Goal: Information Seeking & Learning: Find specific fact

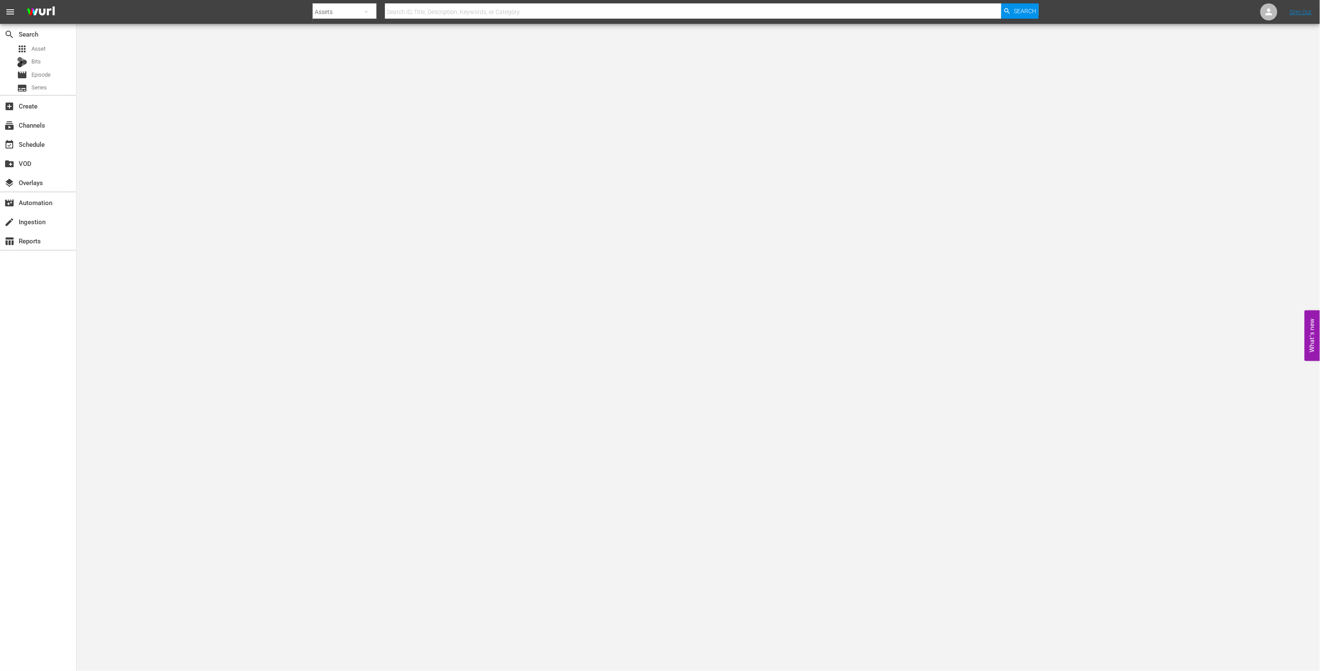
drag, startPoint x: 1307, startPoint y: 665, endPoint x: 948, endPoint y: 613, distance: 362.7
click at [948, 613] on body "menu Search By Assets Search ID, Title, Description, Keywords, or Category Sear…" at bounding box center [660, 335] width 1320 height 671
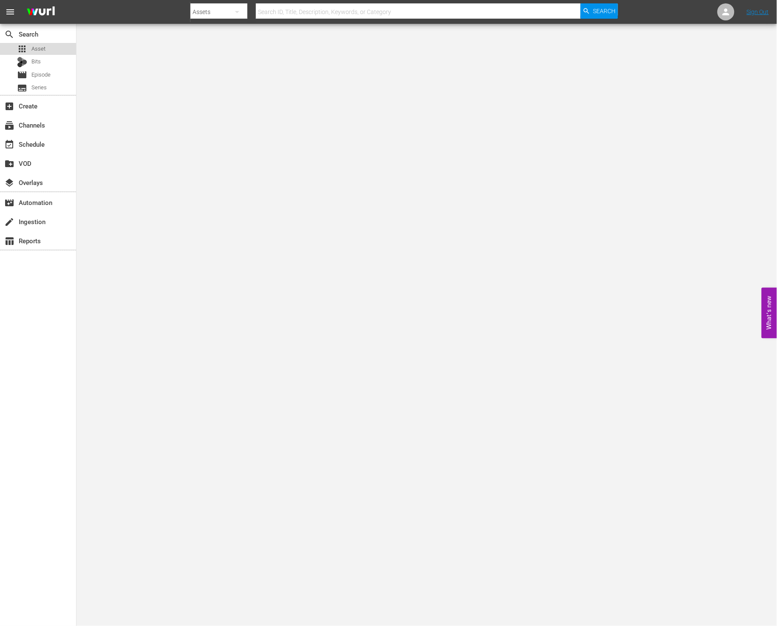
click at [51, 46] on div "apps Asset" at bounding box center [38, 49] width 76 height 12
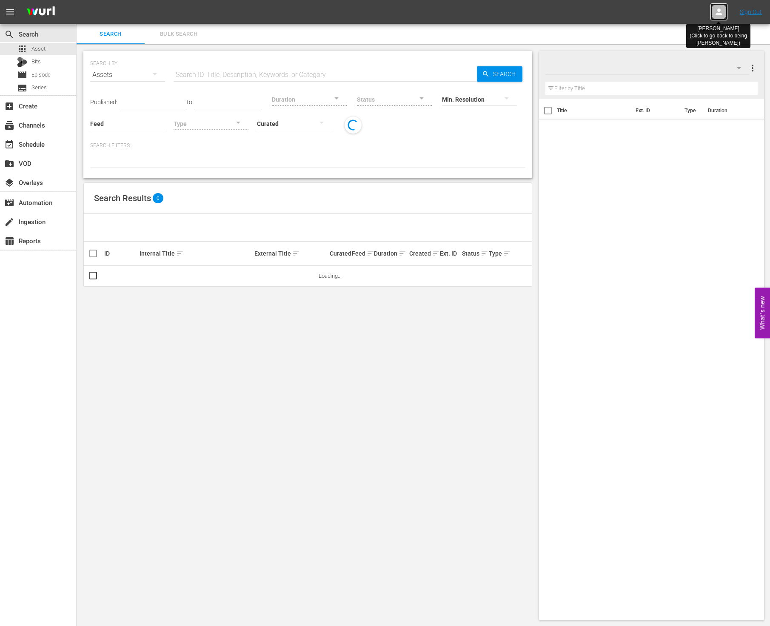
click at [719, 8] on icon at bounding box center [719, 12] width 10 height 10
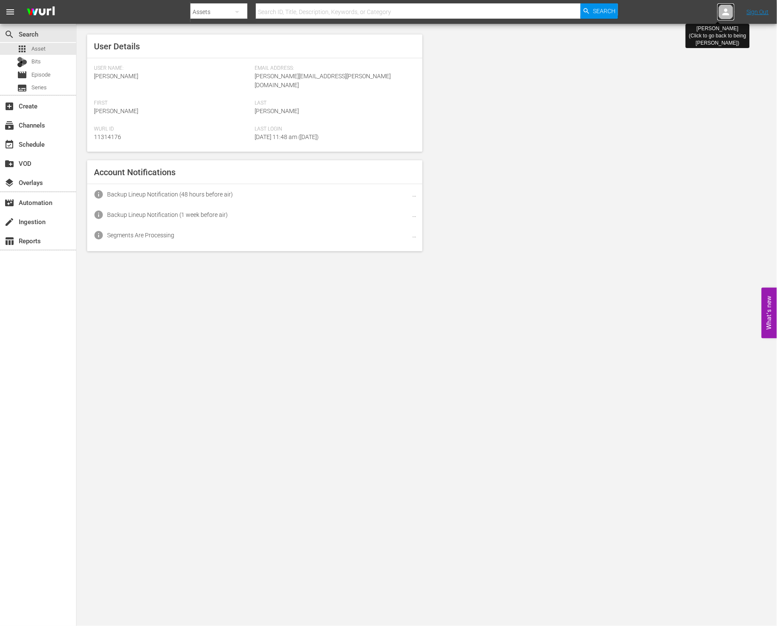
click at [719, 8] on div at bounding box center [726, 11] width 17 height 17
click at [726, 9] on icon at bounding box center [726, 12] width 7 height 7
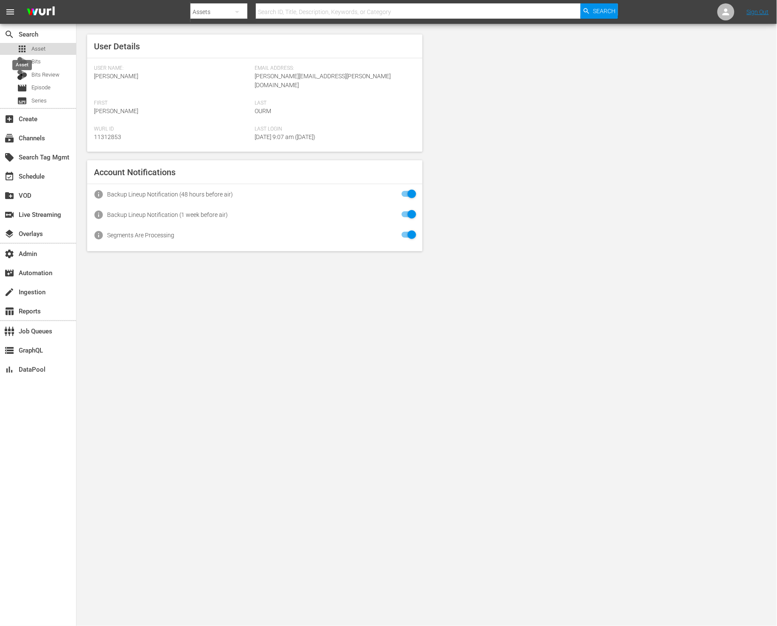
click at [26, 48] on span "apps" at bounding box center [22, 49] width 10 height 10
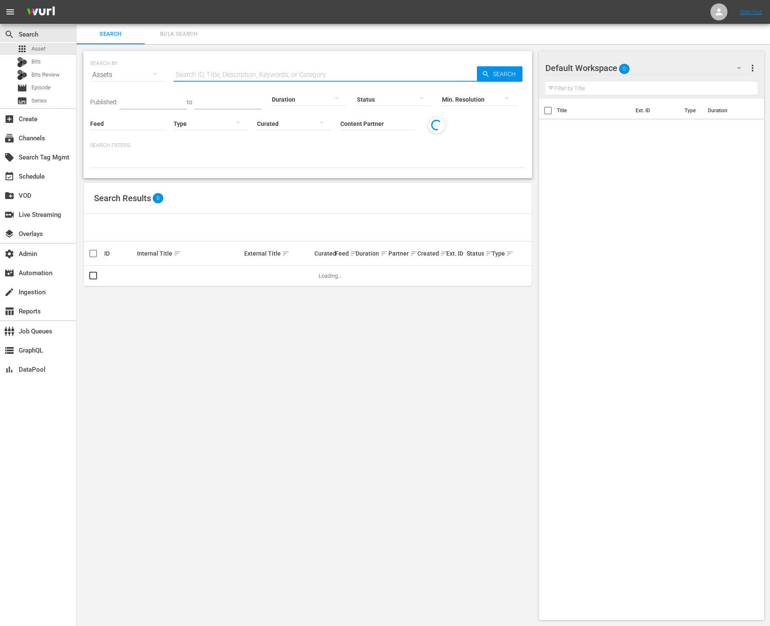
click at [281, 70] on input "text" at bounding box center [325, 75] width 303 height 20
drag, startPoint x: 461, startPoint y: 166, endPoint x: 388, endPoint y: 137, distance: 78.9
click at [458, 165] on div at bounding box center [307, 161] width 435 height 14
click at [381, 126] on input "Content Partner" at bounding box center [377, 124] width 75 height 31
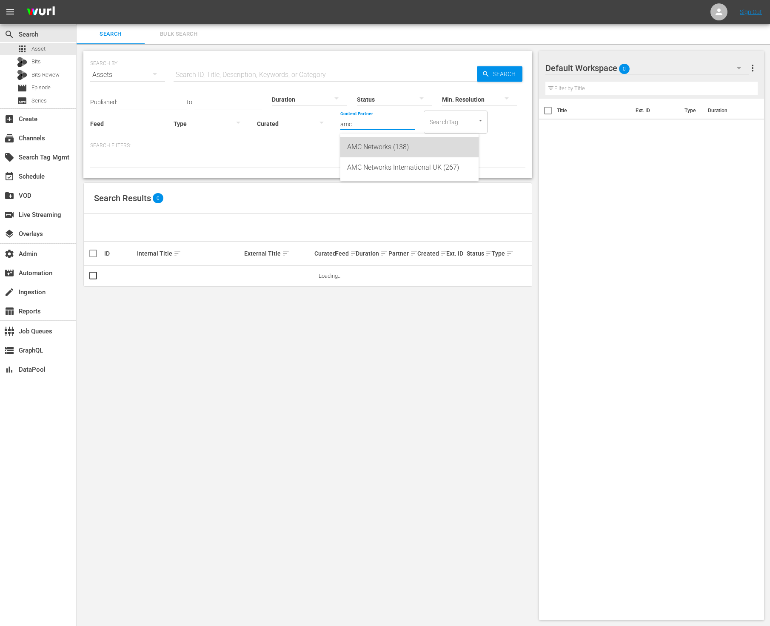
click at [418, 149] on div "AMC Networks (138)" at bounding box center [409, 147] width 125 height 20
type input "AMC Networks (138)"
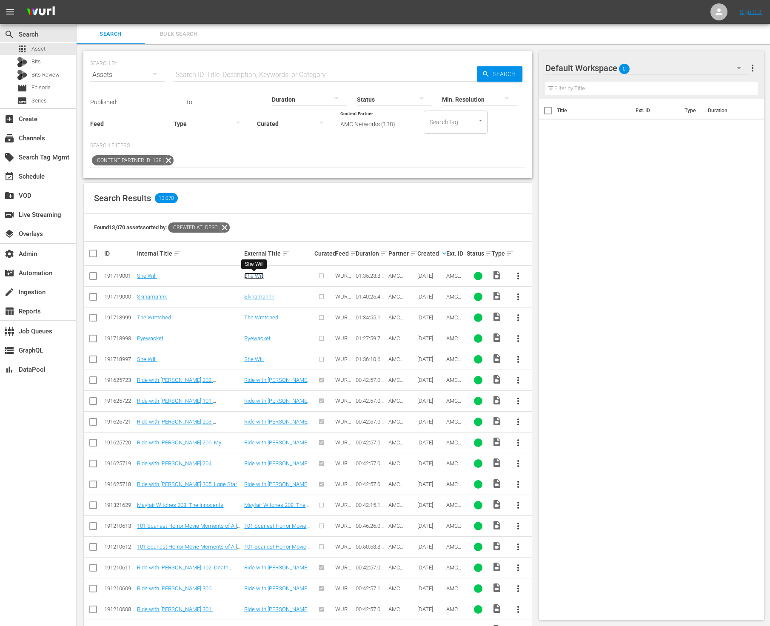
click at [253, 278] on link "She Will" at bounding box center [254, 276] width 20 height 6
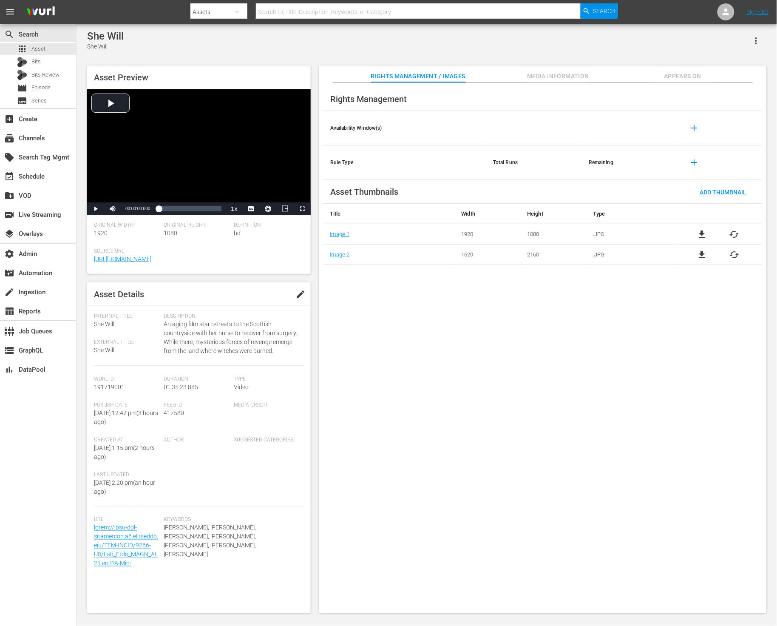
click at [171, 414] on span "417580" at bounding box center [174, 413] width 20 height 7
click at [172, 414] on span "417580" at bounding box center [174, 413] width 20 height 7
copy span "417580"
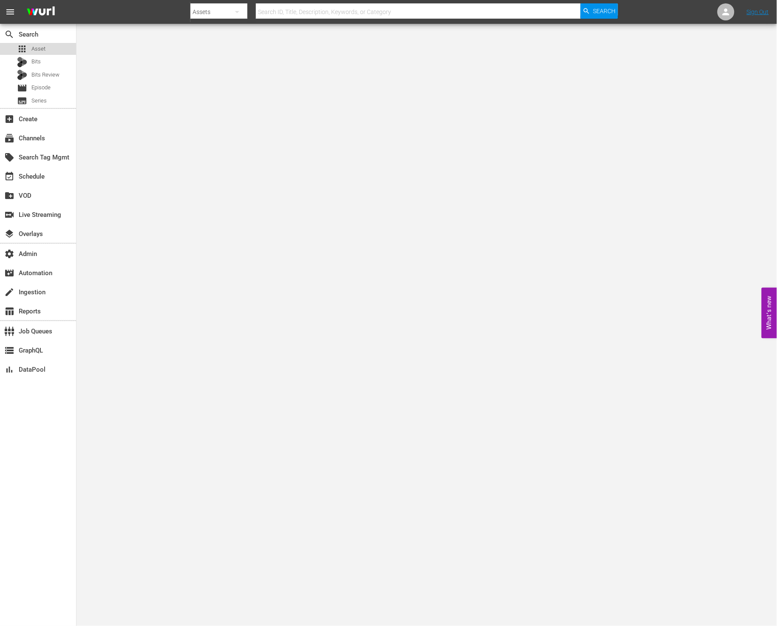
click at [48, 46] on div "apps Asset" at bounding box center [38, 49] width 76 height 12
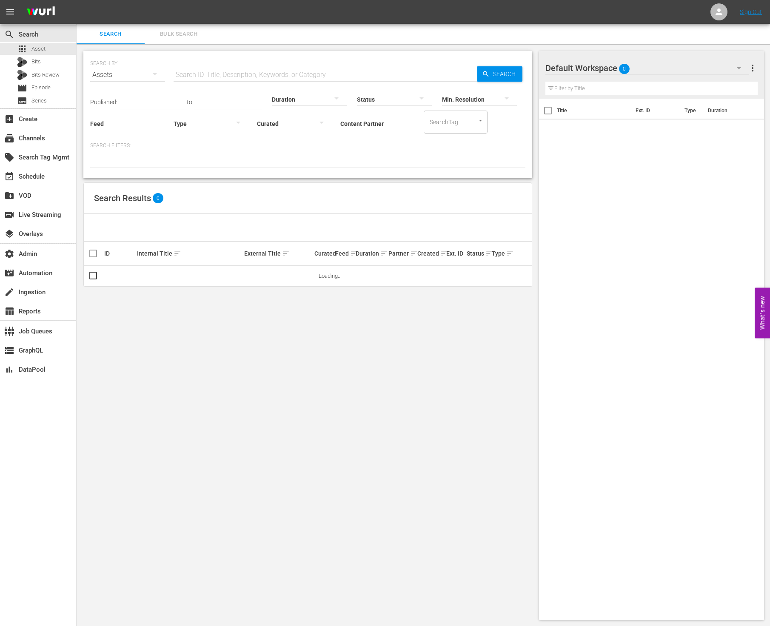
click at [181, 38] on span "Bulk Search" at bounding box center [179, 34] width 58 height 10
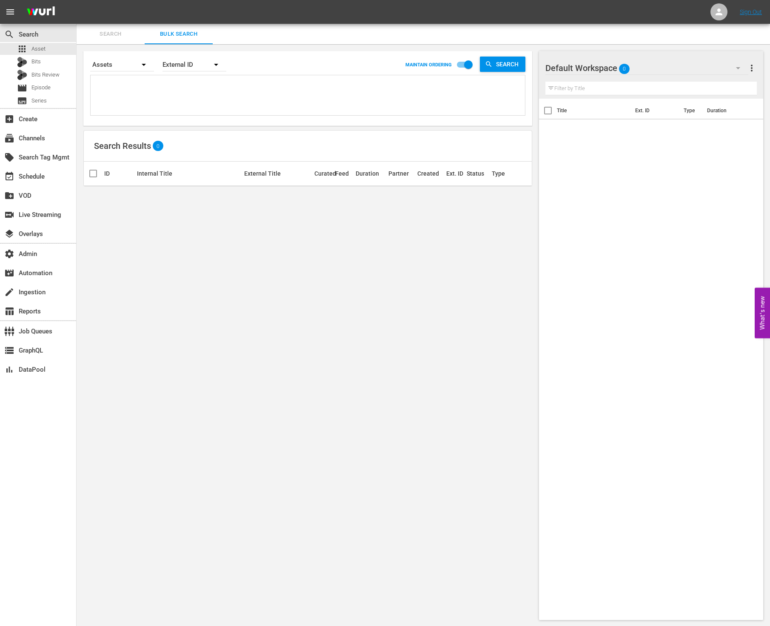
click at [194, 83] on textarea at bounding box center [309, 96] width 432 height 39
paste textarea "417580"
type textarea "417580"
click at [194, 79] on textarea "417580" at bounding box center [309, 96] width 432 height 39
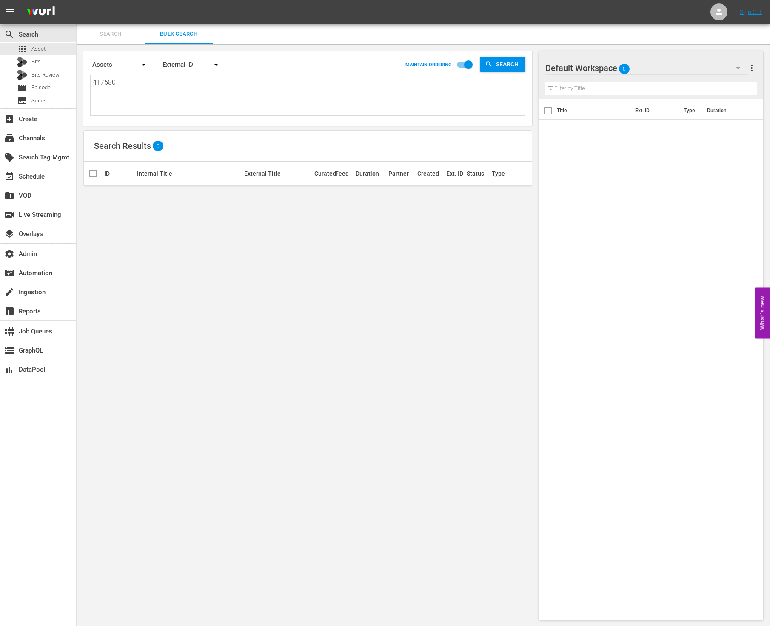
type textarea "417580"
click at [169, 88] on textarea "417580" at bounding box center [309, 96] width 432 height 39
paste textarea "AMCNVR0000041217 AMCNVR0000041212 AMCNVR0000035912 AMCNVR0000035914 AMCNVR00000…"
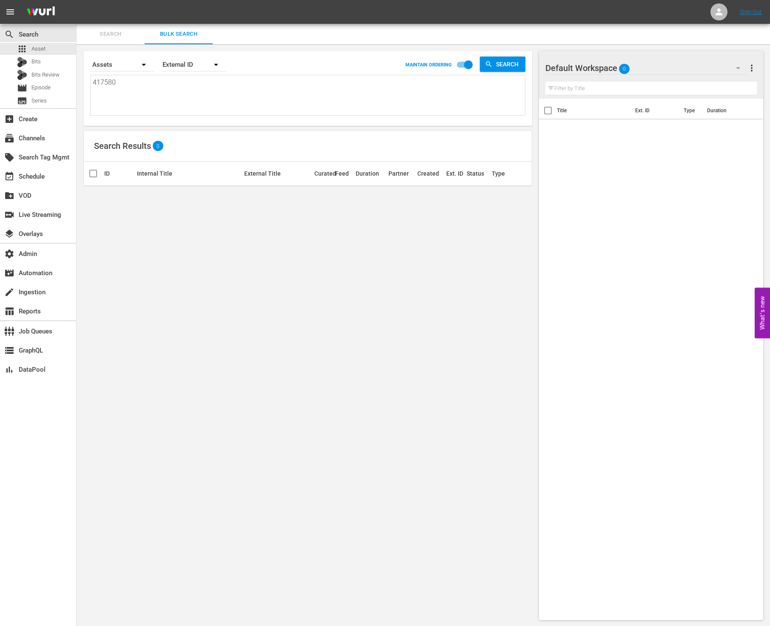
type textarea "AMCNVR0000041217 AMCNVR0000041212 AMCNVR0000035912 AMCNVR0000035914 AMCNVR00000…"
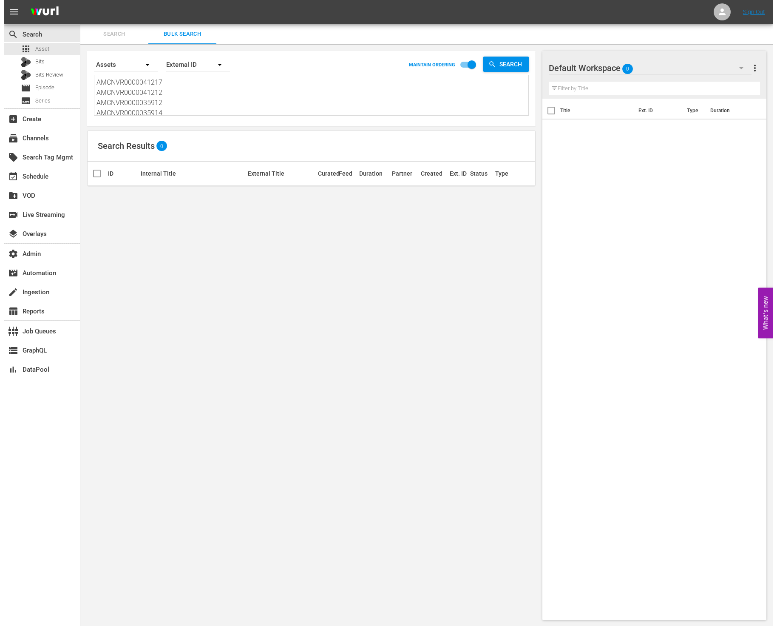
scroll to position [1, 0]
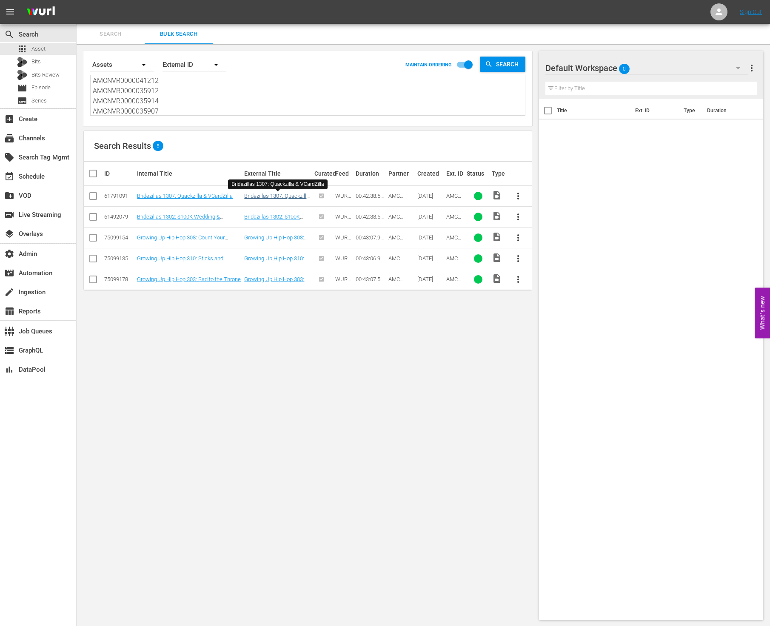
type textarea "AMCNVR0000041217 AMCNVR0000041212 AMCNVR0000035912 AMCNVR0000035914 AMCNVR00000…"
click at [269, 196] on link "Bridezillas 1307: Quackzilla & VCardZilla" at bounding box center [276, 199] width 65 height 13
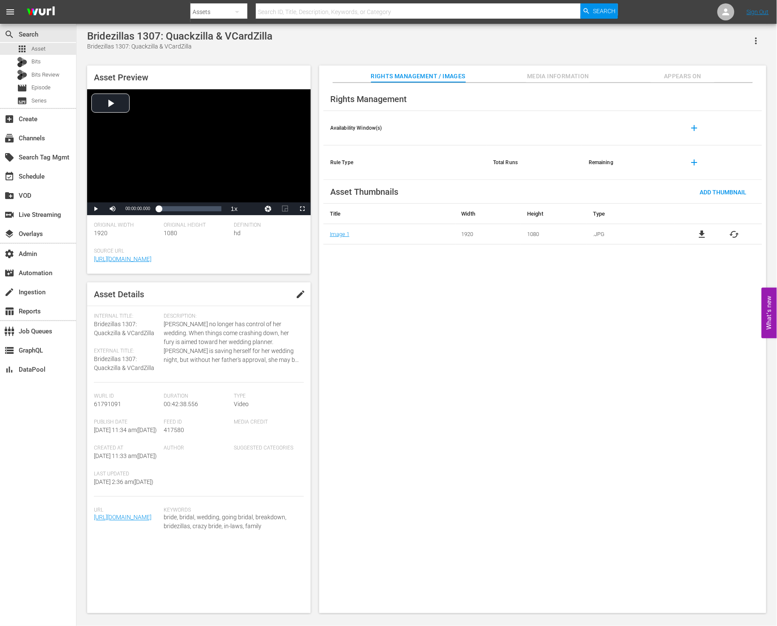
click at [553, 71] on span "Media Information" at bounding box center [558, 76] width 64 height 11
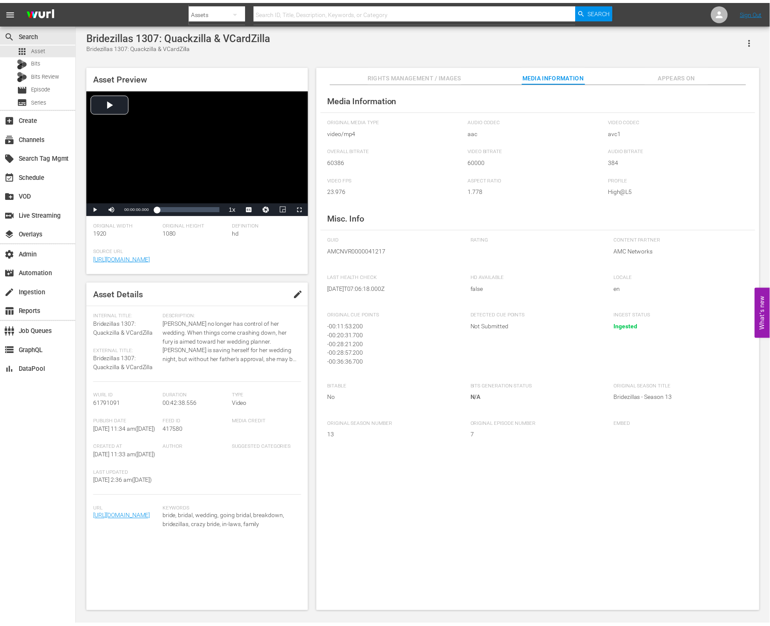
scroll to position [2, 0]
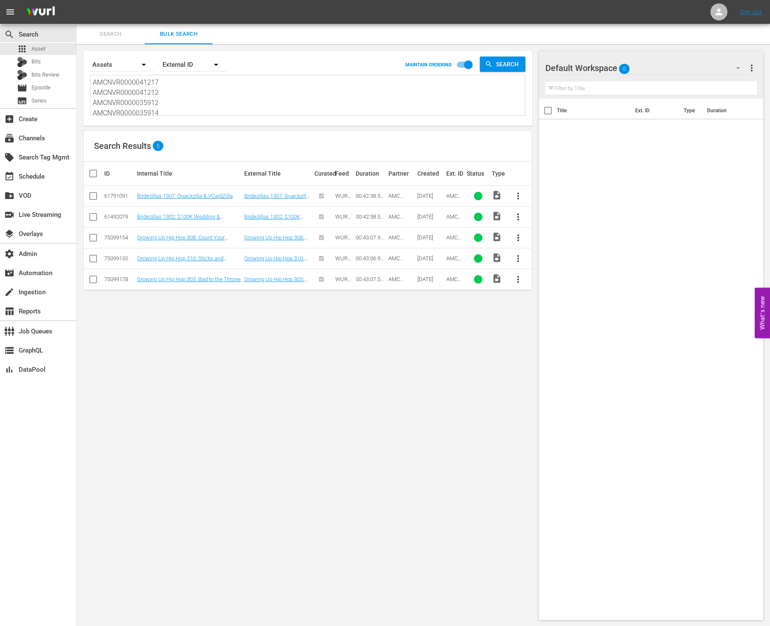
drag, startPoint x: 174, startPoint y: 107, endPoint x: 148, endPoint y: -17, distance: 126.0
click at [148, 0] on html "menu Sign Out search Search apps Asset Bits Bits Review movie Episode subtitles…" at bounding box center [385, 313] width 770 height 626
paste textarea "35909 AMCNVR0000035910 AMCNVR0000035911 AMCNVR0000035842 AMCNVR0000035846 AMCNV…"
type textarea "AMCNVR0000035909 AMCNVR0000035910 AMCNVR0000035911 AMCNVR0000035842 AMCNVR00000…"
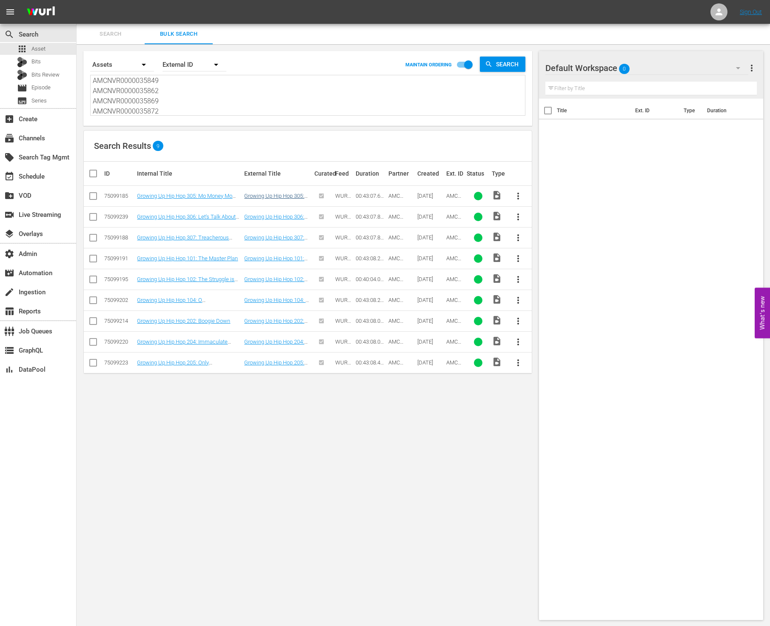
type textarea "AMCNVR0000035909 AMCNVR0000035910 AMCNVR0000035911 AMCNVR0000035842 AMCNVR00000…"
drag, startPoint x: 174, startPoint y: 106, endPoint x: 151, endPoint y: 9, distance: 99.5
click at [151, 9] on div "menu Sign Out search Search apps Asset Bits Bits Review movie Episode subtitles…" at bounding box center [385, 313] width 770 height 627
paste textarea "874 AMCNVR0000020272 AMCNVR0000020279 AMCNVR0000020414 AMCNVR0000020404 AMCNVR0…"
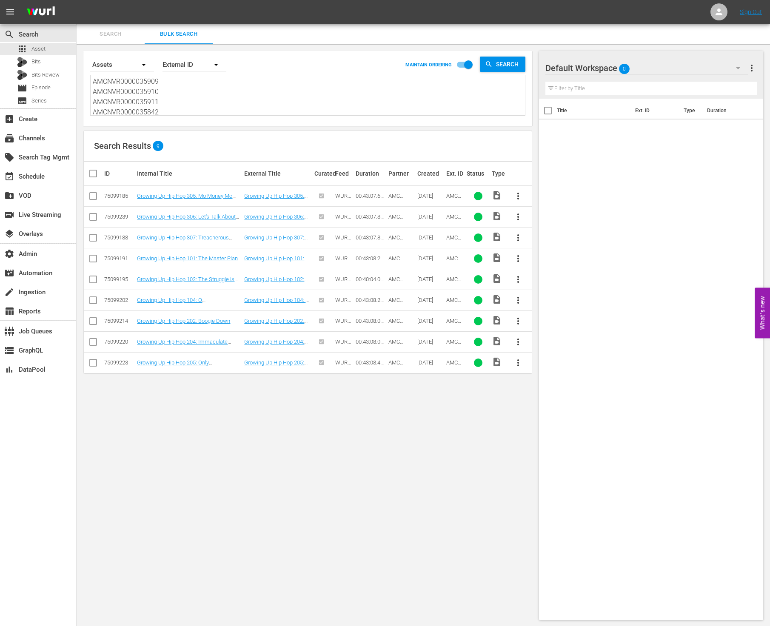
type textarea "AMCNVR0000035874 AMCNVR0000020272 AMCNVR0000020279 AMCNVR0000020414 AMCNVR00000…"
drag, startPoint x: 302, startPoint y: 109, endPoint x: 291, endPoint y: 108, distance: 11.6
click at [302, 109] on textarea "AMCNVR0000035874 AMCNVR0000020272 AMCNVR0000020279 AMCNVR0000020414 AMCNVR00000…" at bounding box center [309, 96] width 432 height 39
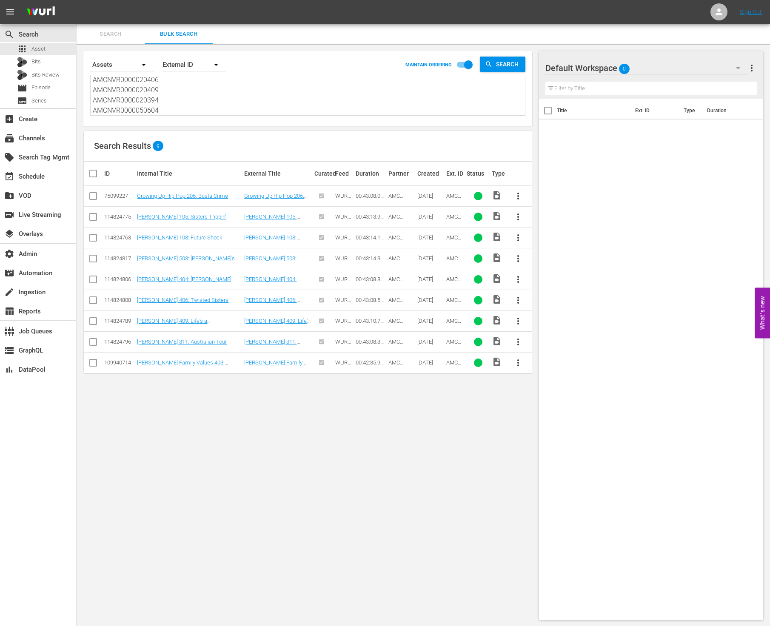
scroll to position [0, 0]
drag, startPoint x: 200, startPoint y: 112, endPoint x: 181, endPoint y: 15, distance: 98.8
click at [181, 15] on div "menu Sign Out search Search apps Asset Bits Bits Review movie Episode subtitles…" at bounding box center [385, 313] width 770 height 627
paste textarea "44438 AMCNVR0000032725 AMCNVR0000005557 AMCNVR0000005593 AMCNVR0000005587 AMCNV…"
type textarea "AMCNVR0000044438 AMCNVR0000032725 AMCNVR0000005557 AMCNVR0000005593 AMCNVR00000…"
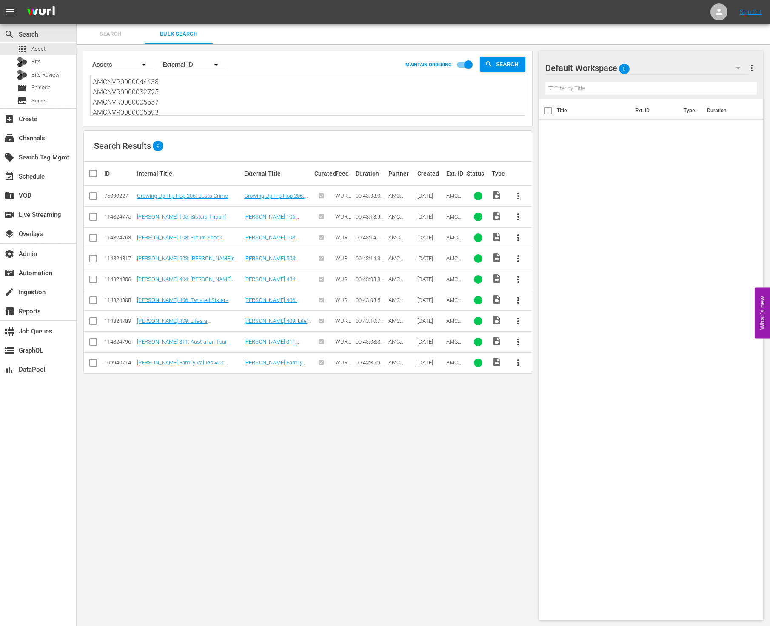
scroll to position [1, 0]
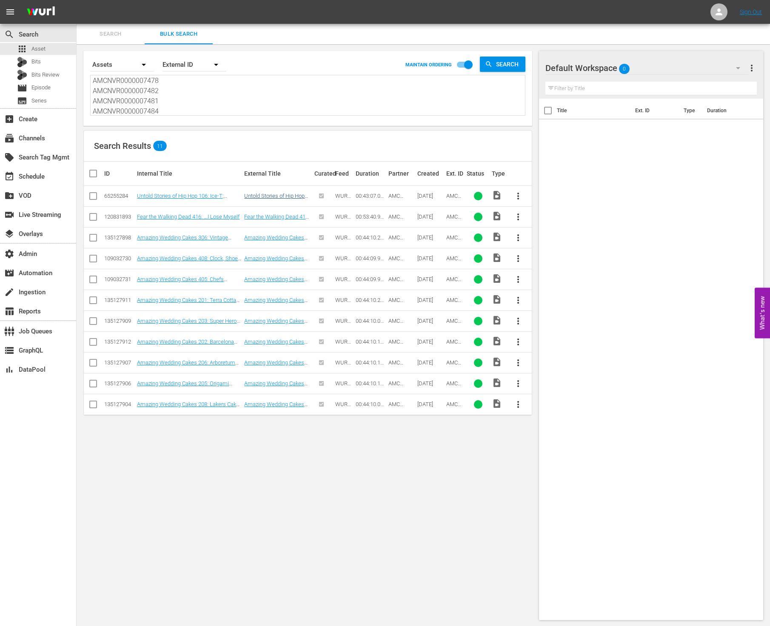
type textarea "AMCNVR0000044438 AMCNVR0000032725 AMCNVR0000005557 AMCNVR0000005593 AMCNVR00000…"
click at [211, 97] on textarea "AMCNVR0000044438 AMCNVR0000032725 AMCNVR0000005557 AMCNVR0000005593 AMCNVR00000…" at bounding box center [309, 96] width 432 height 39
drag, startPoint x: 172, startPoint y: 108, endPoint x: 151, endPoint y: 27, distance: 84.3
click at [151, 27] on div "Search Bulk Search Search By Assets Order By External ID MAINTAIN ORDERING Sear…" at bounding box center [423, 325] width 693 height 603
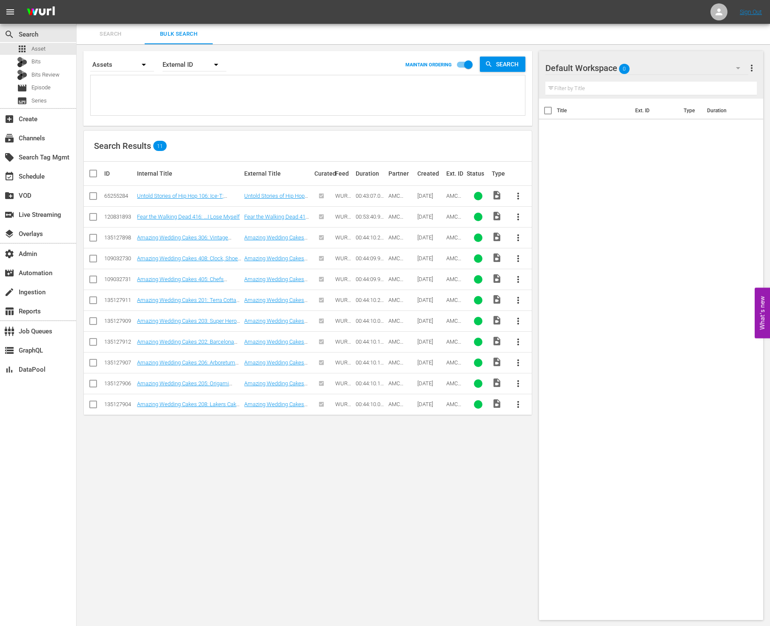
paste textarea "AMCNVR0000007488 AMCNVR0000004986 AMCNVR0000052675 AMCNVR0000006213 AMCNVR00000…"
type textarea "AMCNVR0000007488 AMCNVR0000004986 AMCNVR0000052675 AMCNVR0000006213 AMCNVR00000…"
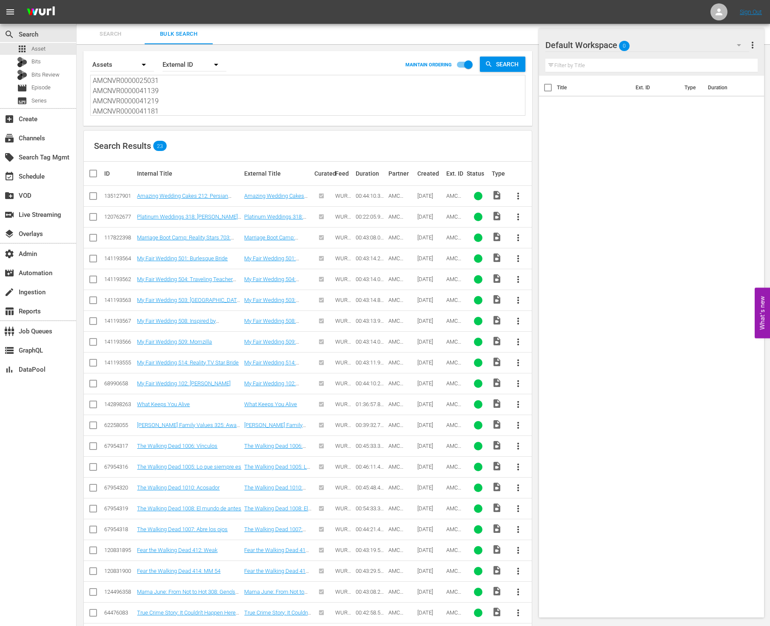
scroll to position [57, 0]
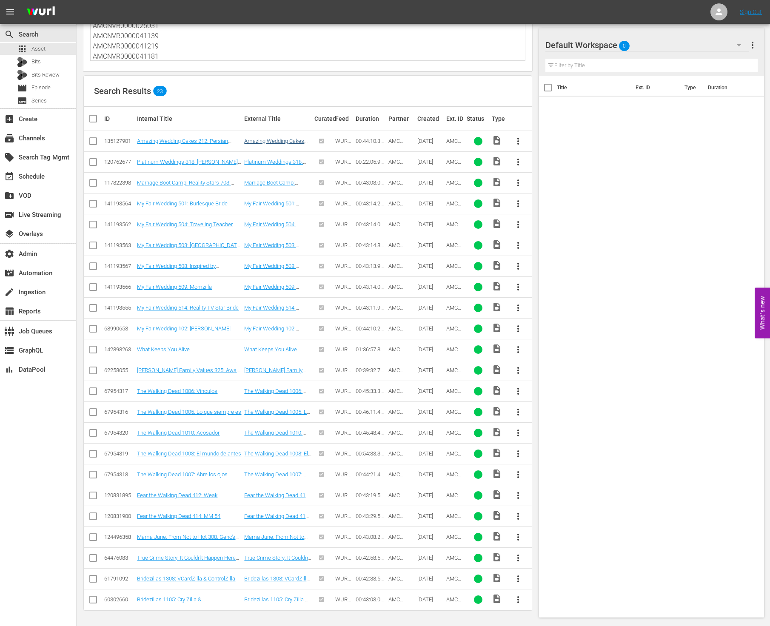
type textarea "AMCNVR0000007488 AMCNVR0000004986 AMCNVR0000052675 AMCNVR0000006213 AMCNVR00000…"
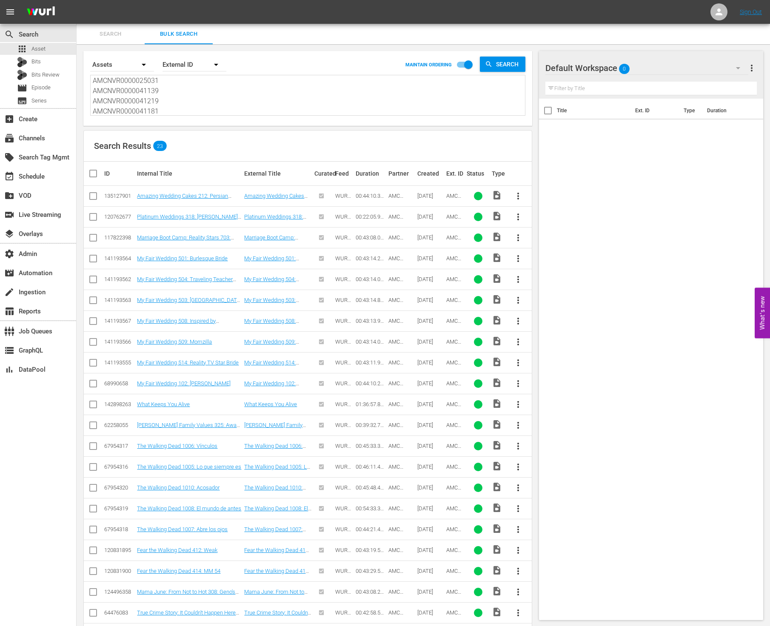
click at [182, 109] on textarea "AMCNVR0000007488 AMCNVR0000004986 AMCNVR0000052675 AMCNVR0000006213 AMCNVR00000…" at bounding box center [309, 96] width 432 height 39
drag, startPoint x: 181, startPoint y: 109, endPoint x: 165, endPoint y: 3, distance: 107.1
click at [165, 3] on div "menu Sign Out search Search apps Asset Bits Bits Review movie Episode subtitles…" at bounding box center [385, 340] width 770 height 681
paste textarea "VDOX0000000000038178 VDOX0000000000038184 AMCNVR0000039134 AMCNVR0000039141 AMC…"
type textarea "VDOX0000000000038178 VDOX0000000000038184 AMCNVR0000039134 AMCNVR0000039141 AMC…"
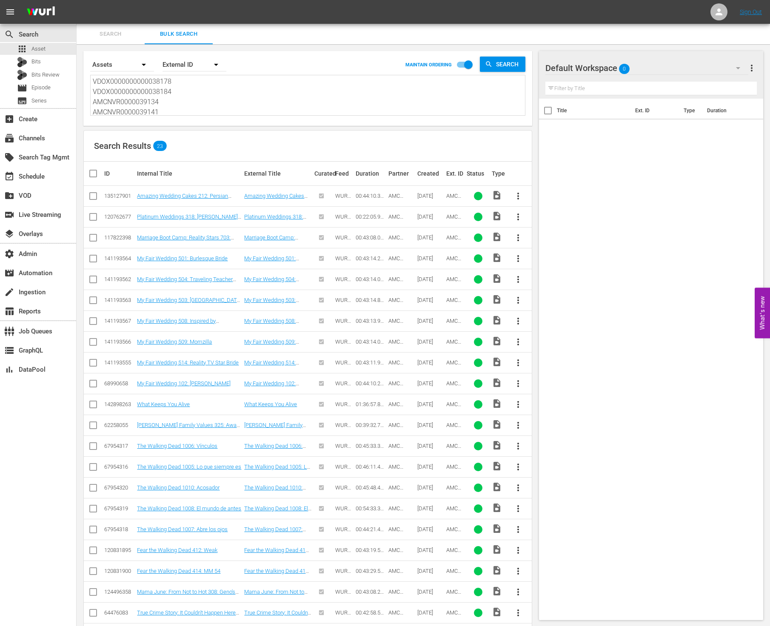
scroll to position [389, 0]
type textarea "VDOX0000000000038178 VDOX0000000000038184 AMCNVR0000039134 AMCNVR0000039141 AMC…"
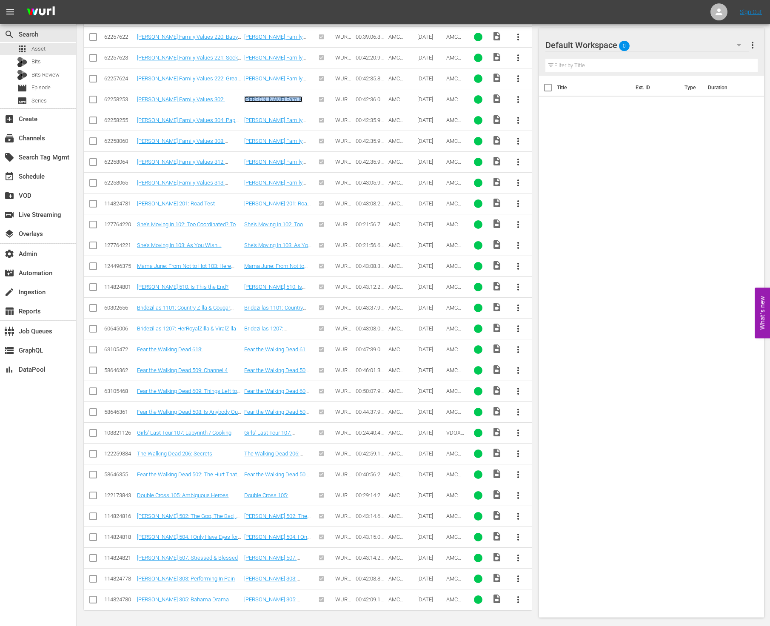
scroll to position [449, 0]
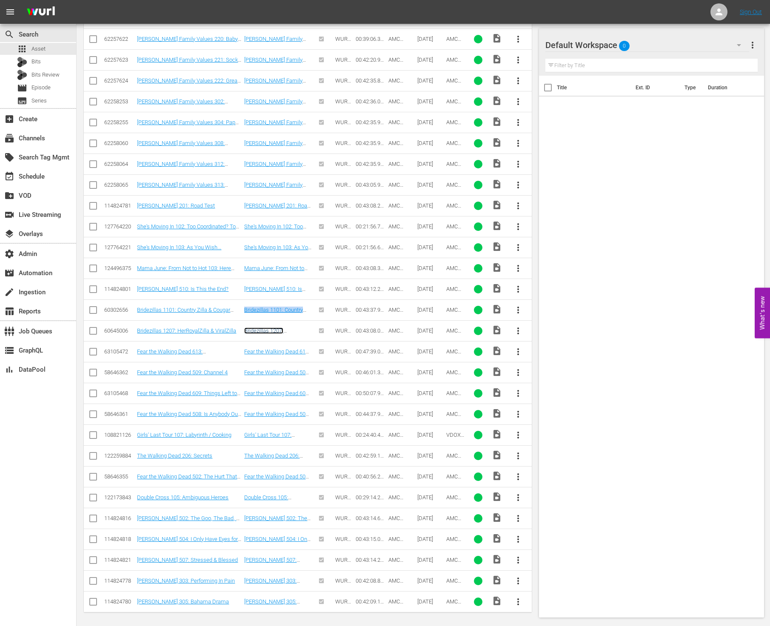
click at [279, 335] on link "Bridezillas 1207: HerRoyalZilla & ViralZilla" at bounding box center [273, 333] width 59 height 13
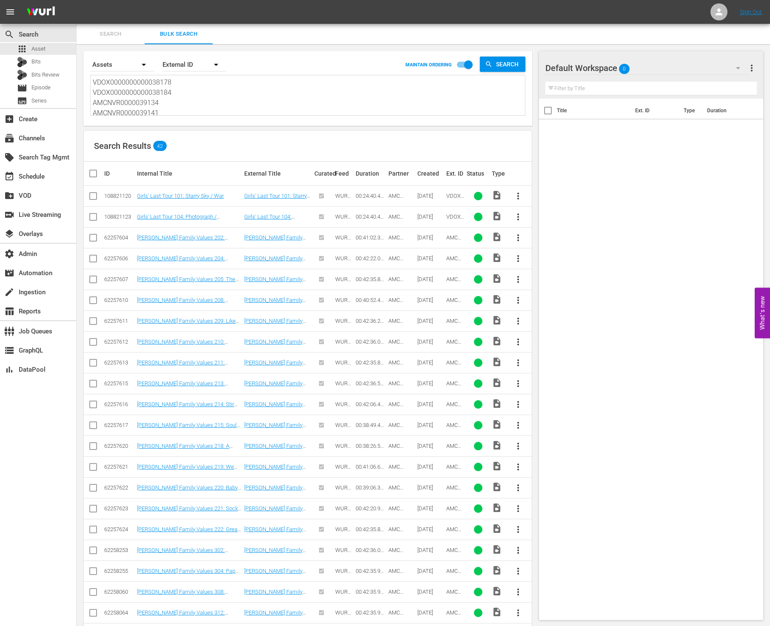
click at [218, 87] on textarea "VDOX0000000000038178 VDOX0000000000038184 AMCNVR0000039134 AMCNVR0000039141 AMC…" at bounding box center [309, 96] width 432 height 39
click at [174, 108] on textarea "VDOX0000000000038178 VDOX0000000000038184 AMCNVR0000039134 AMCNVR0000039141 AMC…" at bounding box center [309, 96] width 432 height 39
drag, startPoint x: 175, startPoint y: 112, endPoint x: 151, endPoint y: -1, distance: 115.6
click at [151, 0] on html "menu Sign Out search Search apps Asset Bits Bits Review movie Episode subtitles…" at bounding box center [385, 313] width 770 height 626
paste textarea "AMCNVR0000039872"
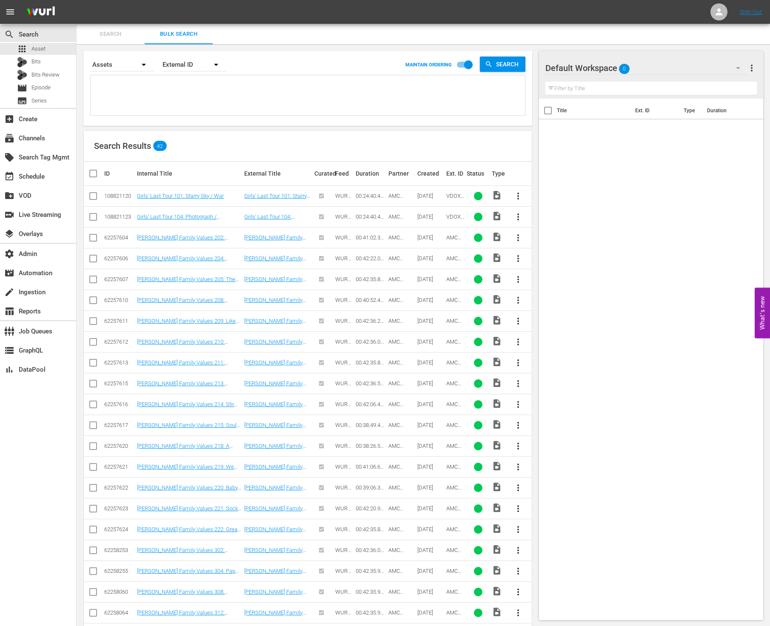
type textarea "AMCNVR0000039872"
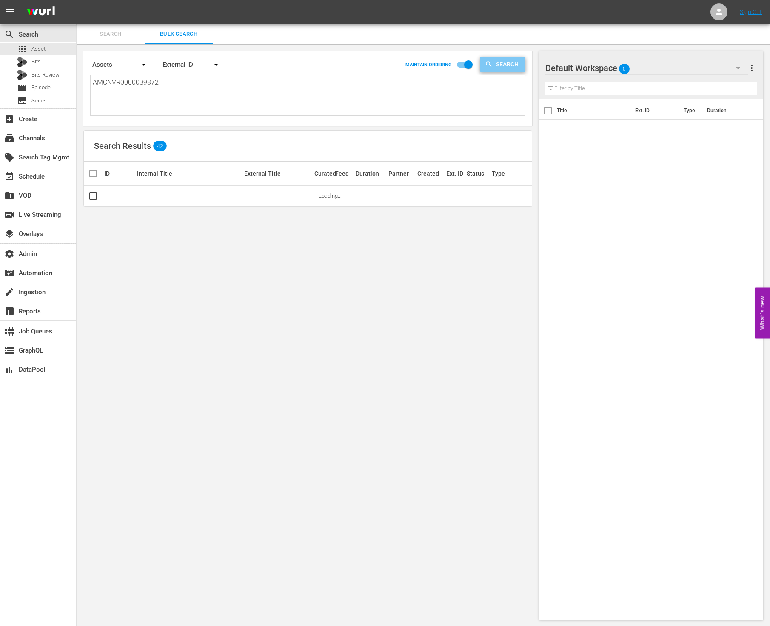
click at [501, 61] on span "Search" at bounding box center [508, 64] width 33 height 15
click at [283, 195] on link "Fear the Walking Dead 502: The Hurt That Will Happen" at bounding box center [276, 199] width 65 height 13
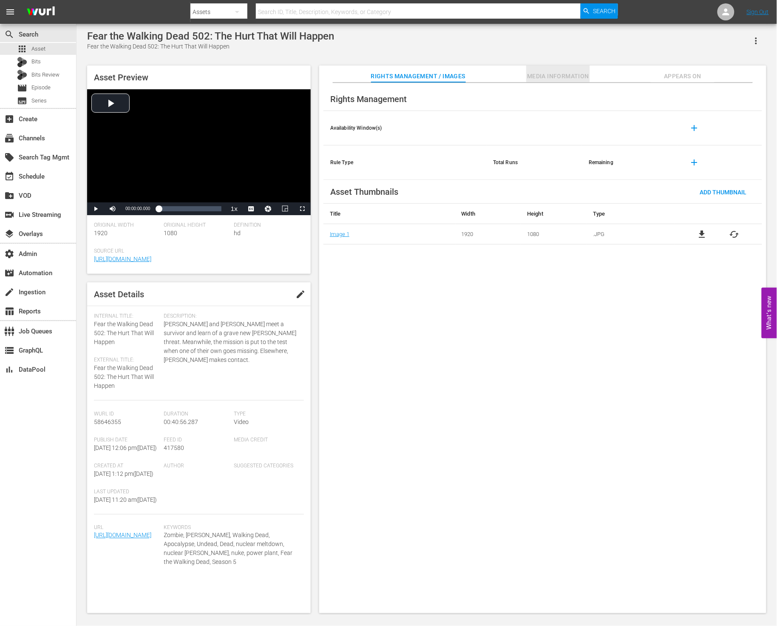
click at [551, 77] on span "Media Information" at bounding box center [558, 76] width 64 height 11
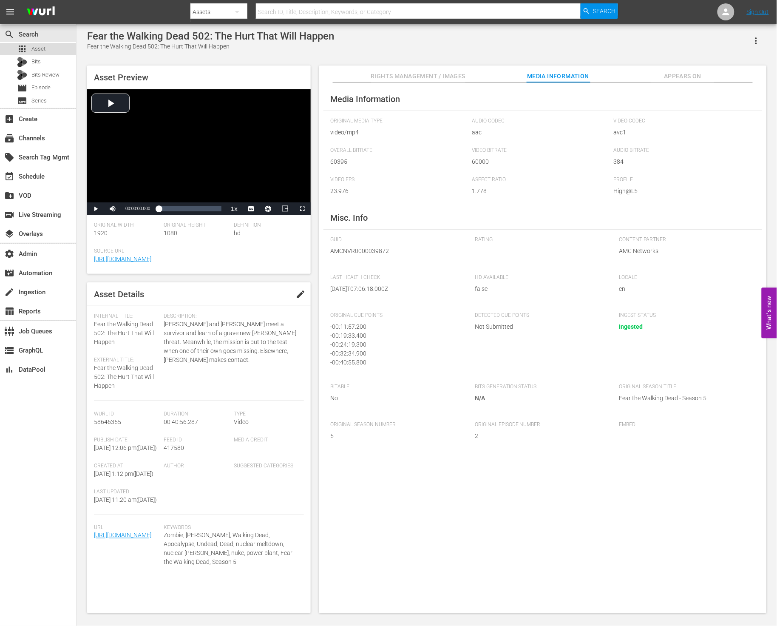
click at [57, 45] on div "apps Asset" at bounding box center [38, 49] width 76 height 12
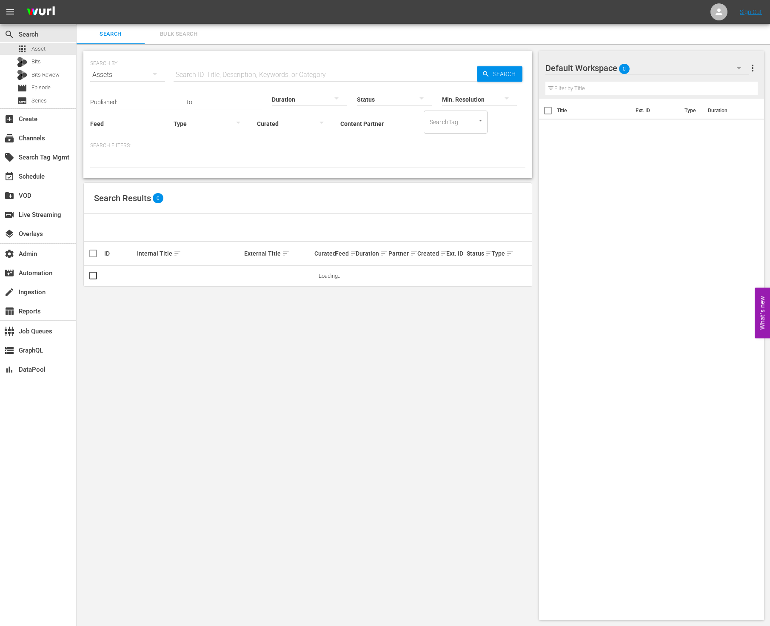
click at [178, 31] on span "Bulk Search" at bounding box center [179, 34] width 58 height 10
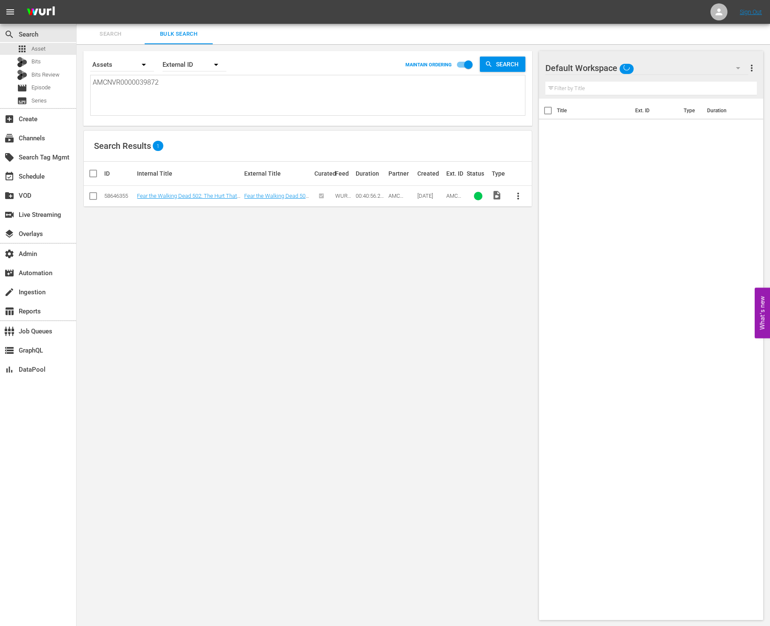
click at [176, 85] on textarea "AMCNVR0000039872" at bounding box center [309, 96] width 432 height 39
paste textarea "AMCNEP0000026983 AMCNVR0000032723 AMCNVR0000042919 AMCNVR0000039901 AMCNVR00000…"
type textarea "AMCNEP0000026983 AMCNVR0000032723 AMCNVR0000042919 AMCNVR0000039901 AMCNVR00000…"
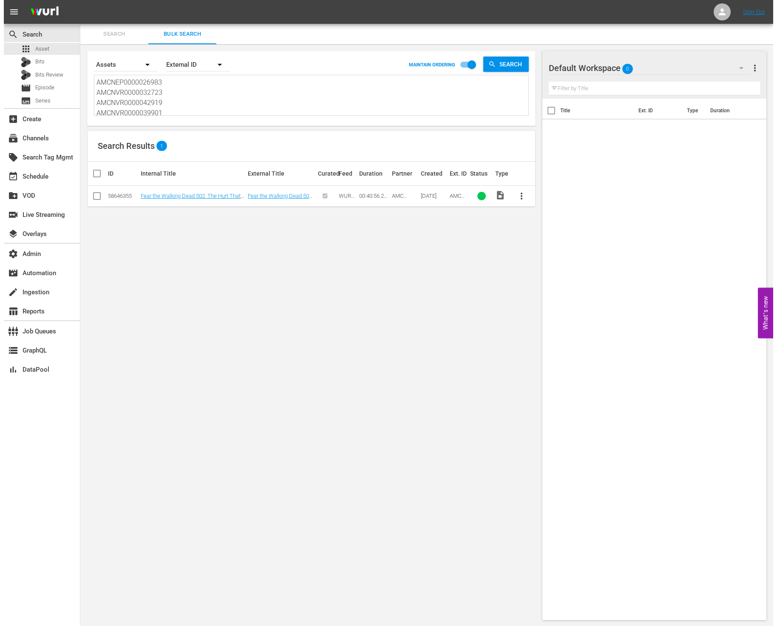
scroll to position [1, 0]
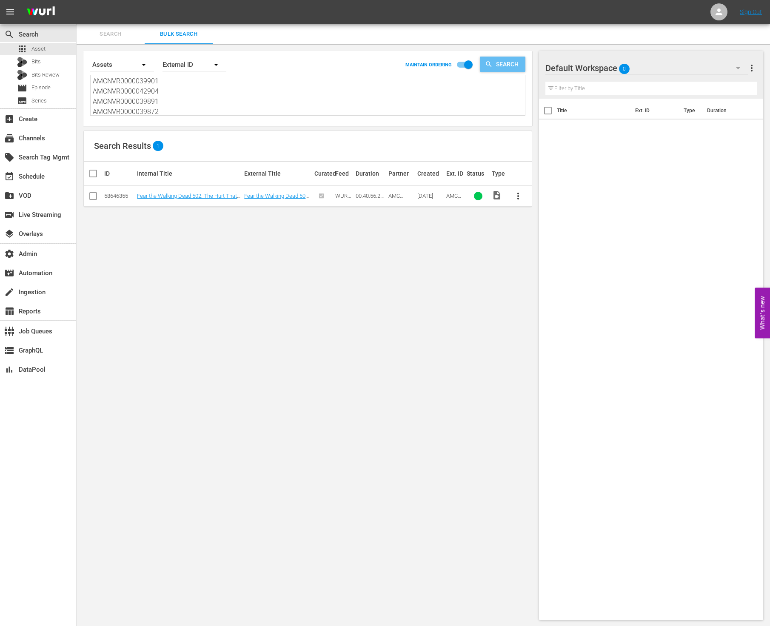
type textarea "AMCNEP0000026983 AMCNVR0000032723 AMCNVR0000042919 AMCNVR0000039901 AMCNVR00000…"
click at [514, 67] on span "Search" at bounding box center [508, 64] width 33 height 15
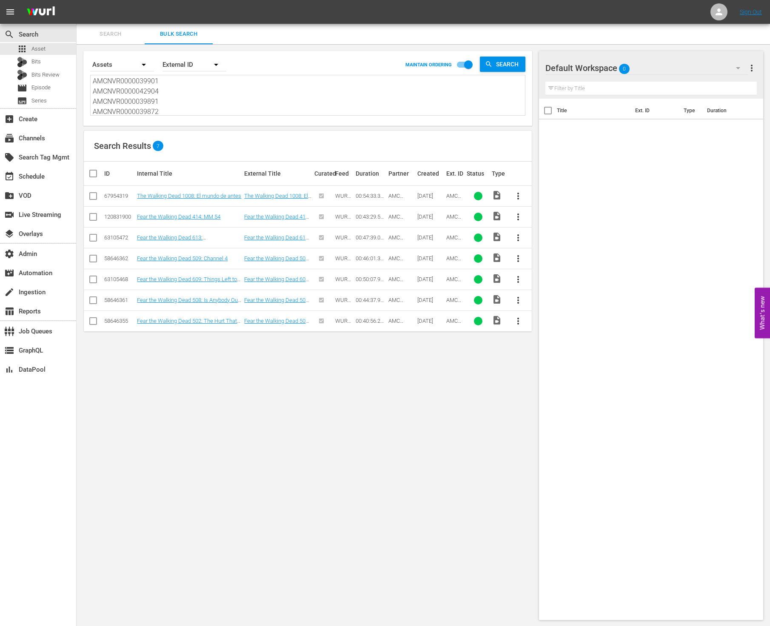
click at [314, 341] on div "Search By Assets Order By External ID MAINTAIN ORDERING Search AMCNEP0000026983…" at bounding box center [308, 335] width 462 height 583
click at [270, 194] on link "The Walking Dead 1008: El mundo de antes" at bounding box center [276, 199] width 64 height 13
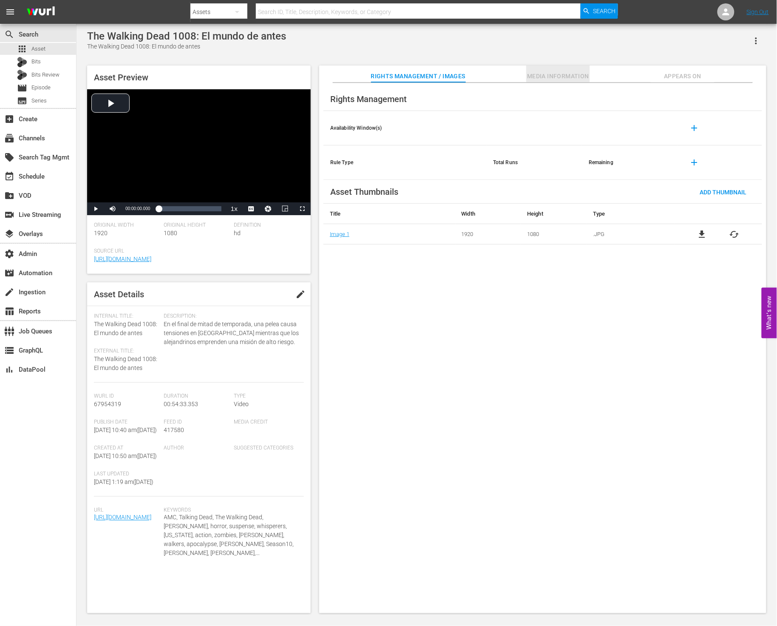
click at [566, 73] on span "Media Information" at bounding box center [558, 76] width 64 height 11
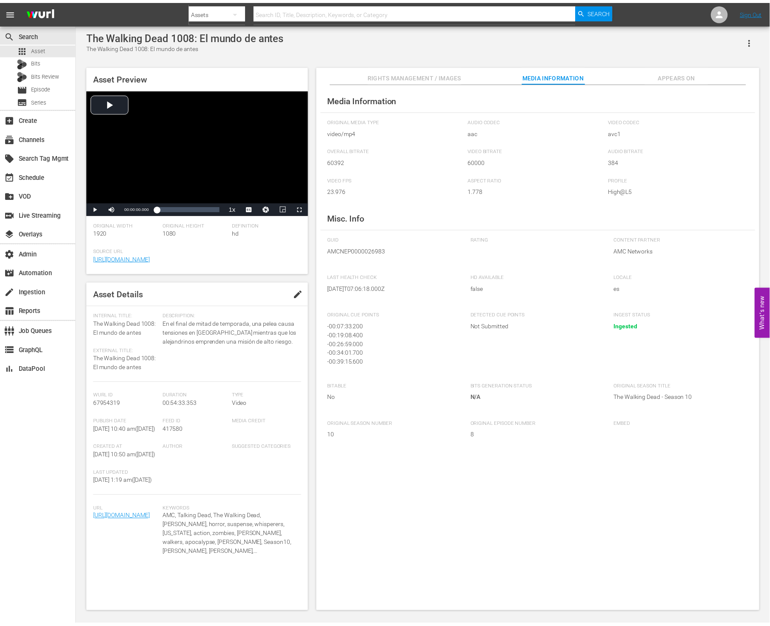
scroll to position [20, 0]
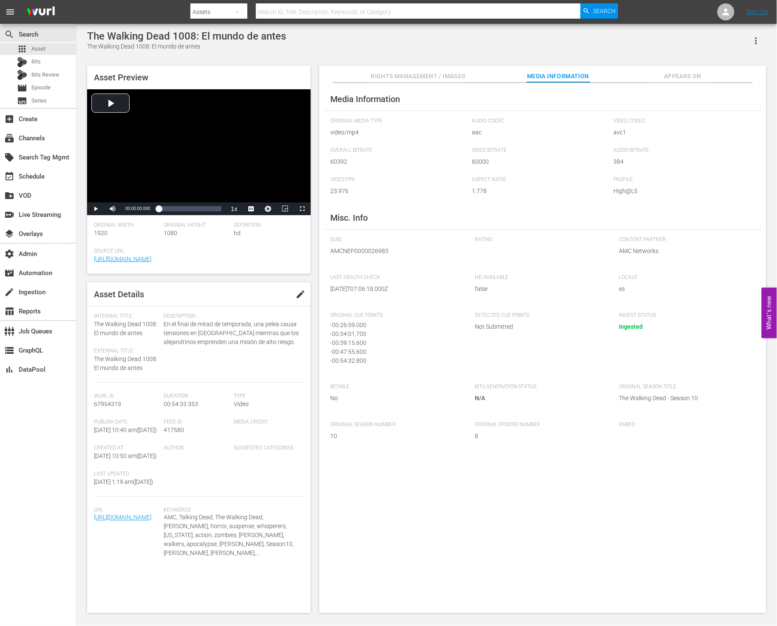
click at [378, 248] on span "AMCNEP0000026983" at bounding box center [396, 251] width 132 height 9
click at [377, 248] on span "AMCNEP0000026983" at bounding box center [396, 251] width 132 height 9
copy span "AMCNEP0000026983"
click at [58, 51] on div "apps Asset" at bounding box center [38, 49] width 76 height 12
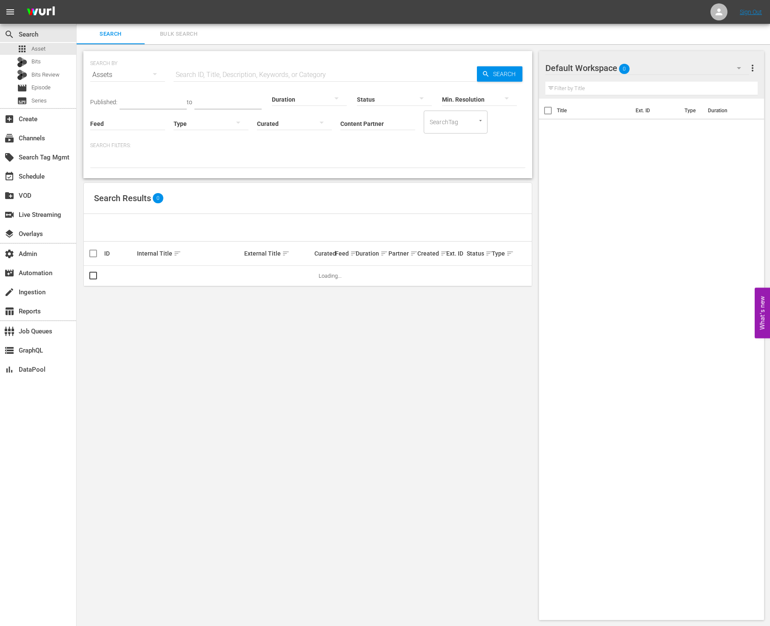
click at [202, 68] on input "text" at bounding box center [325, 75] width 303 height 20
paste input "AMCNVR0000032723"
type input "AMCNVR0000032723"
click at [498, 71] on span "Search" at bounding box center [506, 73] width 33 height 15
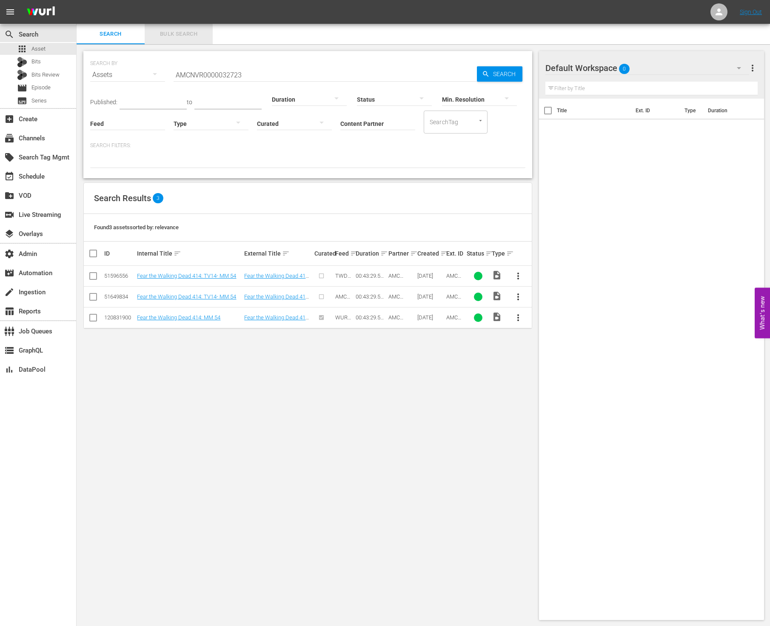
click at [181, 29] on span "Bulk Search" at bounding box center [179, 34] width 58 height 10
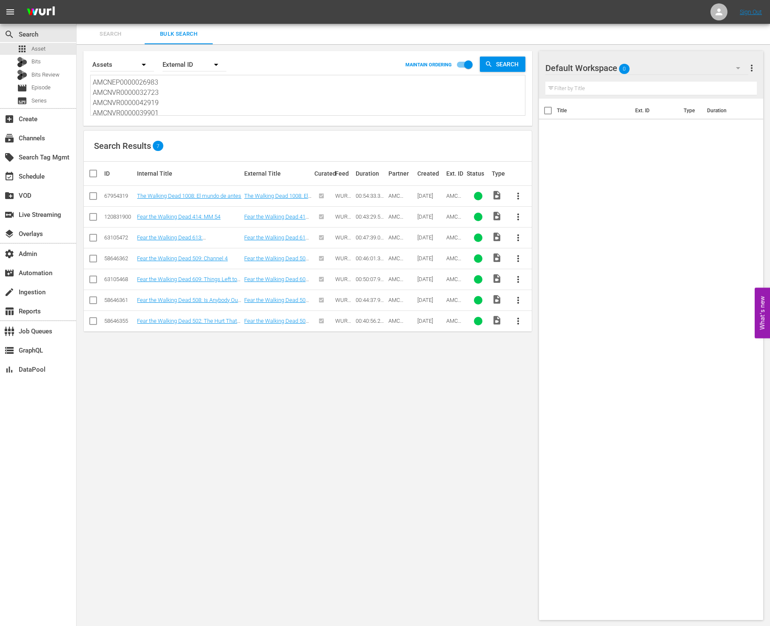
click at [202, 95] on textarea "AMCNEP0000026983 AMCNVR0000032723 AMCNVR0000042919 AMCNVR0000039901 AMCNVR00000…" at bounding box center [309, 96] width 432 height 39
drag, startPoint x: 175, startPoint y: 113, endPoint x: 138, endPoint y: 36, distance: 85.6
click at [138, 36] on div "Search Bulk Search Search By Assets Order By External ID MAINTAIN ORDERING Sear…" at bounding box center [423, 325] width 693 height 603
paste textarea "AMCNVR0000032723"
type textarea "AMCNVR0000032723"
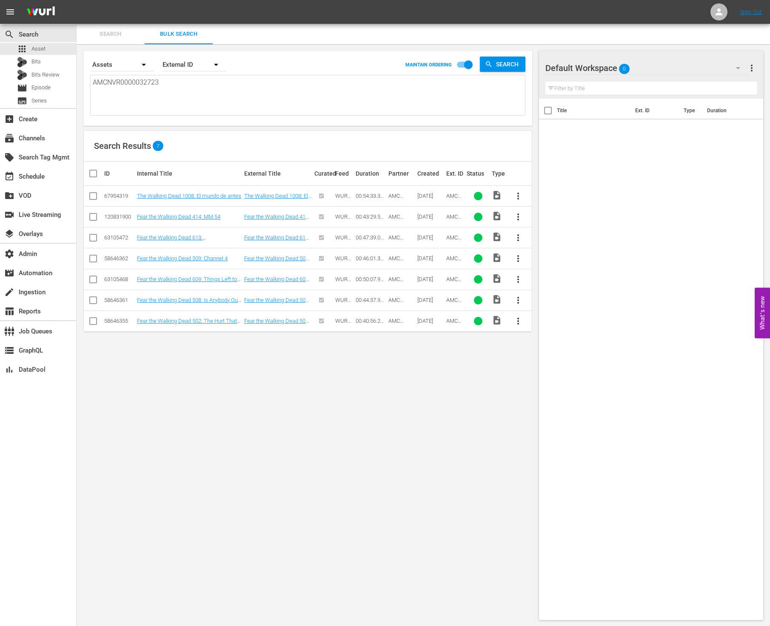
type textarea "AMCNVR0000032723"
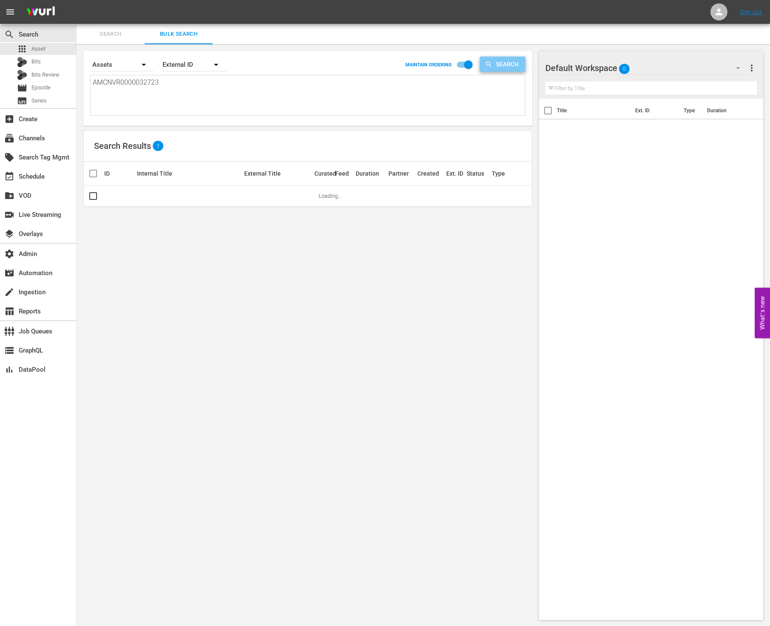
click at [518, 60] on span "Search" at bounding box center [508, 64] width 33 height 15
click at [281, 193] on link "Fear the Walking Dead 414: MM 54" at bounding box center [276, 199] width 65 height 13
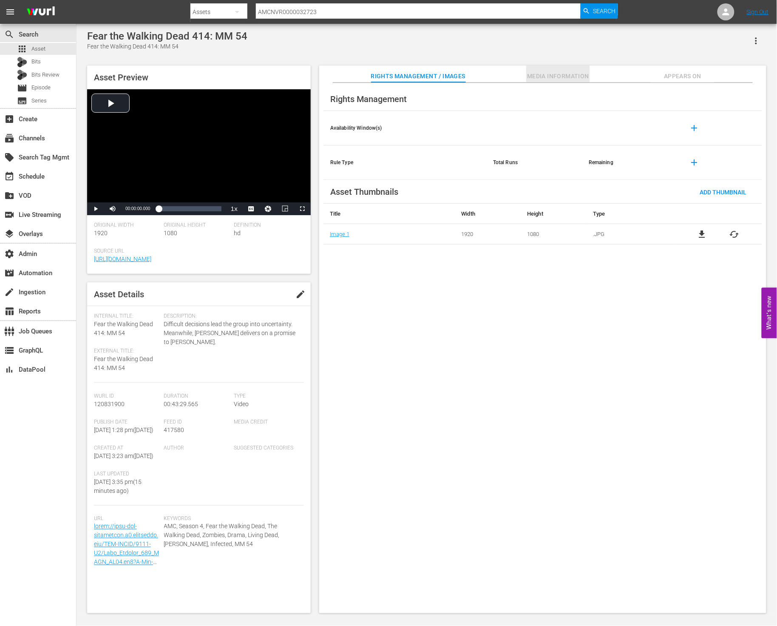
click at [538, 79] on span "Media Information" at bounding box center [558, 76] width 64 height 11
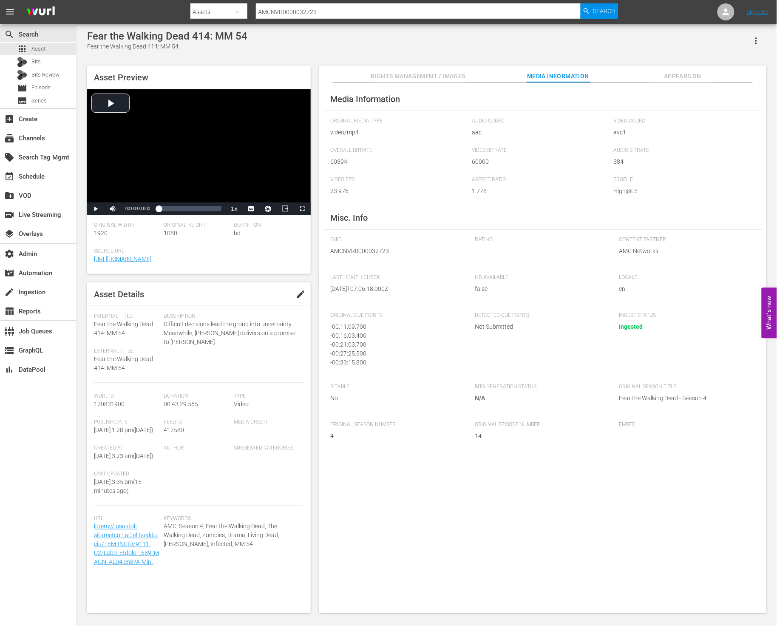
scroll to position [11, 0]
click at [51, 46] on div "apps Asset" at bounding box center [38, 49] width 76 height 12
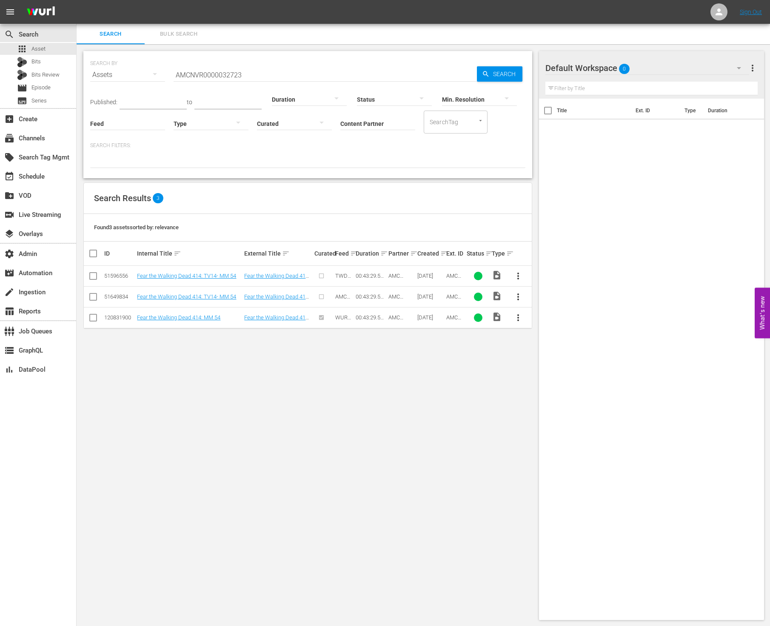
click at [237, 74] on input "AMCNVR0000032723" at bounding box center [325, 75] width 303 height 20
click at [168, 29] on span "Bulk Search" at bounding box center [179, 34] width 58 height 10
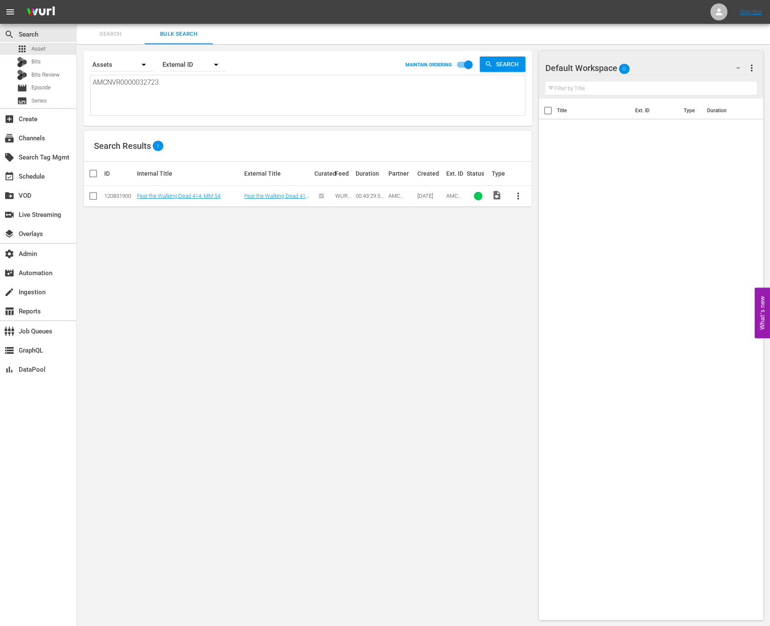
click at [184, 78] on textarea "AMCNVR0000032723" at bounding box center [309, 96] width 432 height 39
paste textarea "42919"
type textarea "AMCNVR0000042919"
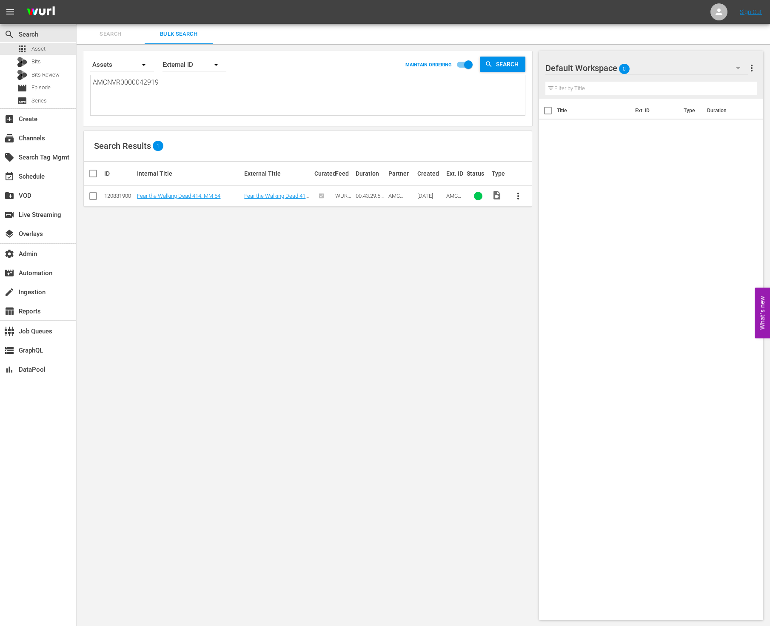
type textarea "AMCNVR0000042919"
click at [494, 67] on span "Search" at bounding box center [508, 64] width 33 height 15
click at [279, 196] on link "Fear the Walking Dead 613: J.D." at bounding box center [276, 199] width 65 height 13
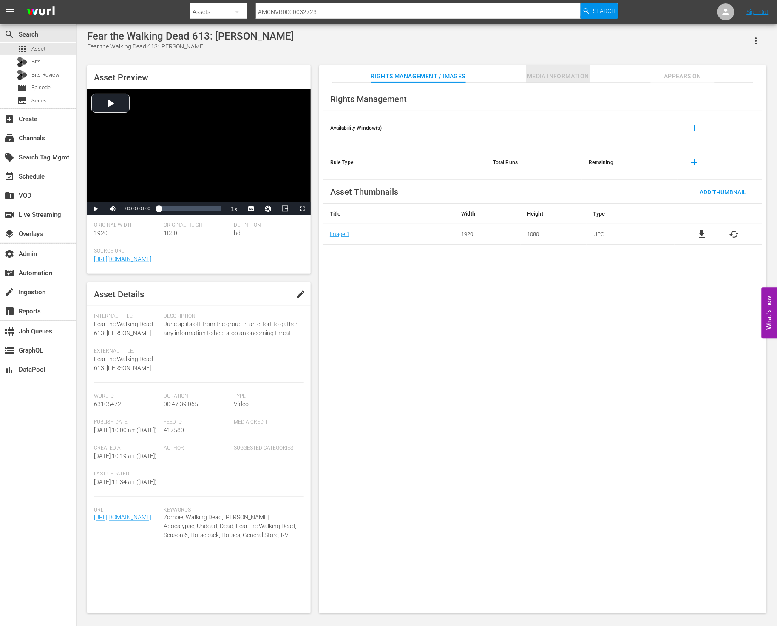
click at [548, 71] on span "Media Information" at bounding box center [558, 76] width 64 height 11
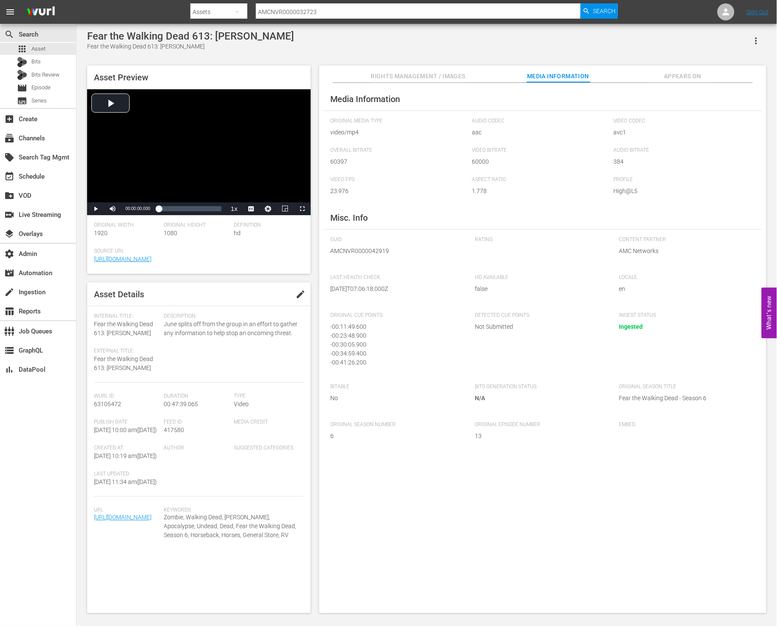
scroll to position [11, 0]
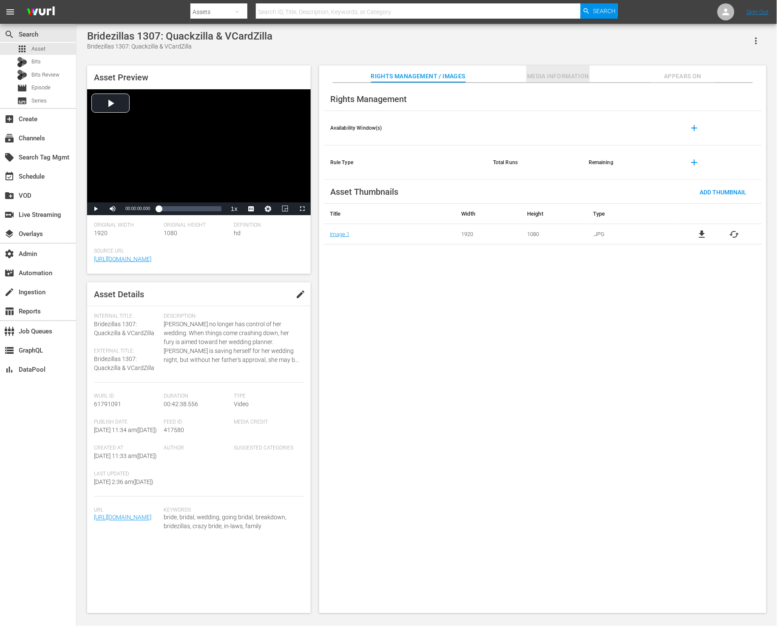
click at [537, 72] on span "Media Information" at bounding box center [558, 76] width 64 height 11
click at [553, 72] on span "Media Information" at bounding box center [558, 76] width 64 height 11
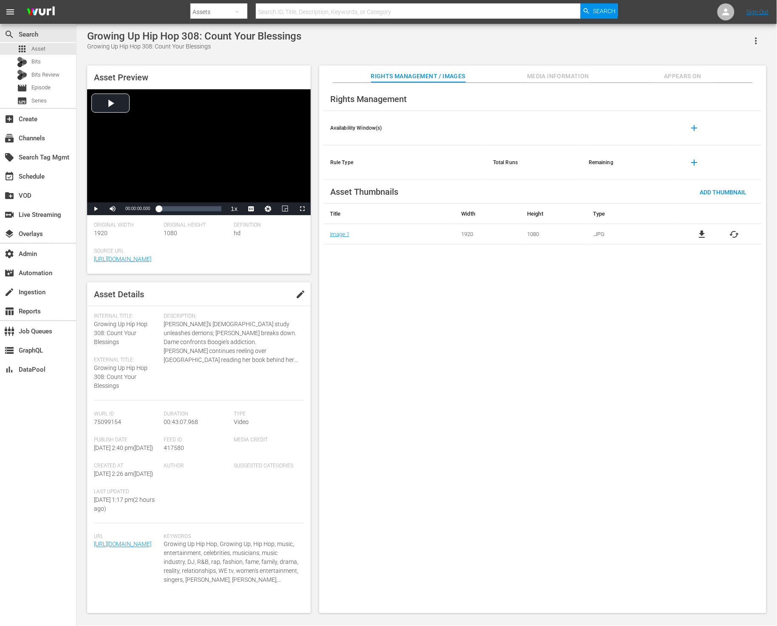
click at [560, 78] on span "Media Information" at bounding box center [558, 76] width 64 height 11
click at [549, 79] on span "Media Information" at bounding box center [558, 76] width 64 height 11
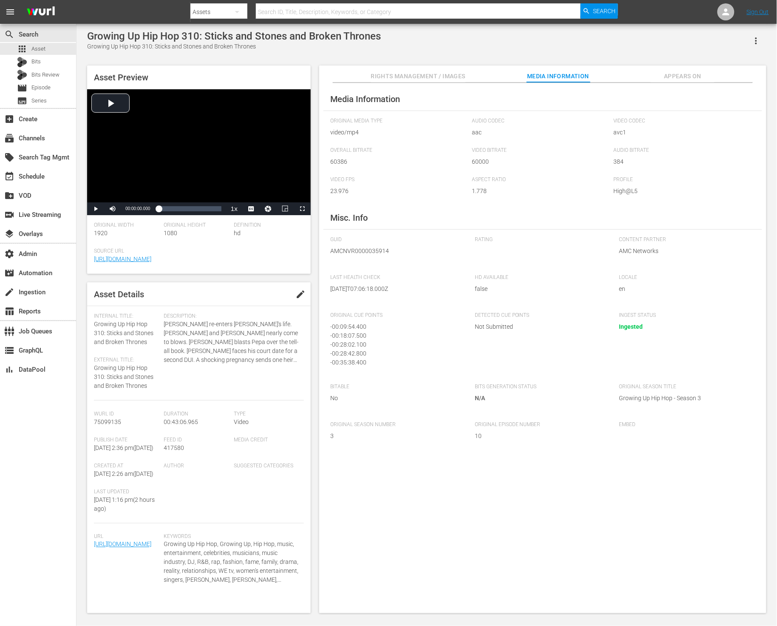
scroll to position [2, 0]
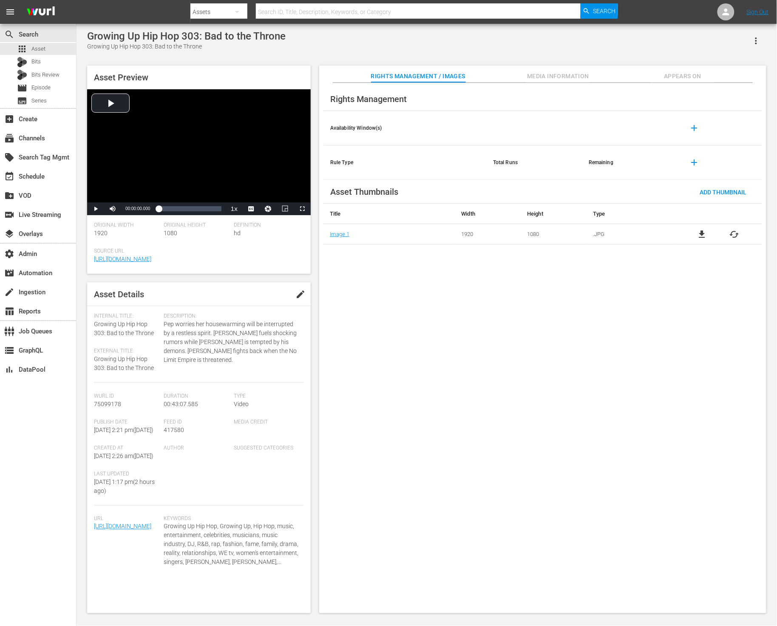
click at [565, 77] on span "Media Information" at bounding box center [558, 76] width 64 height 11
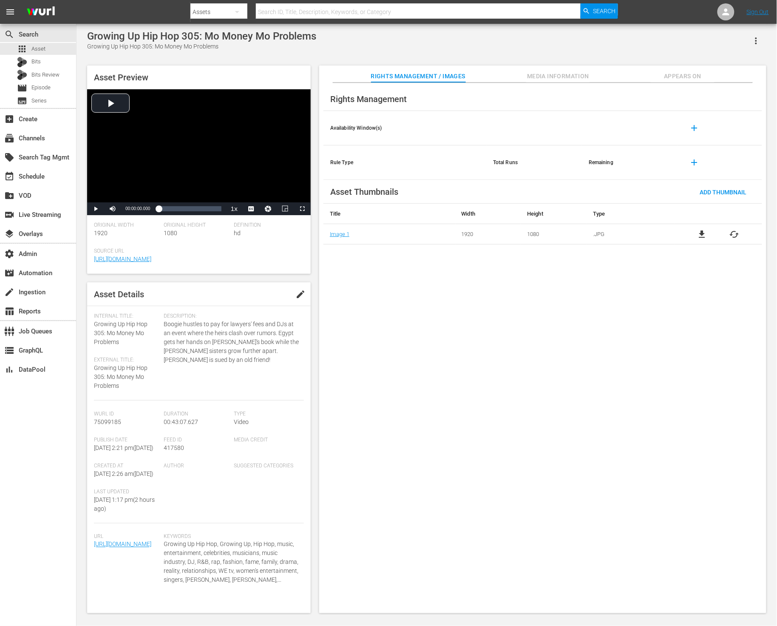
click at [549, 73] on span "Media Information" at bounding box center [558, 76] width 64 height 11
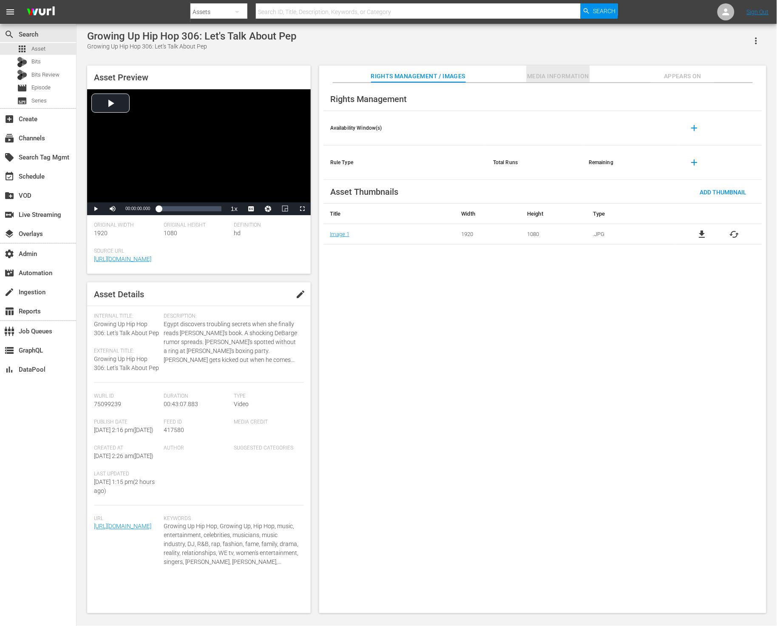
click at [542, 75] on span "Media Information" at bounding box center [558, 76] width 64 height 11
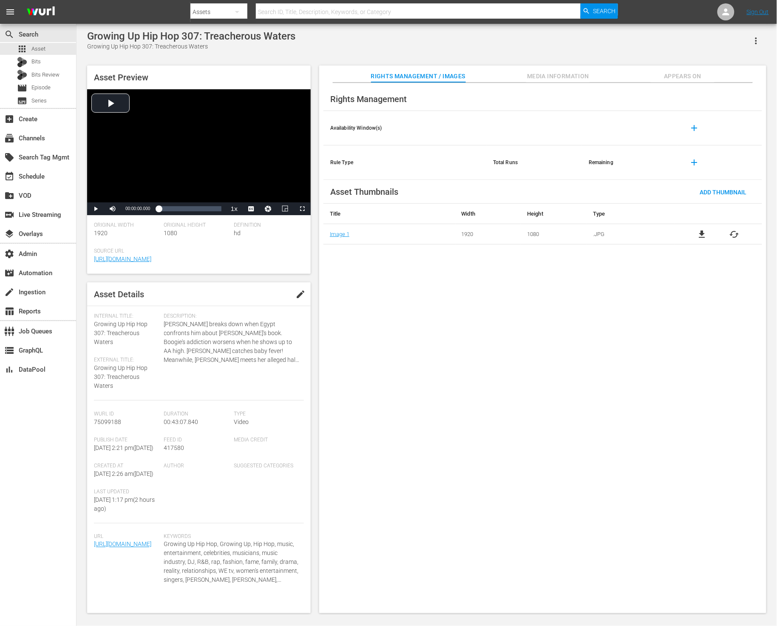
click at [546, 76] on span "Media Information" at bounding box center [558, 76] width 64 height 11
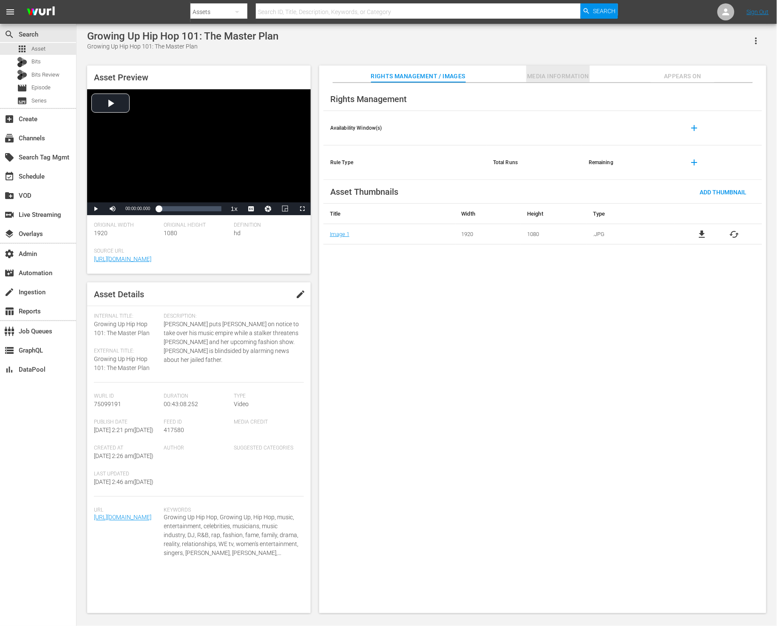
click at [543, 72] on span "Media Information" at bounding box center [558, 76] width 64 height 11
click at [532, 79] on span "Media Information" at bounding box center [558, 76] width 64 height 11
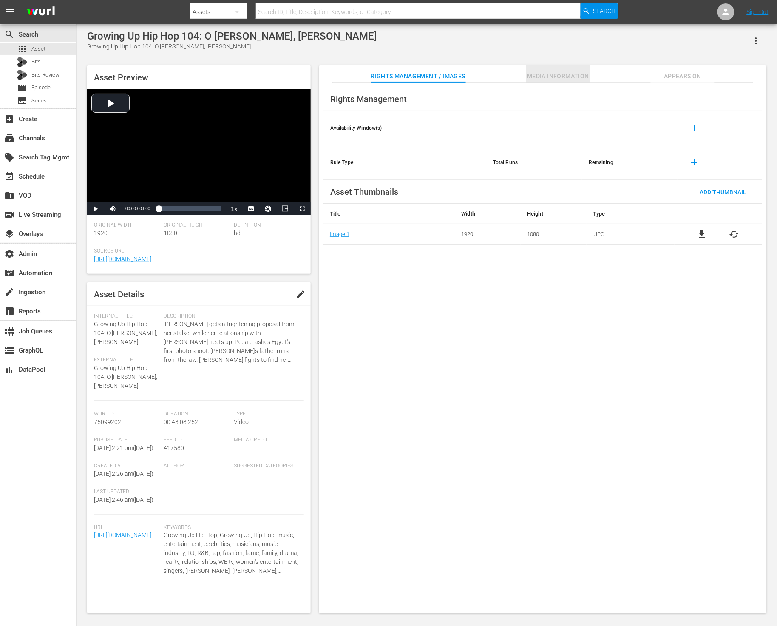
click at [548, 76] on span "Media Information" at bounding box center [558, 76] width 64 height 11
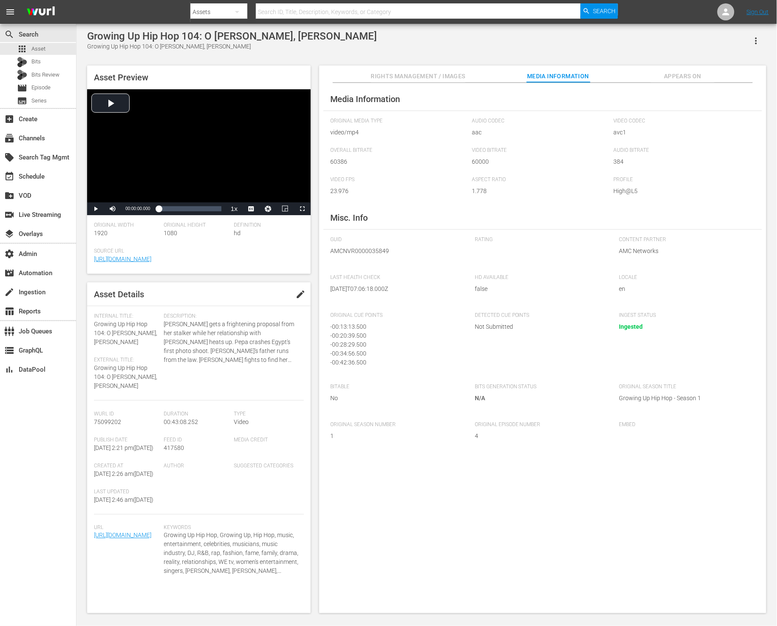
scroll to position [2, 0]
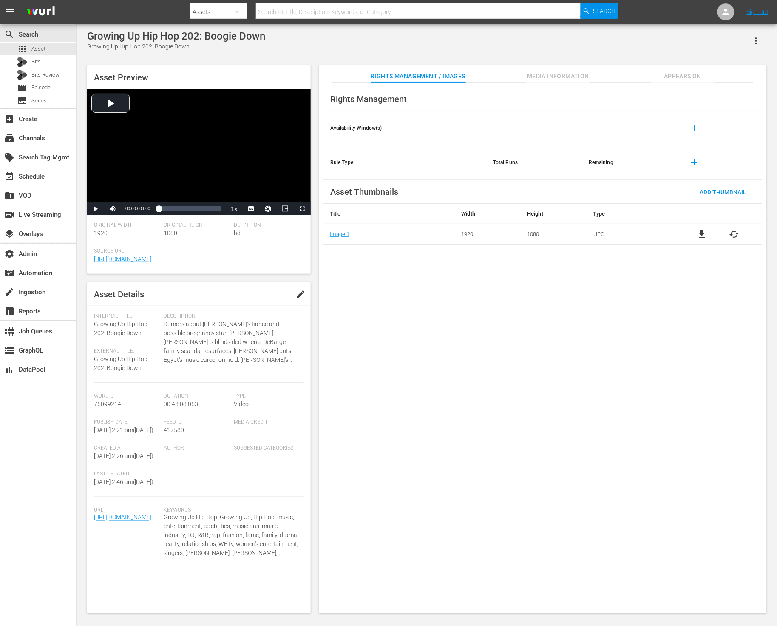
click at [538, 77] on span "Media Information" at bounding box center [558, 76] width 64 height 11
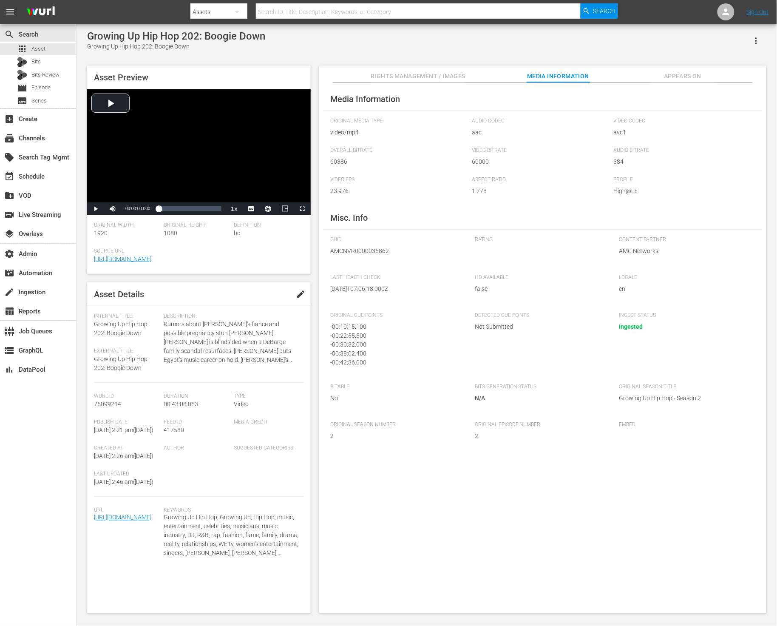
scroll to position [2, 0]
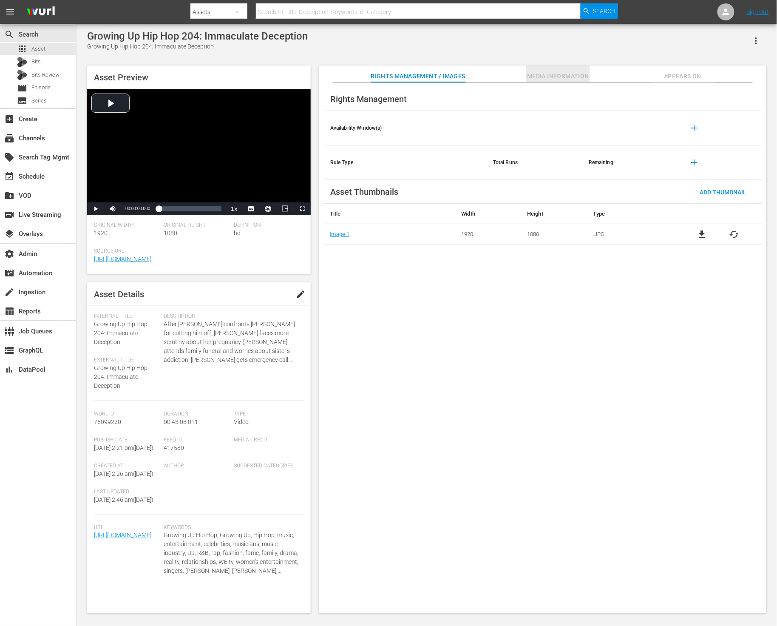
click at [536, 77] on span "Media Information" at bounding box center [558, 76] width 64 height 11
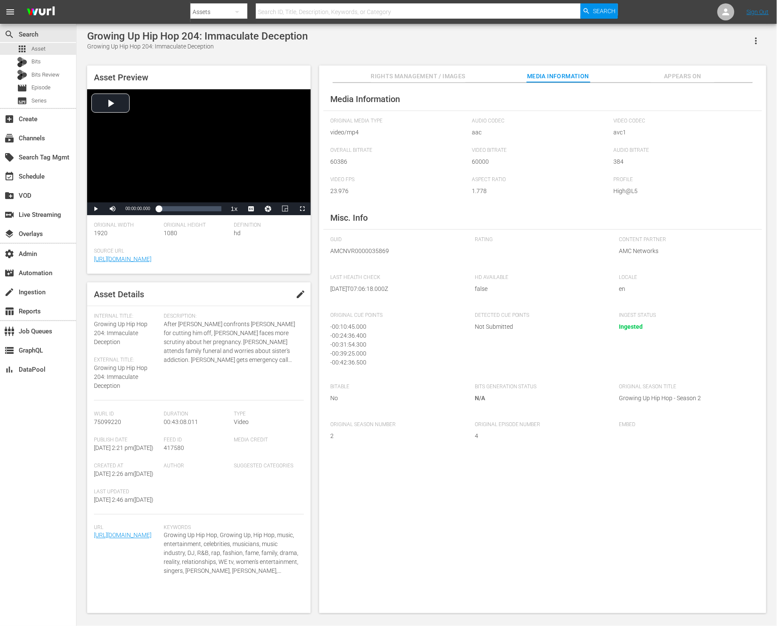
scroll to position [2, 0]
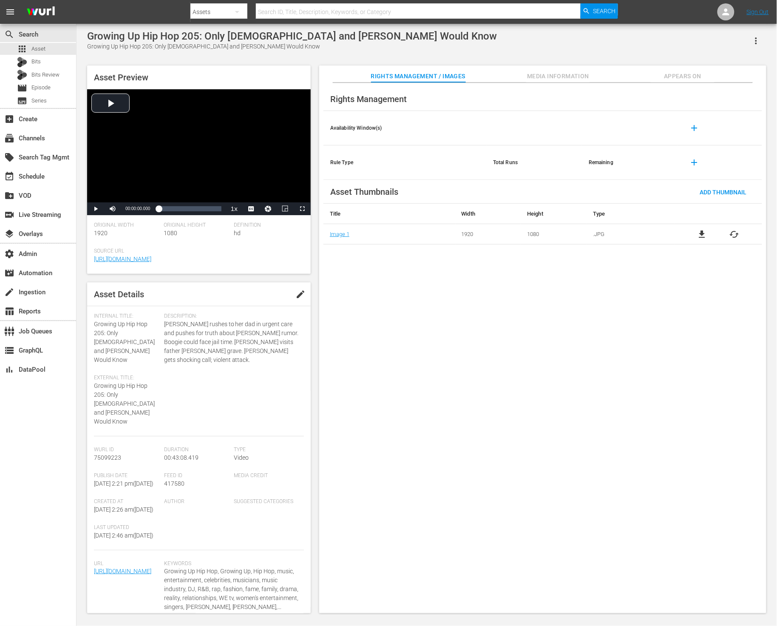
click at [569, 75] on span "Media Information" at bounding box center [558, 76] width 64 height 11
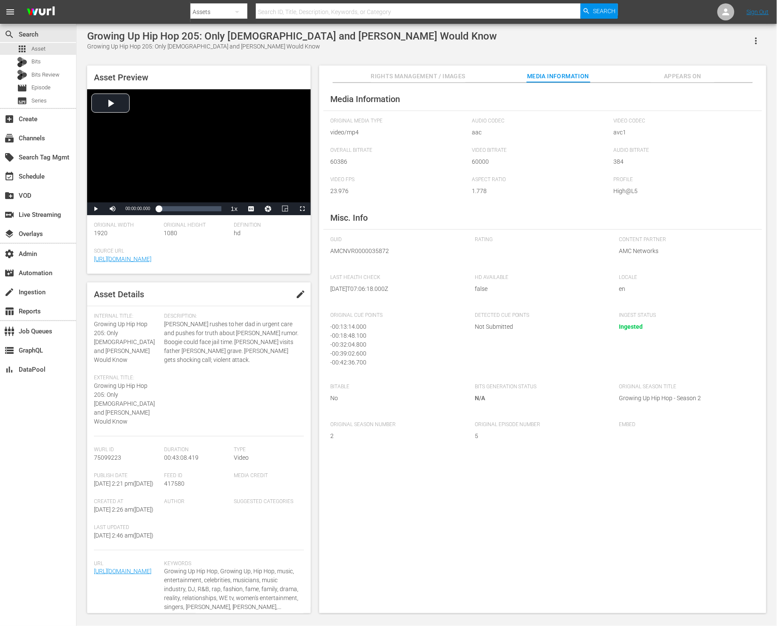
scroll to position [2, 0]
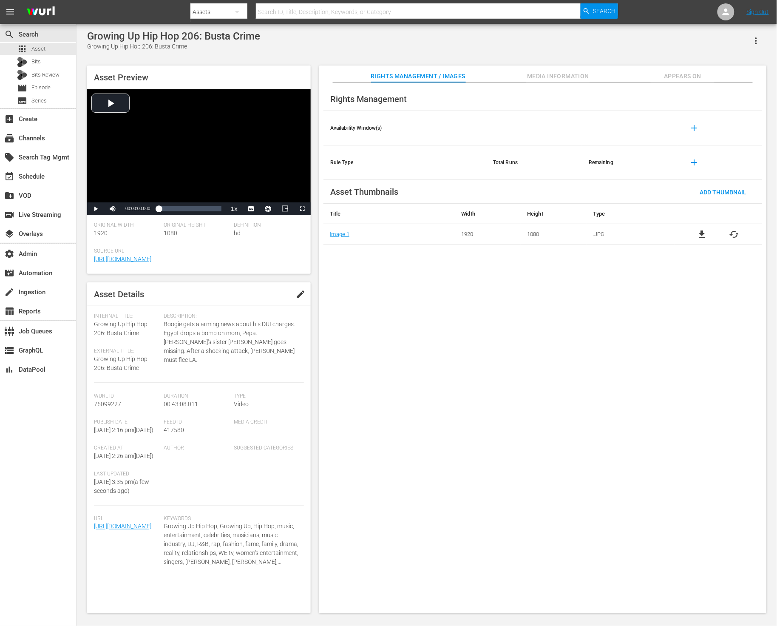
click at [549, 77] on span "Media Information" at bounding box center [558, 76] width 64 height 11
click at [560, 78] on span "Media Information" at bounding box center [558, 76] width 64 height 11
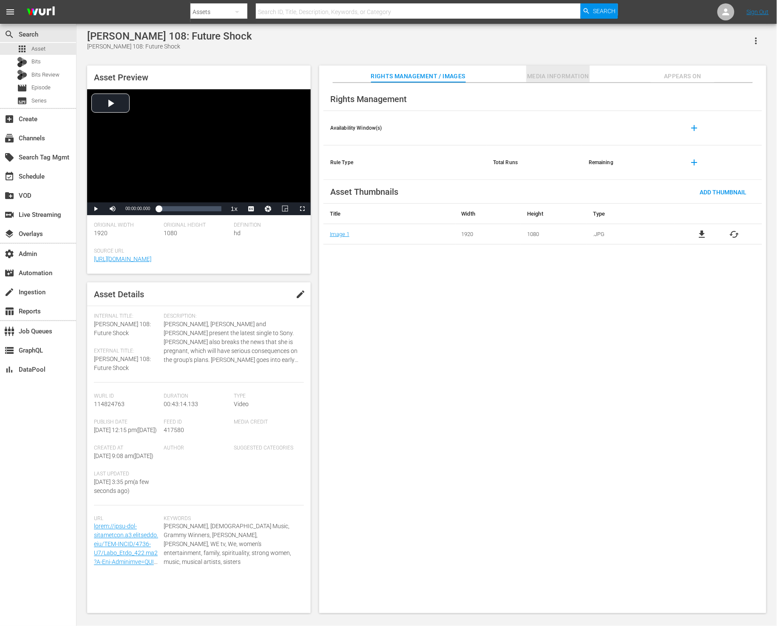
click at [548, 79] on span "Media Information" at bounding box center [558, 76] width 64 height 11
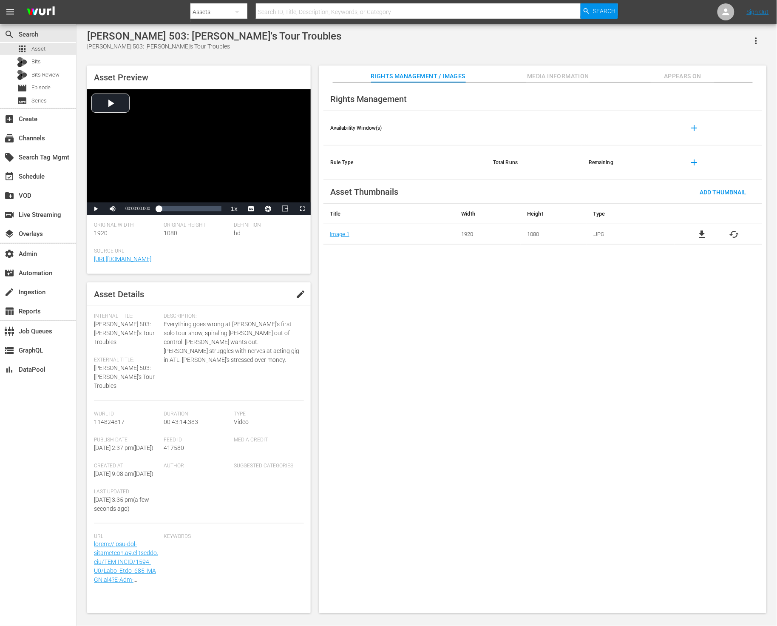
click at [535, 76] on span "Media Information" at bounding box center [558, 76] width 64 height 11
click at [550, 76] on span "Media Information" at bounding box center [558, 76] width 64 height 11
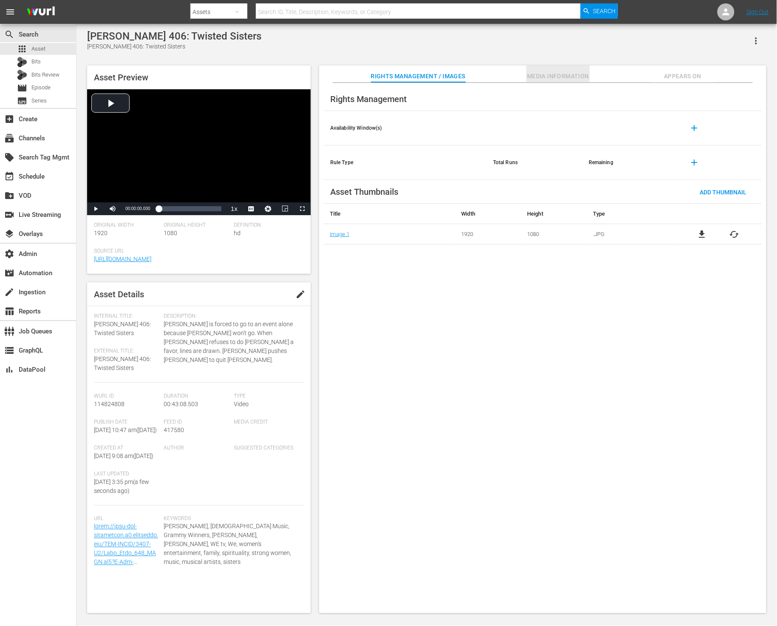
click at [538, 76] on span "Media Information" at bounding box center [558, 76] width 64 height 11
click at [563, 72] on span "Media Information" at bounding box center [558, 76] width 64 height 11
click at [546, 70] on button "Media Information" at bounding box center [558, 73] width 64 height 17
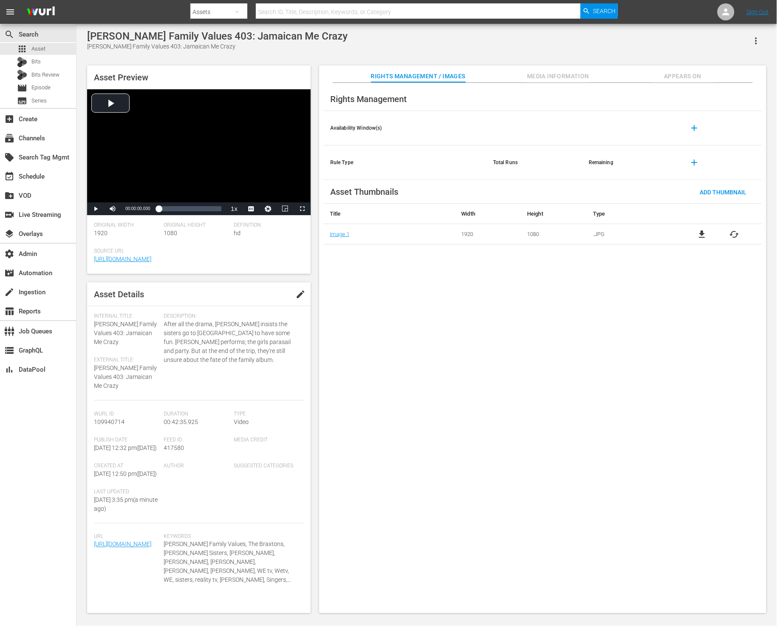
click at [552, 73] on span "Media Information" at bounding box center [558, 76] width 64 height 11
click at [578, 75] on span "Media Information" at bounding box center [558, 76] width 64 height 11
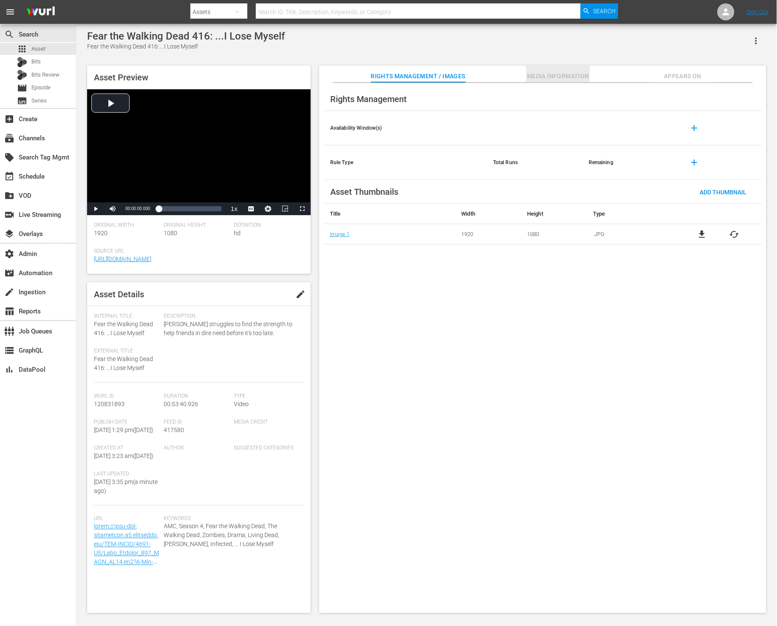
click at [552, 74] on span "Media Information" at bounding box center [558, 76] width 64 height 11
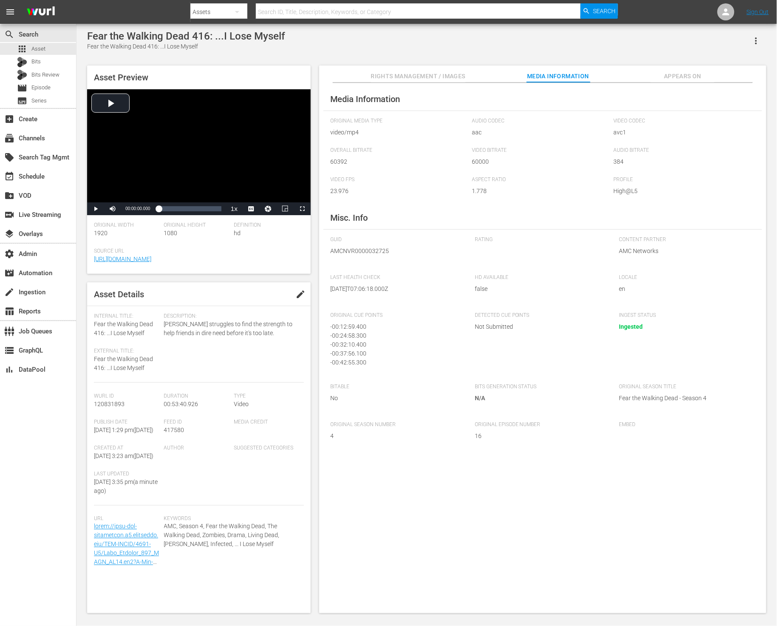
scroll to position [11, 0]
click at [345, 248] on span "AMCNVR0000032725" at bounding box center [396, 251] width 132 height 9
click at [347, 248] on span "AMCNVR0000032725" at bounding box center [396, 251] width 132 height 9
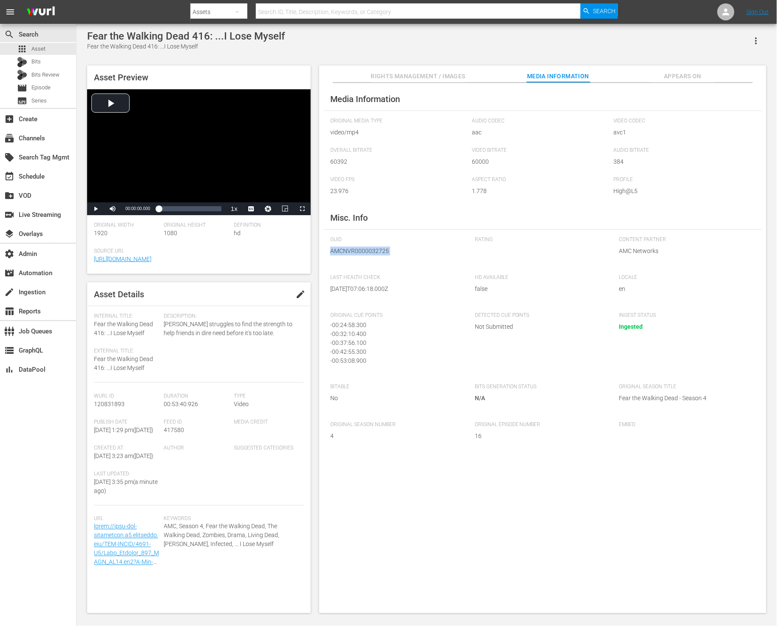
click at [347, 248] on span "AMCNVR0000032725" at bounding box center [396, 251] width 132 height 9
click at [409, 348] on div "- 00:42:55.300" at bounding box center [394, 351] width 128 height 9
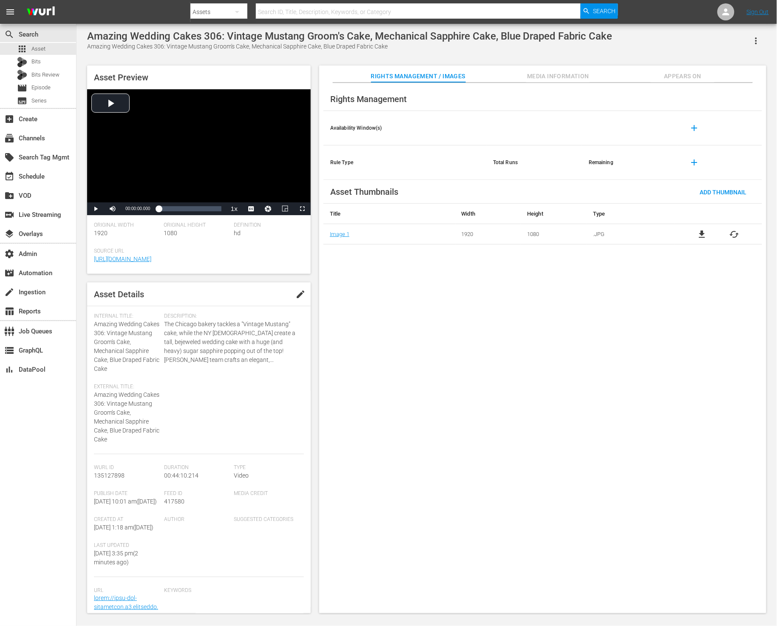
click at [552, 73] on span "Media Information" at bounding box center [558, 76] width 64 height 11
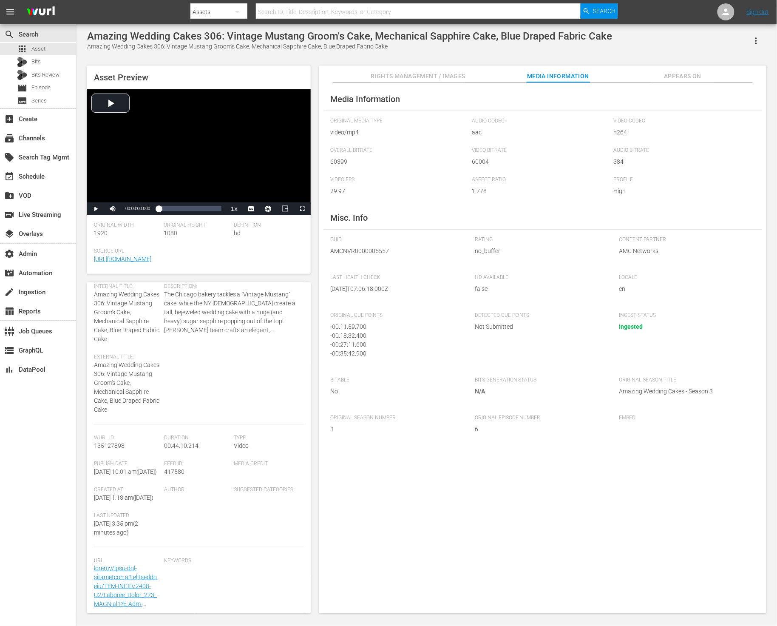
scroll to position [80, 0]
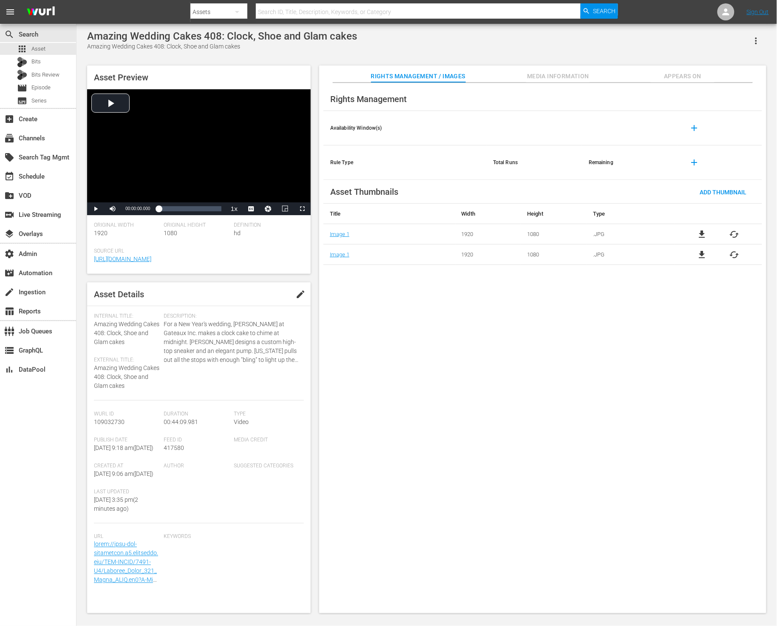
click at [544, 74] on span "Media Information" at bounding box center [558, 76] width 64 height 11
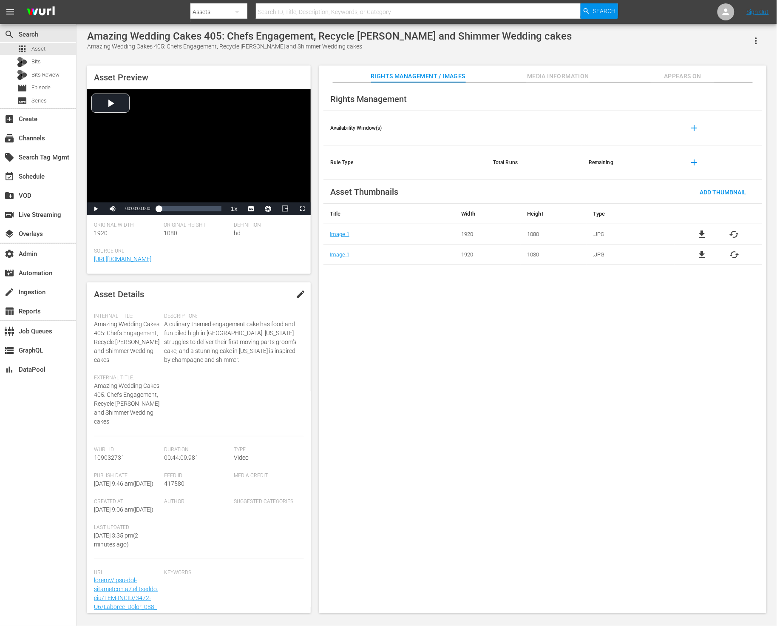
click at [542, 70] on button "Media Information" at bounding box center [558, 73] width 64 height 17
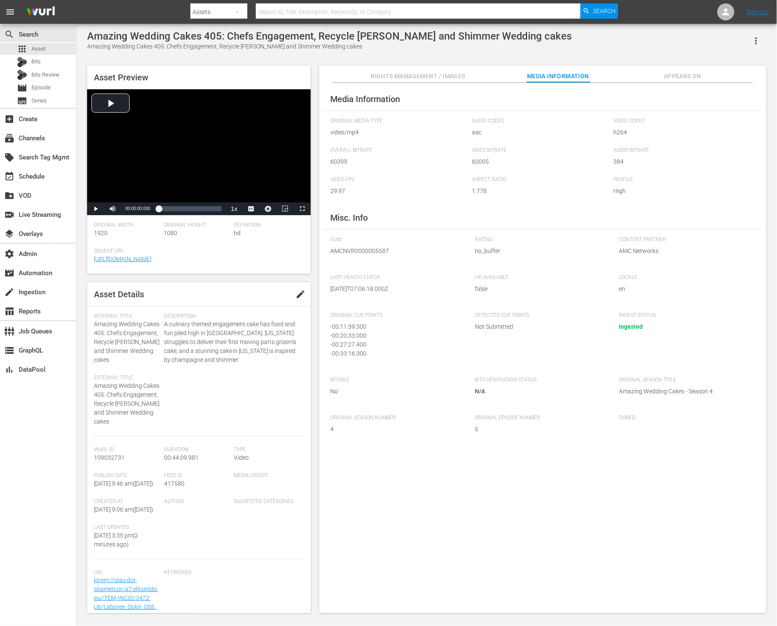
scroll to position [26, 0]
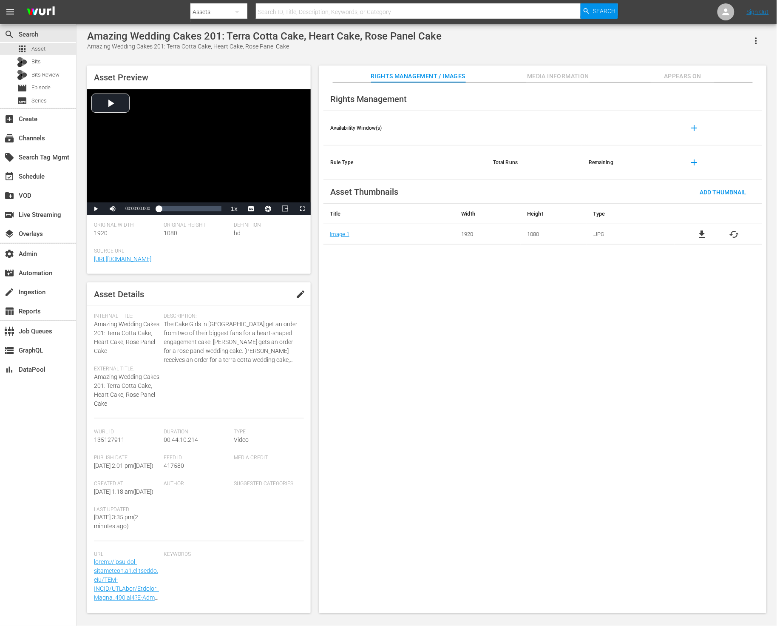
click at [544, 79] on span "Media Information" at bounding box center [558, 76] width 64 height 11
click at [543, 72] on span "Media Information" at bounding box center [558, 76] width 64 height 11
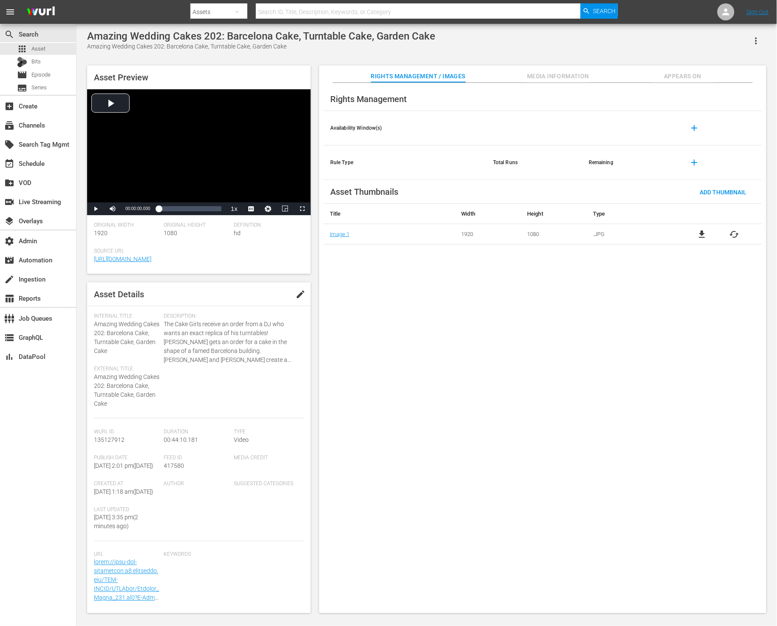
click at [563, 70] on button "Media Information" at bounding box center [558, 73] width 64 height 17
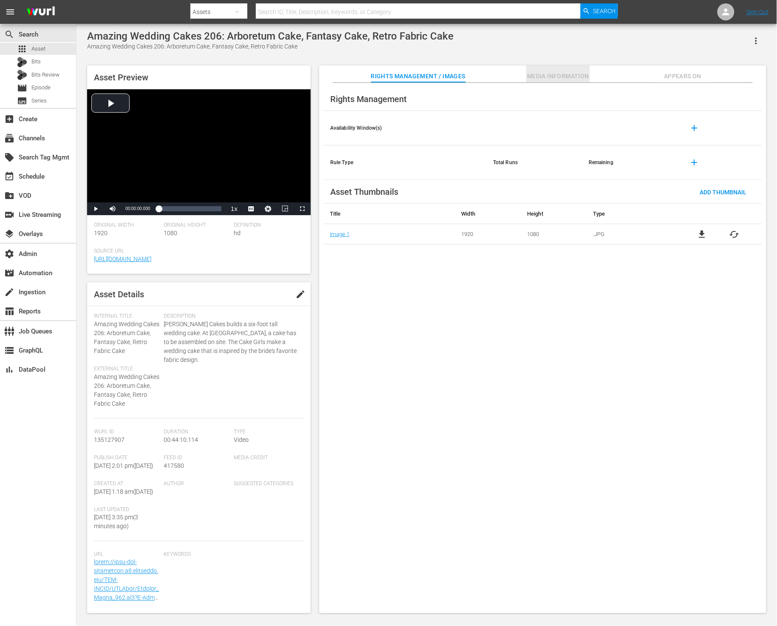
click at [531, 76] on span "Media Information" at bounding box center [558, 76] width 64 height 11
click at [544, 76] on span "Media Information" at bounding box center [558, 76] width 64 height 11
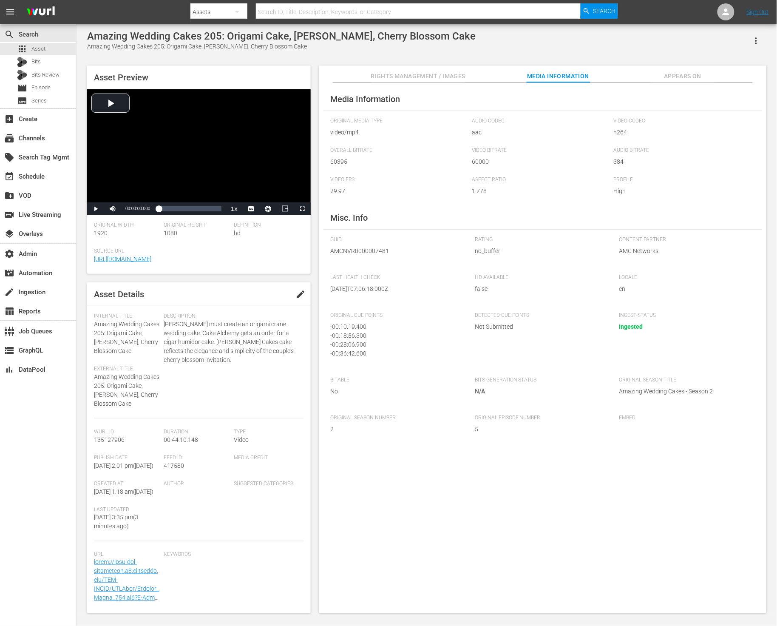
scroll to position [43, 0]
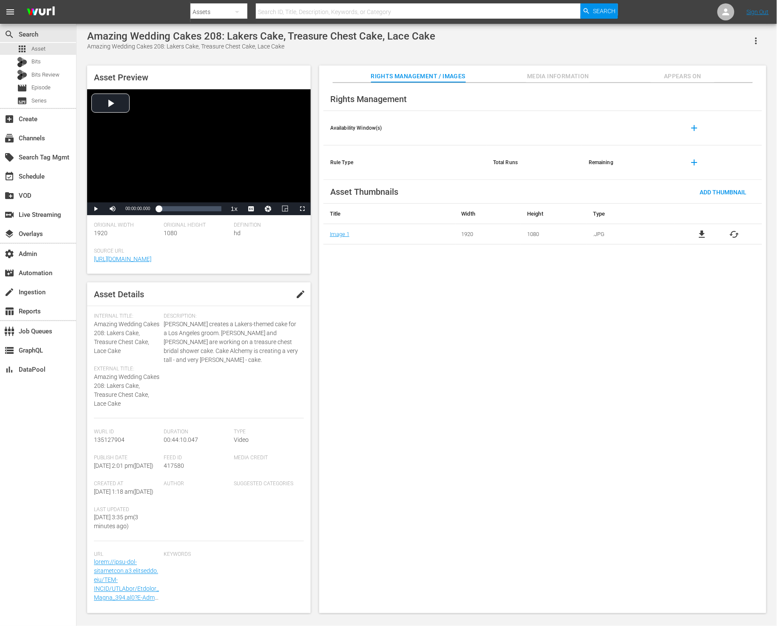
click at [571, 69] on button "Media Information" at bounding box center [558, 73] width 64 height 17
click at [544, 73] on span "Media Information" at bounding box center [558, 76] width 64 height 11
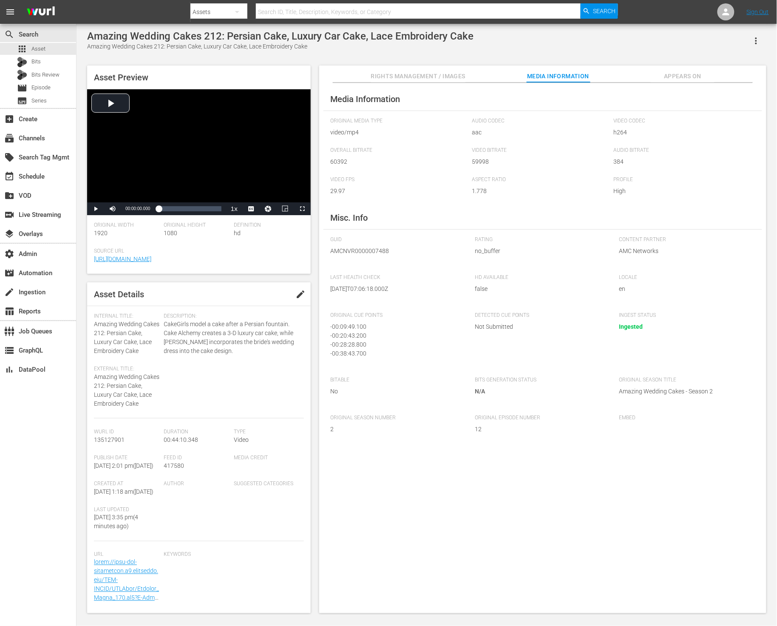
scroll to position [43, 0]
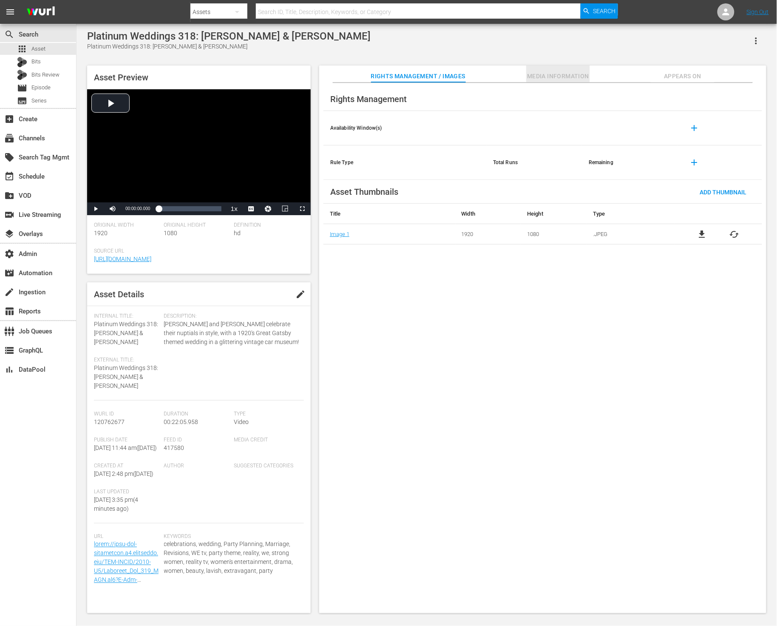
click at [563, 68] on button "Media Information" at bounding box center [558, 73] width 64 height 17
click at [543, 74] on span "Media Information" at bounding box center [558, 76] width 64 height 11
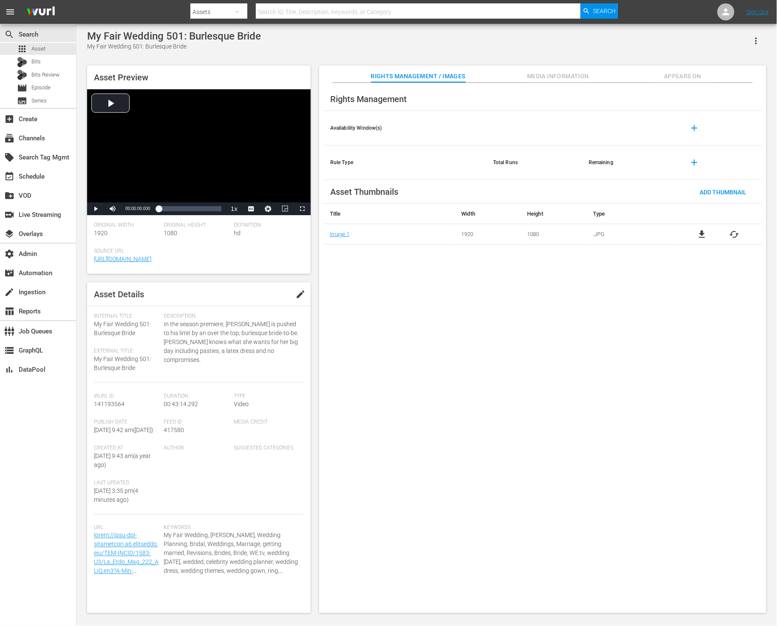
click at [536, 74] on span "Media Information" at bounding box center [558, 76] width 64 height 11
click at [541, 75] on span "Media Information" at bounding box center [558, 76] width 64 height 11
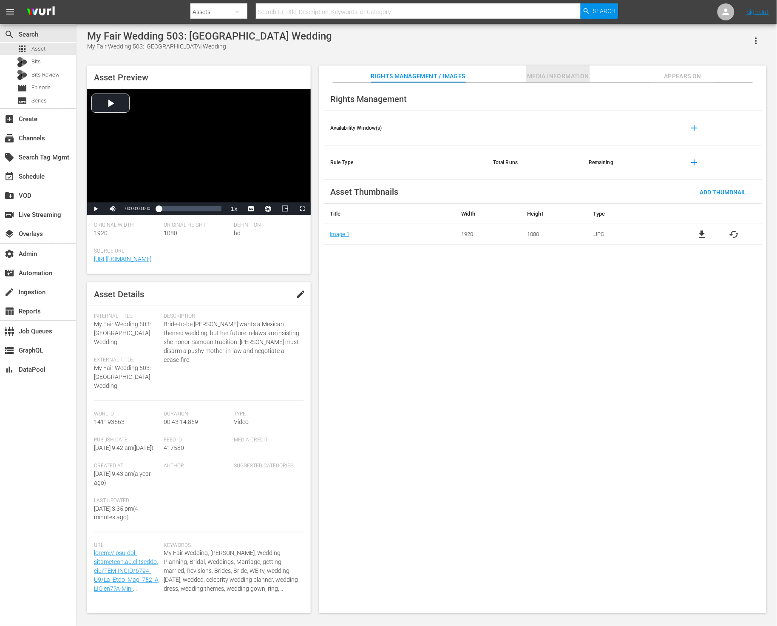
click at [537, 79] on span "Media Information" at bounding box center [558, 76] width 64 height 11
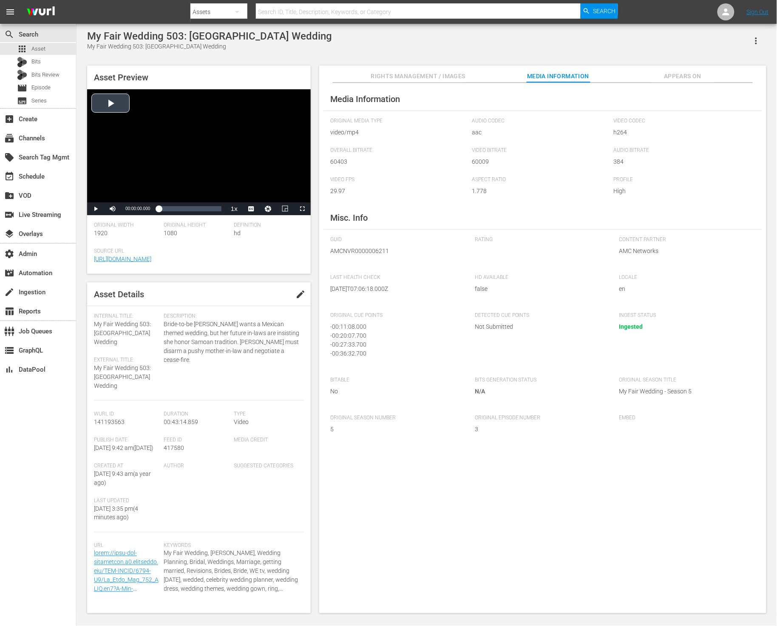
scroll to position [8, 0]
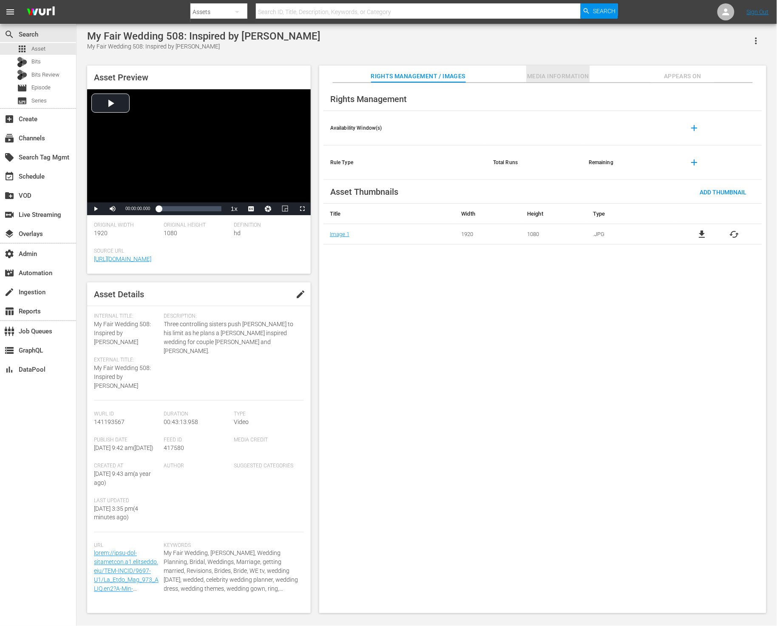
click at [569, 73] on span "Media Information" at bounding box center [558, 76] width 64 height 11
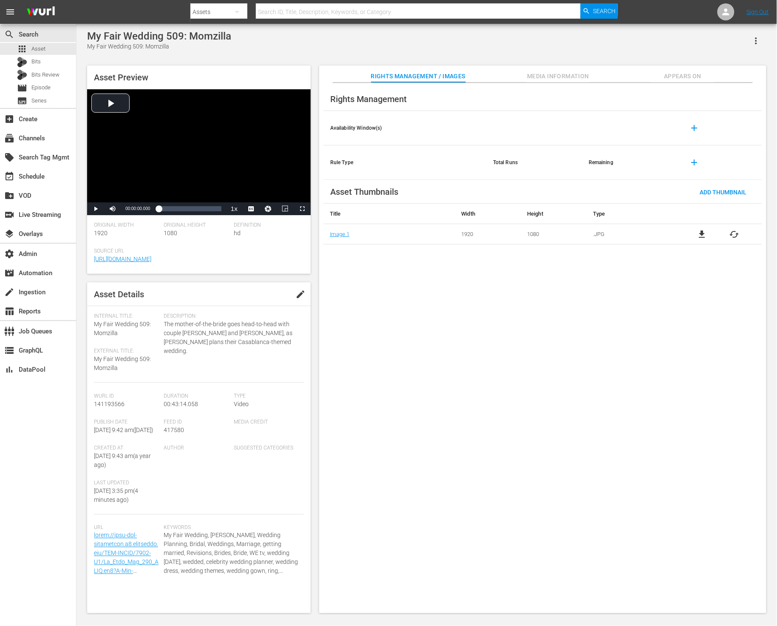
click at [557, 77] on span "Media Information" at bounding box center [558, 76] width 64 height 11
click at [578, 74] on span "Media Information" at bounding box center [558, 76] width 64 height 11
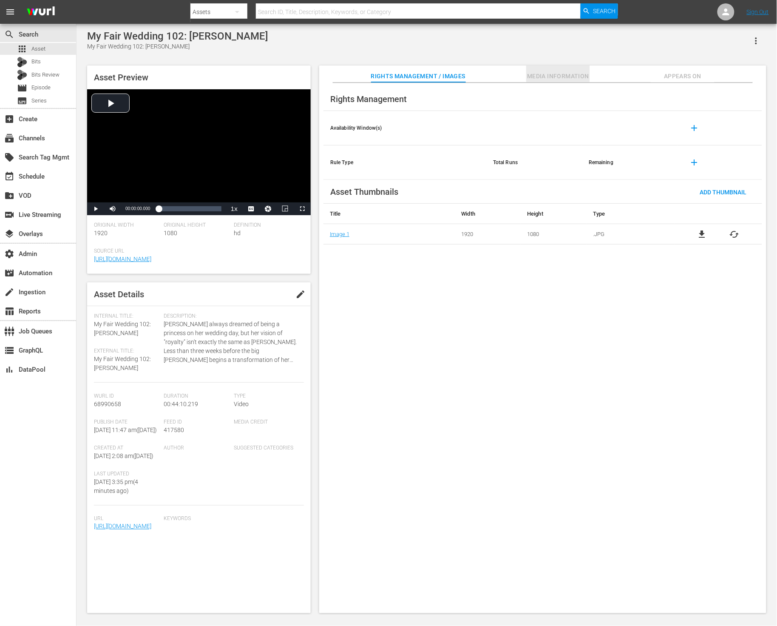
click at [543, 71] on span "Media Information" at bounding box center [558, 76] width 64 height 11
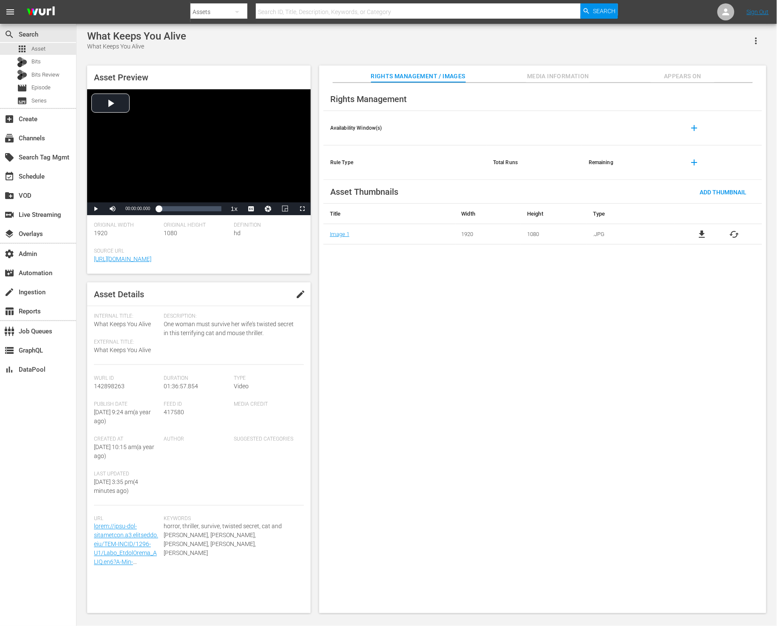
click at [539, 77] on span "Media Information" at bounding box center [558, 76] width 64 height 11
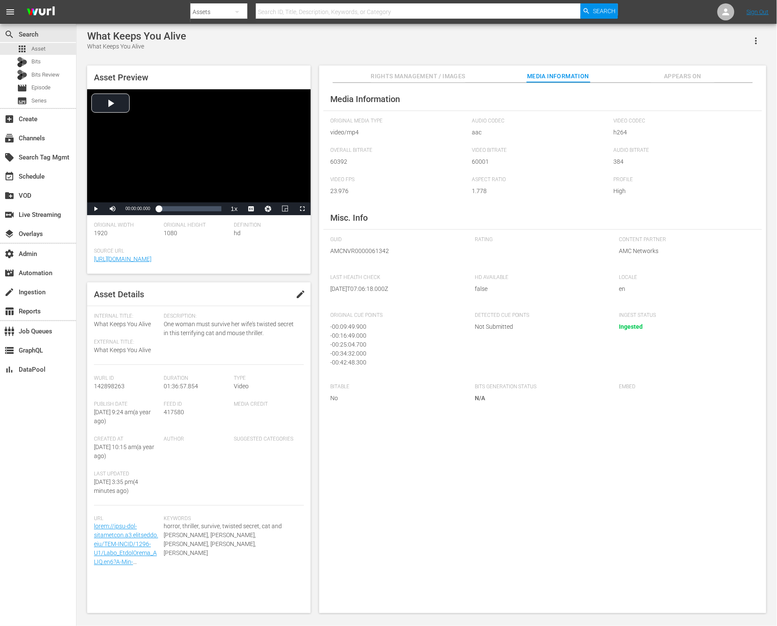
scroll to position [55, 0]
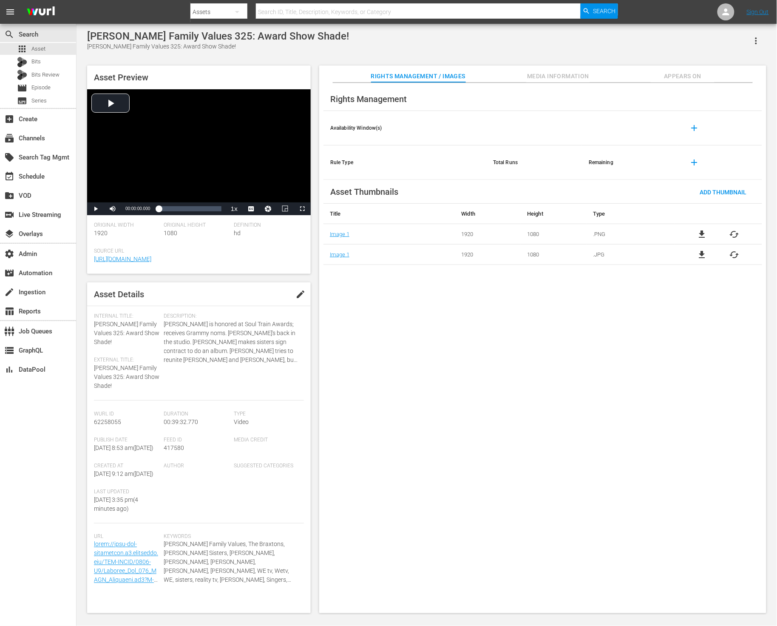
click at [553, 75] on span "Media Information" at bounding box center [558, 76] width 64 height 11
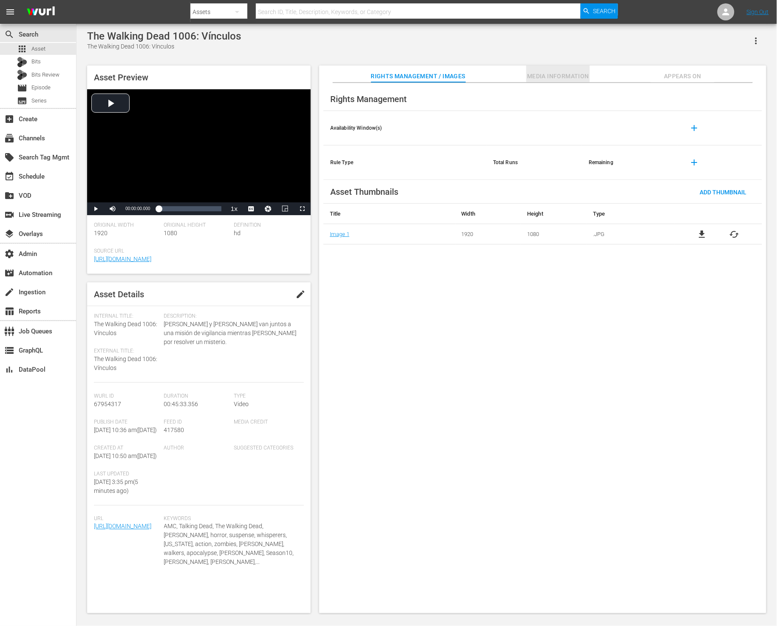
click at [583, 73] on span "Media Information" at bounding box center [558, 76] width 64 height 11
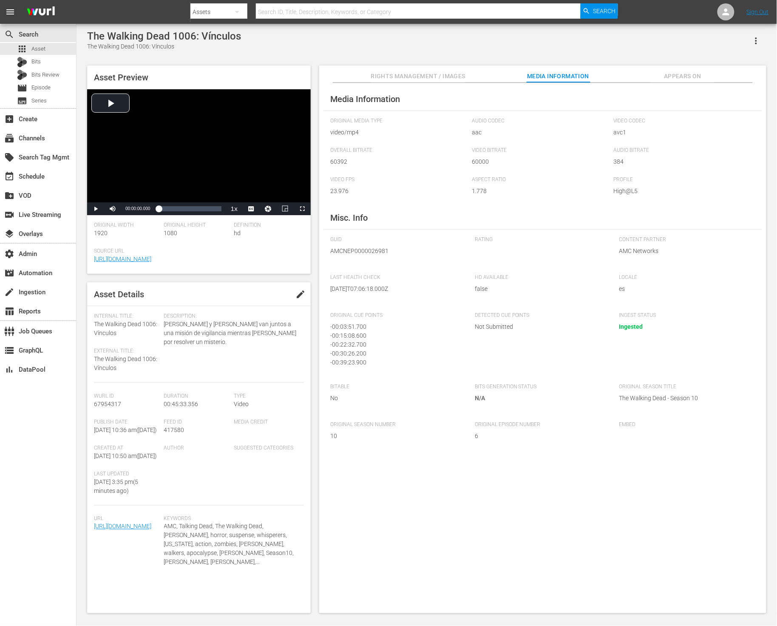
scroll to position [2, 0]
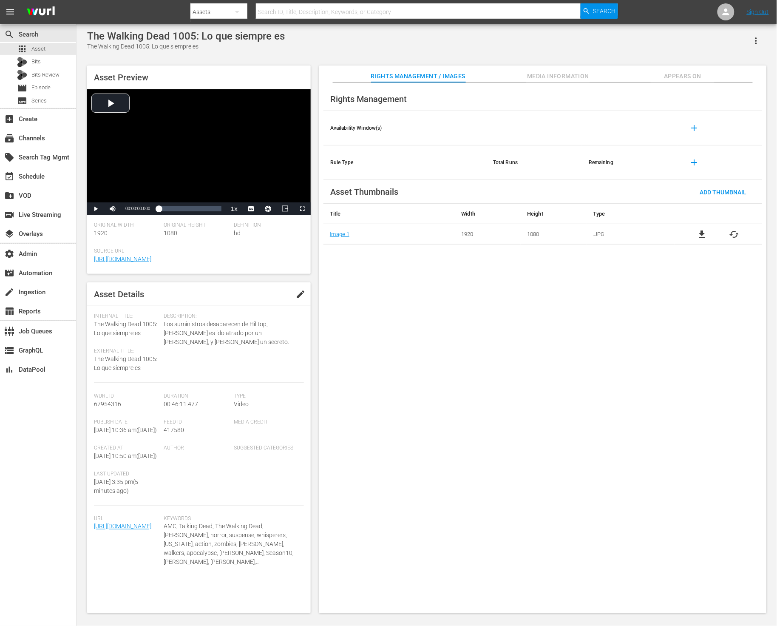
click at [560, 80] on span "Media Information" at bounding box center [558, 76] width 64 height 11
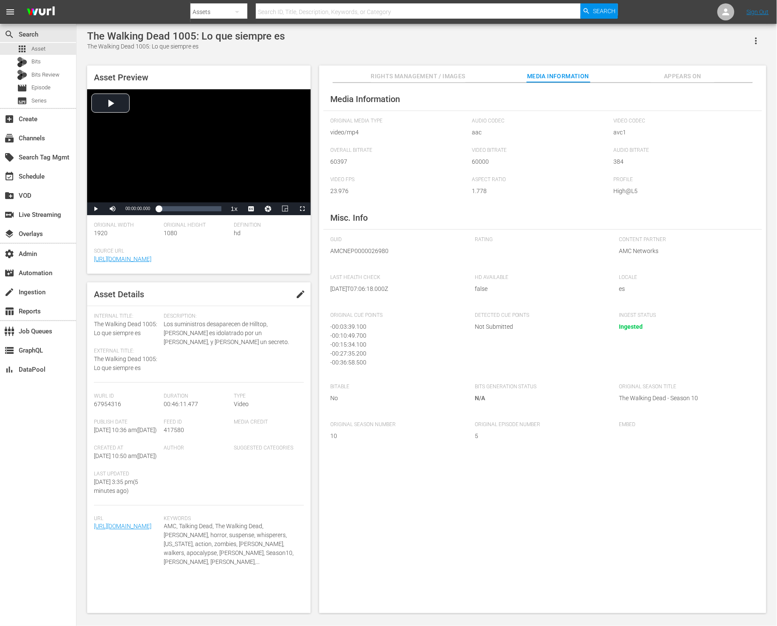
scroll to position [2, 0]
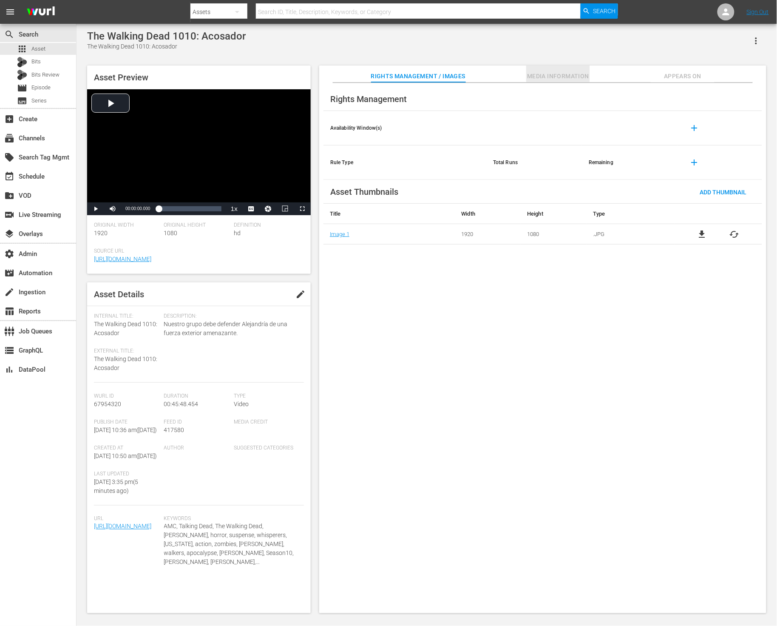
click at [542, 71] on span "Media Information" at bounding box center [558, 76] width 64 height 11
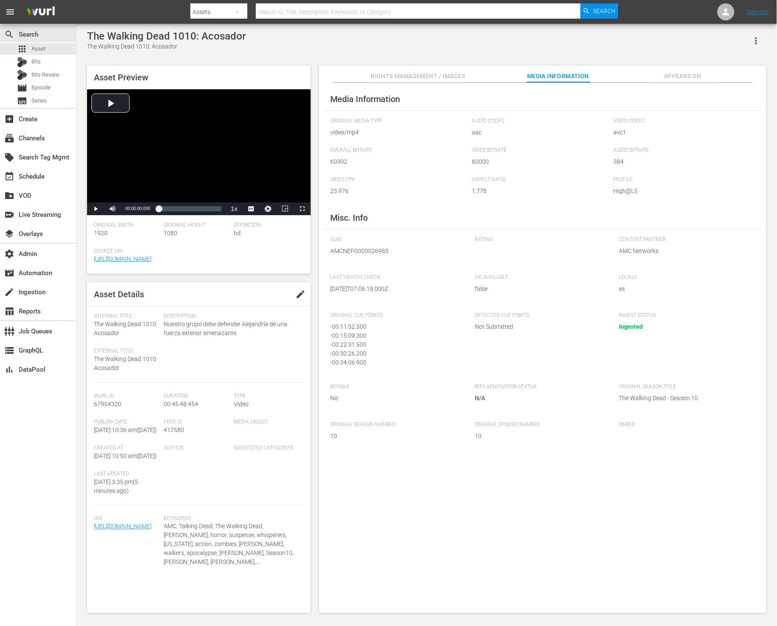
scroll to position [2, 0]
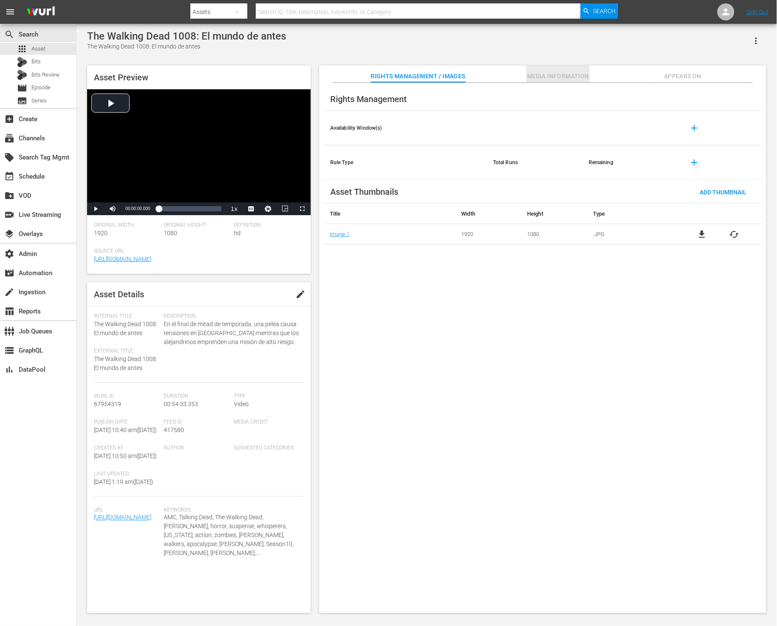
click at [553, 71] on span "Media Information" at bounding box center [558, 76] width 64 height 11
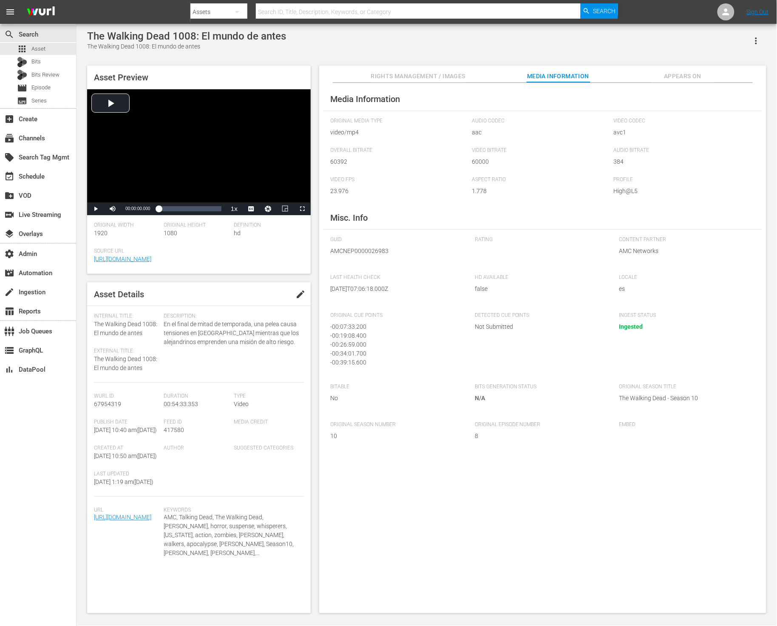
scroll to position [20, 0]
click at [359, 252] on span "AMCNEP0000026983" at bounding box center [396, 251] width 132 height 9
copy span "AMCNEP0000026983"
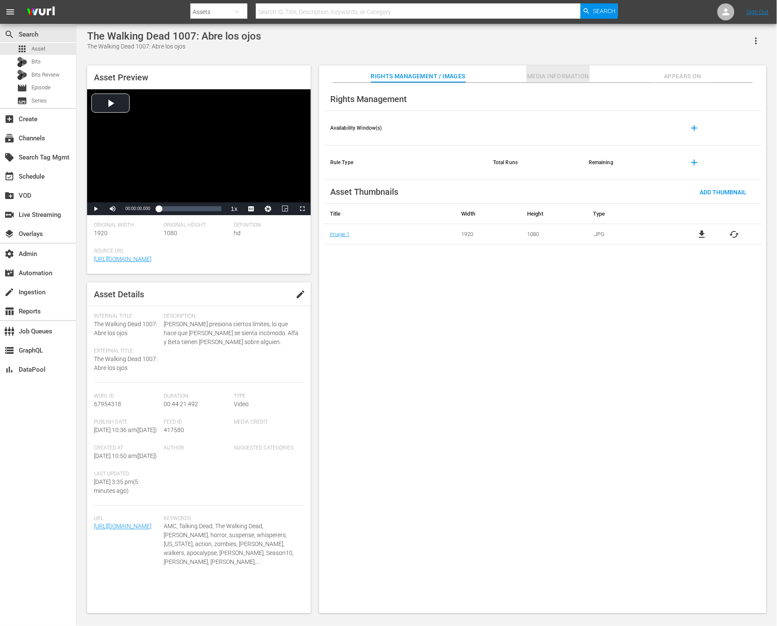
click at [541, 76] on span "Media Information" at bounding box center [558, 76] width 64 height 11
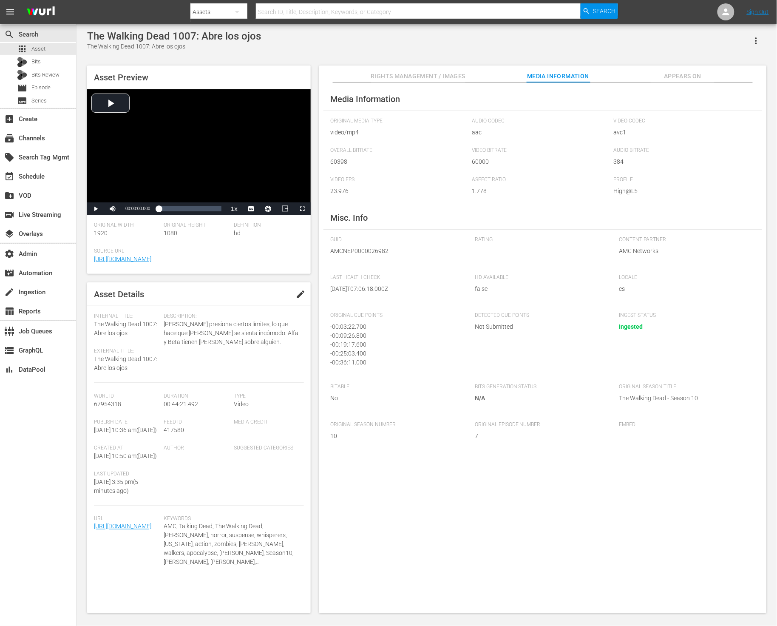
scroll to position [2, 0]
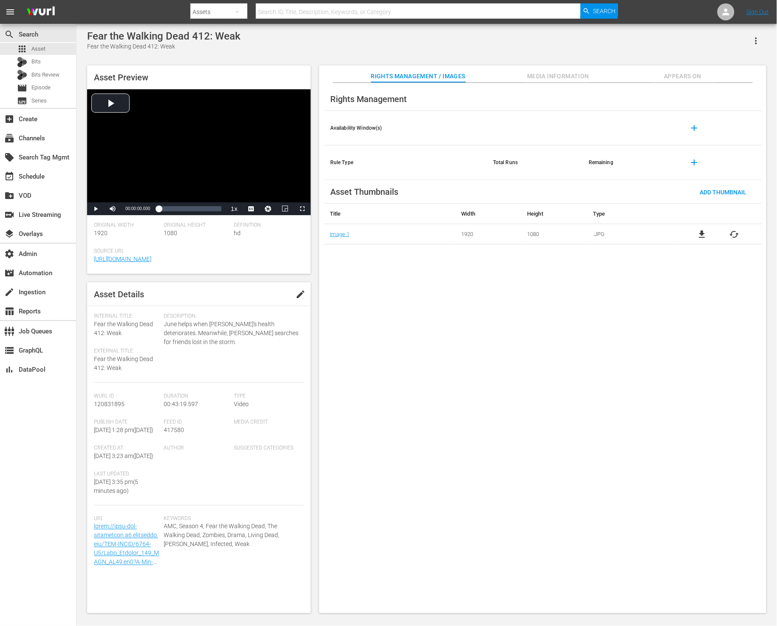
click at [555, 69] on button "Media Information" at bounding box center [558, 73] width 64 height 17
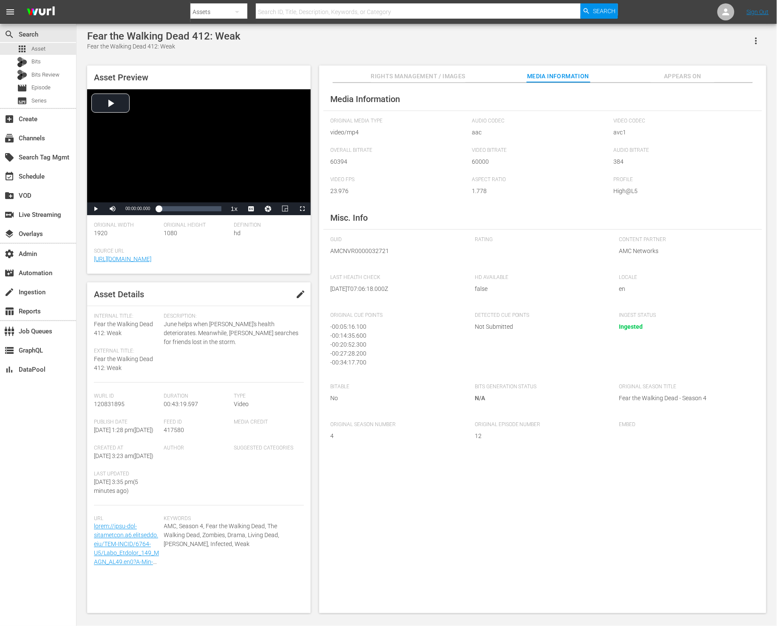
scroll to position [11, 0]
click at [347, 248] on span "AMCNVR0000032721" at bounding box center [396, 251] width 132 height 9
copy span "AMCNVR0000032721"
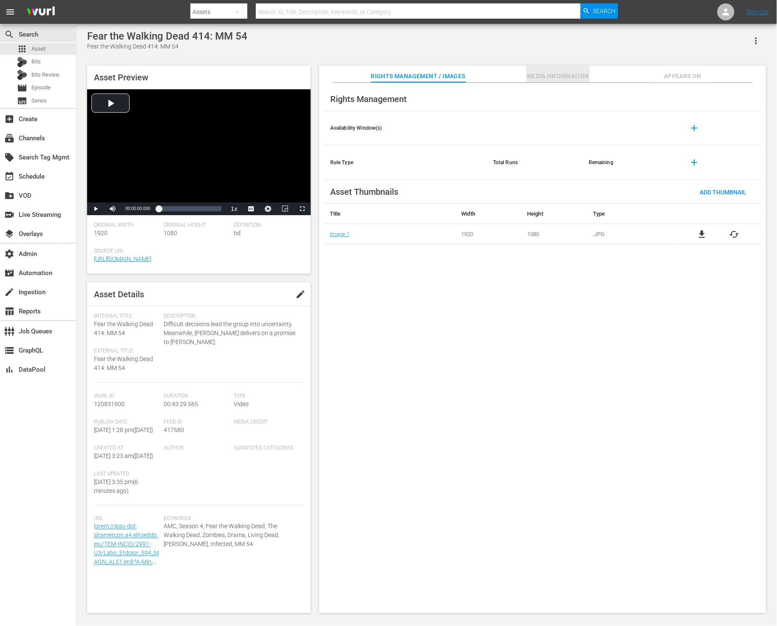
click at [541, 75] on span "Media Information" at bounding box center [558, 76] width 64 height 11
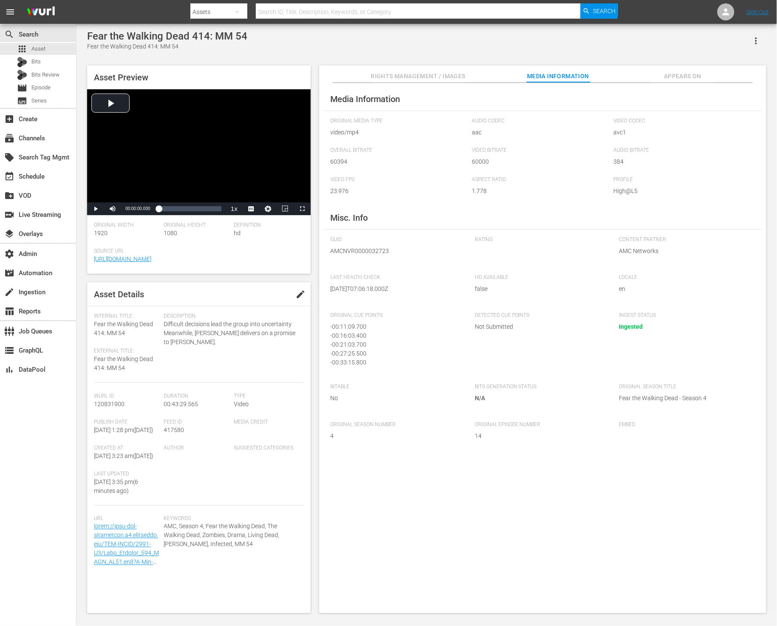
scroll to position [11, 0]
click at [353, 248] on span "AMCNVR0000032723" at bounding box center [396, 251] width 132 height 9
click at [354, 248] on span "AMCNVR0000032723" at bounding box center [396, 251] width 132 height 9
copy span "AMCNVR0000032723"
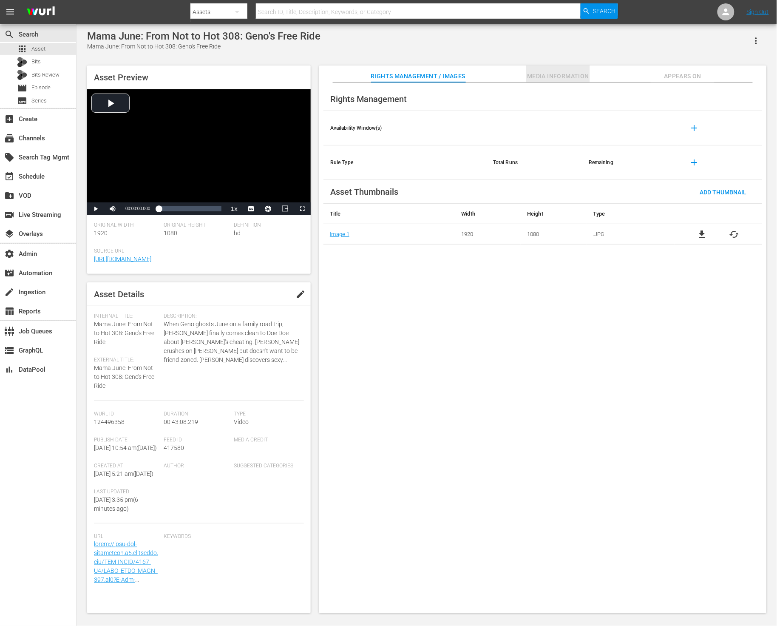
click at [542, 80] on span "Media Information" at bounding box center [558, 76] width 64 height 11
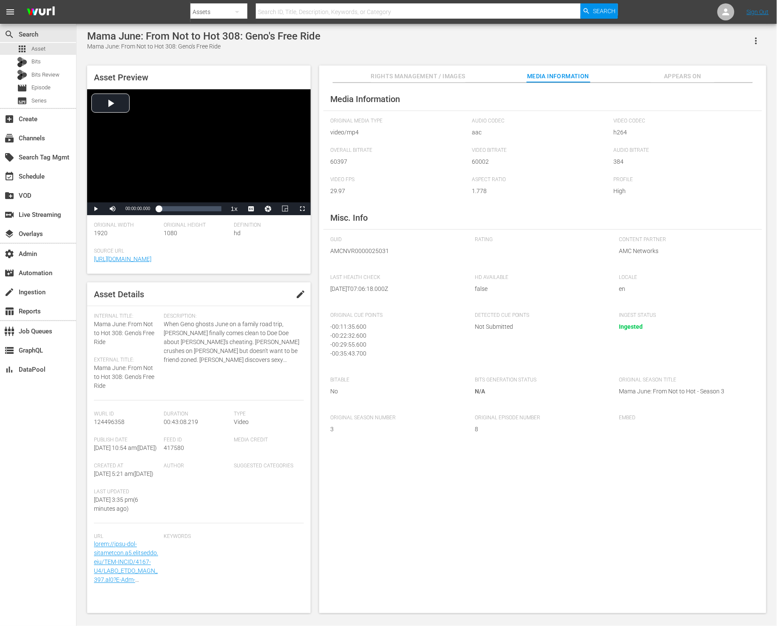
click at [362, 254] on span "AMCNVR0000025031" at bounding box center [396, 251] width 132 height 9
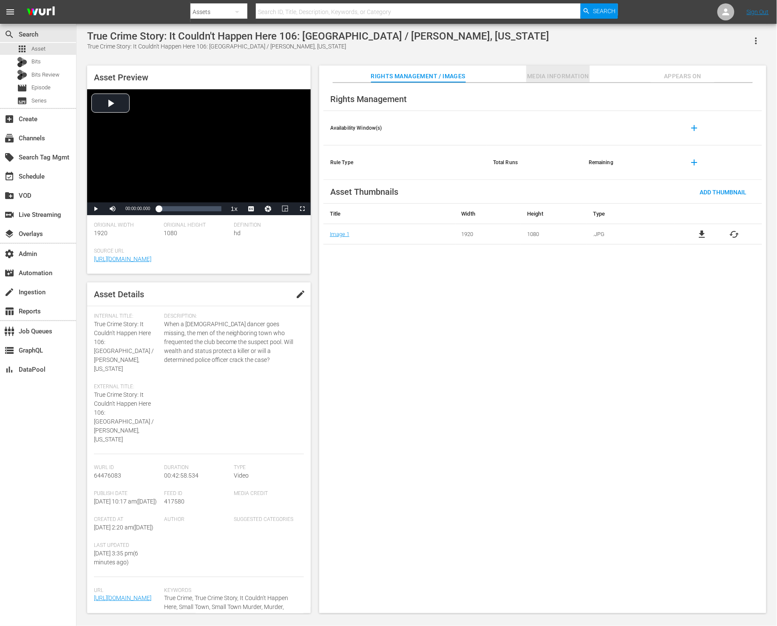
click at [539, 74] on span "Media Information" at bounding box center [558, 76] width 64 height 11
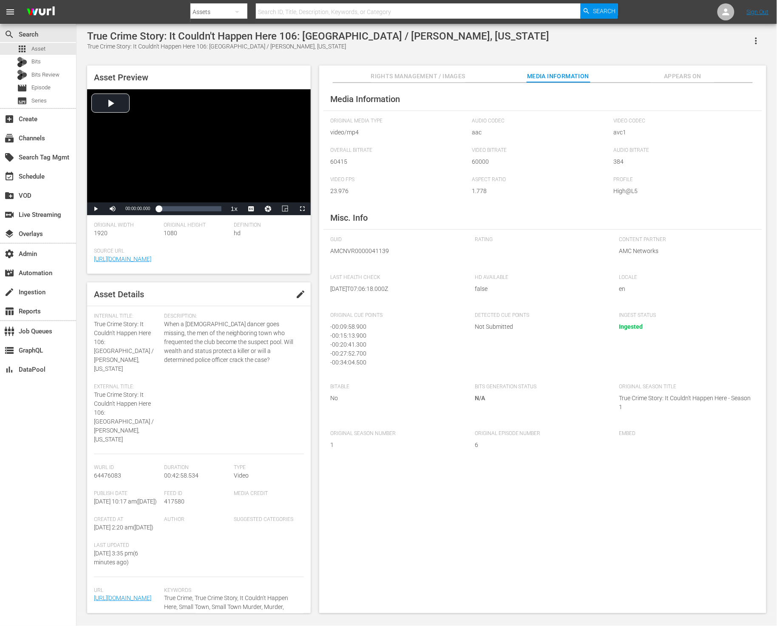
scroll to position [2, 0]
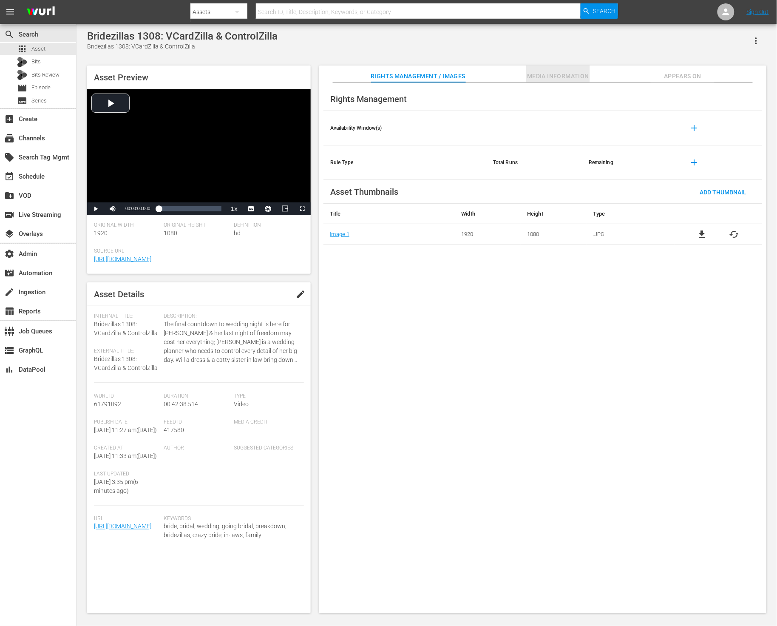
click at [542, 77] on span "Media Information" at bounding box center [558, 76] width 64 height 11
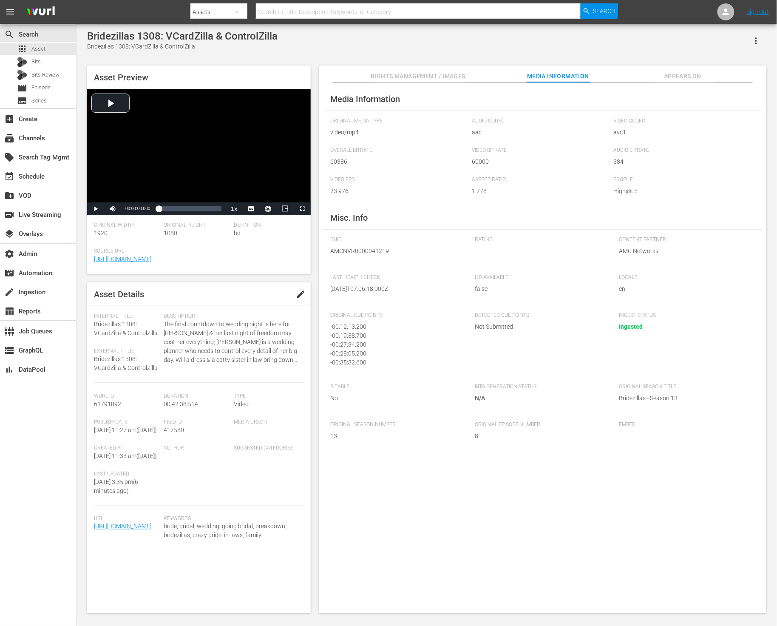
scroll to position [2, 0]
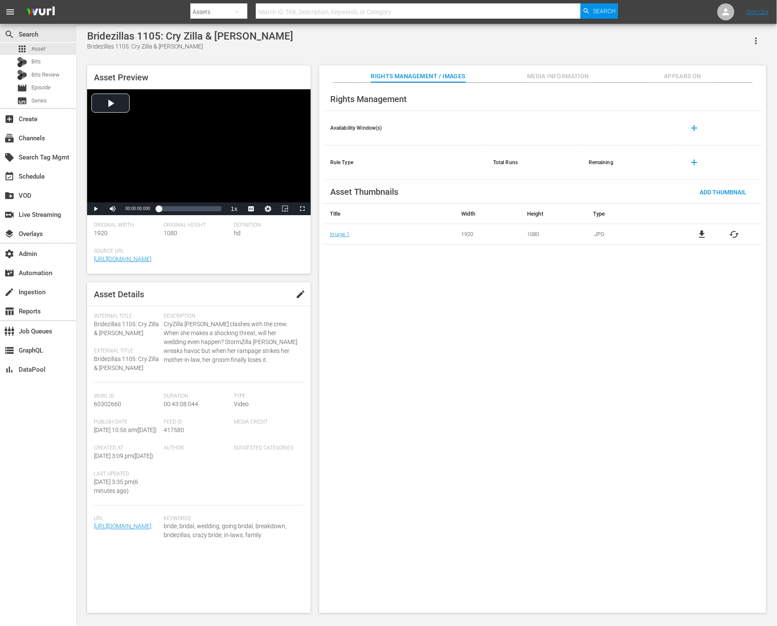
click at [541, 71] on span "Media Information" at bounding box center [558, 76] width 64 height 11
click at [540, 76] on span "Media Information" at bounding box center [558, 76] width 64 height 11
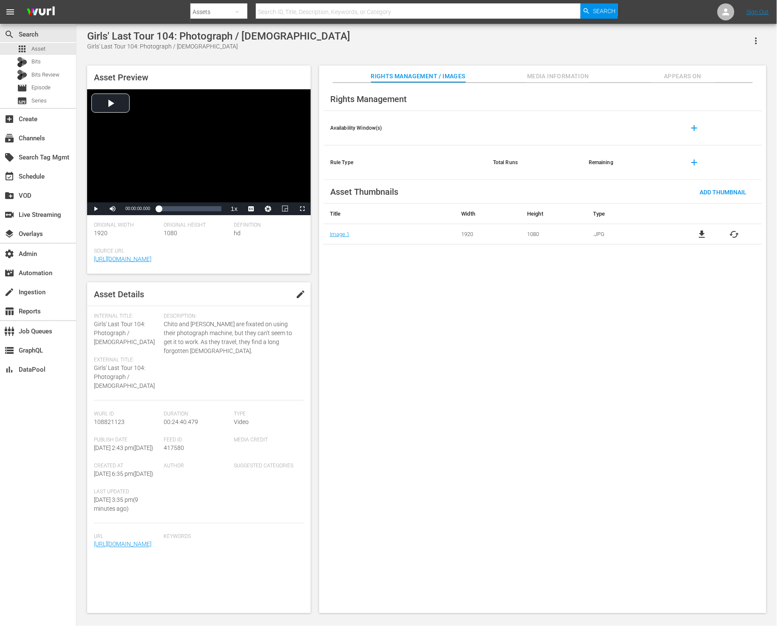
click at [551, 76] on span "Media Information" at bounding box center [558, 76] width 64 height 11
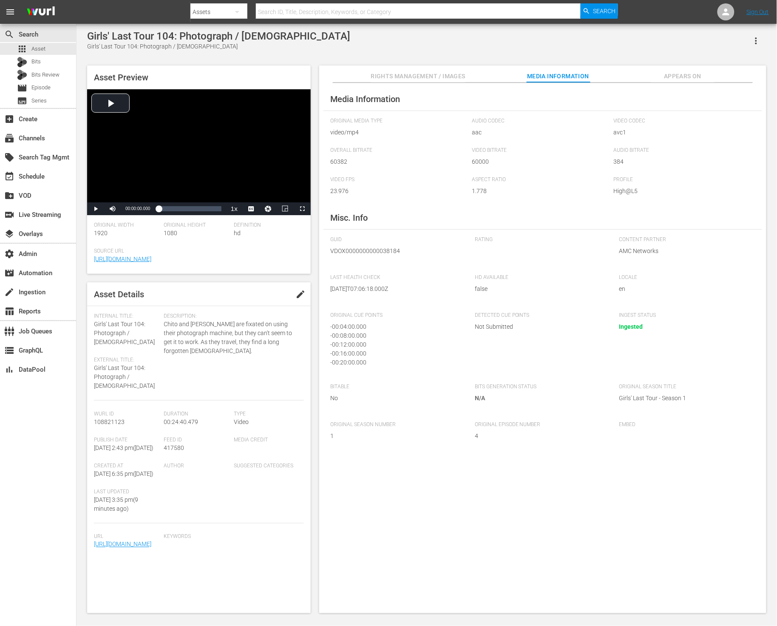
scroll to position [2, 0]
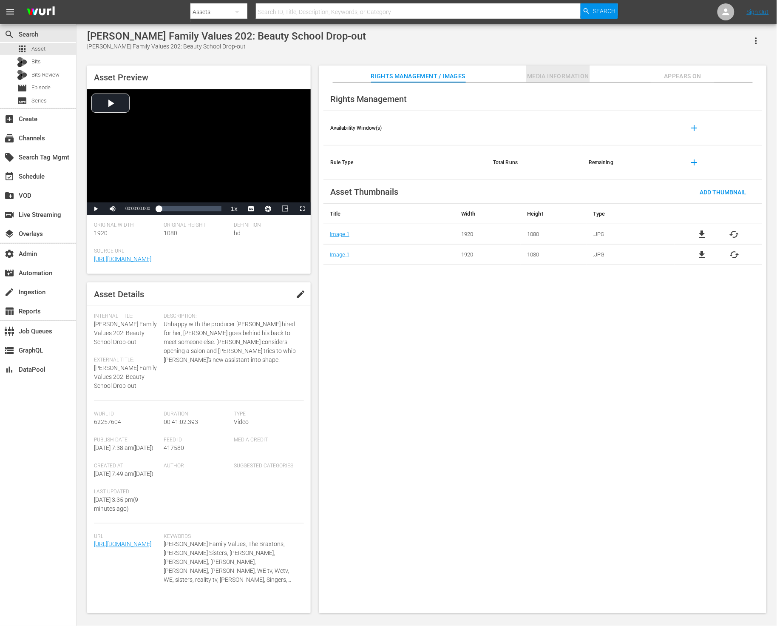
click at [582, 76] on span "Media Information" at bounding box center [558, 76] width 64 height 11
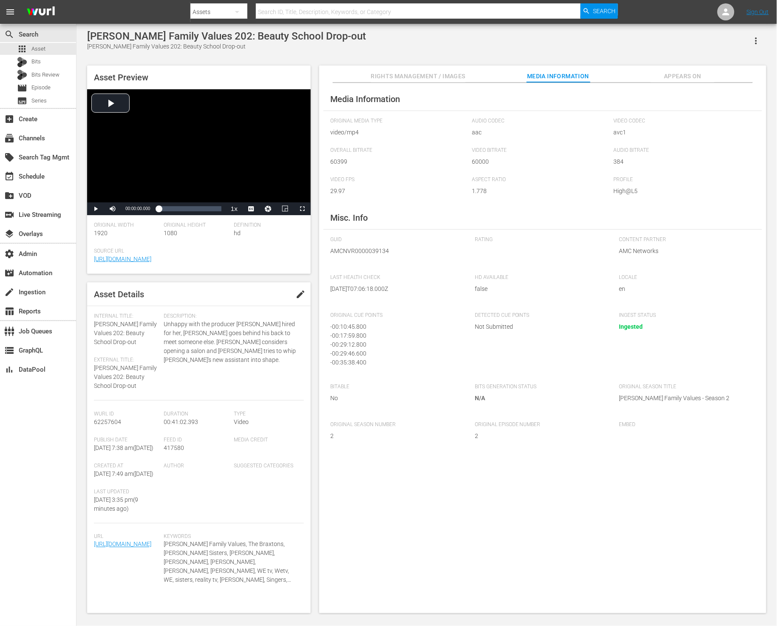
scroll to position [2, 0]
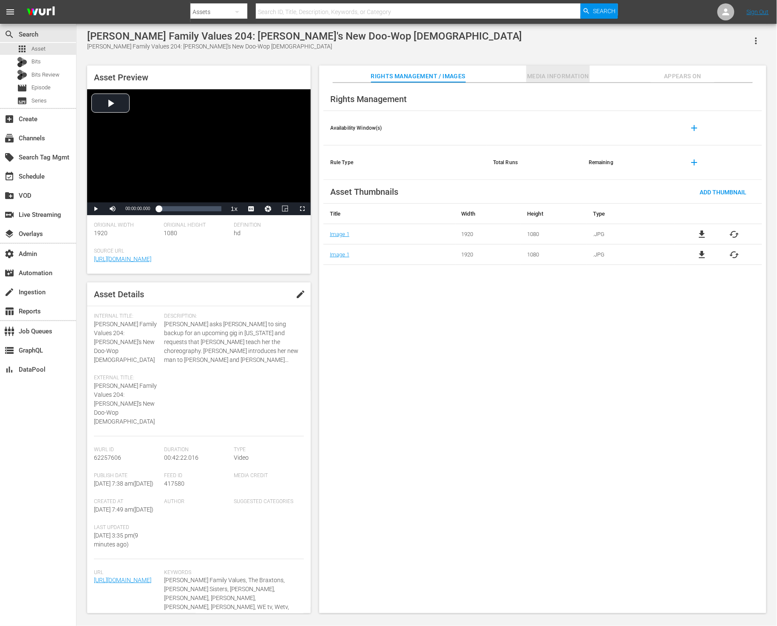
click at [550, 76] on span "Media Information" at bounding box center [558, 76] width 64 height 11
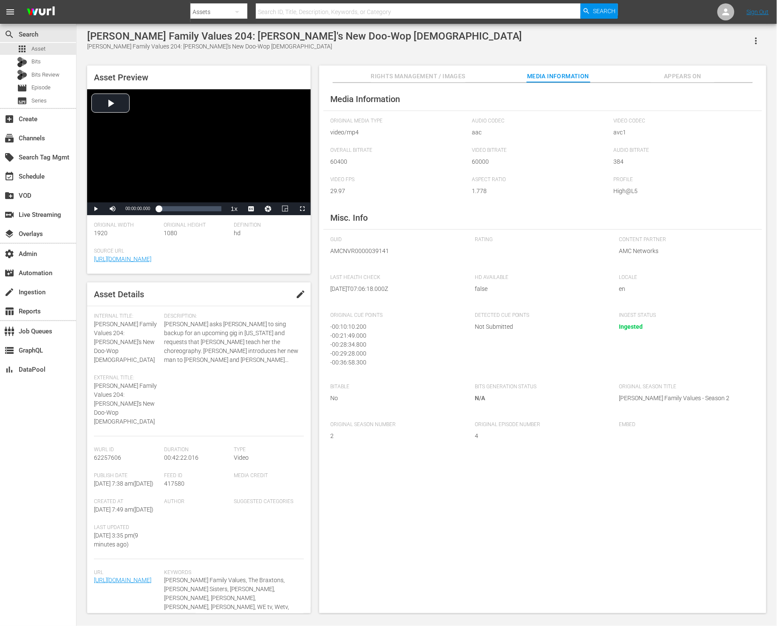
scroll to position [2, 0]
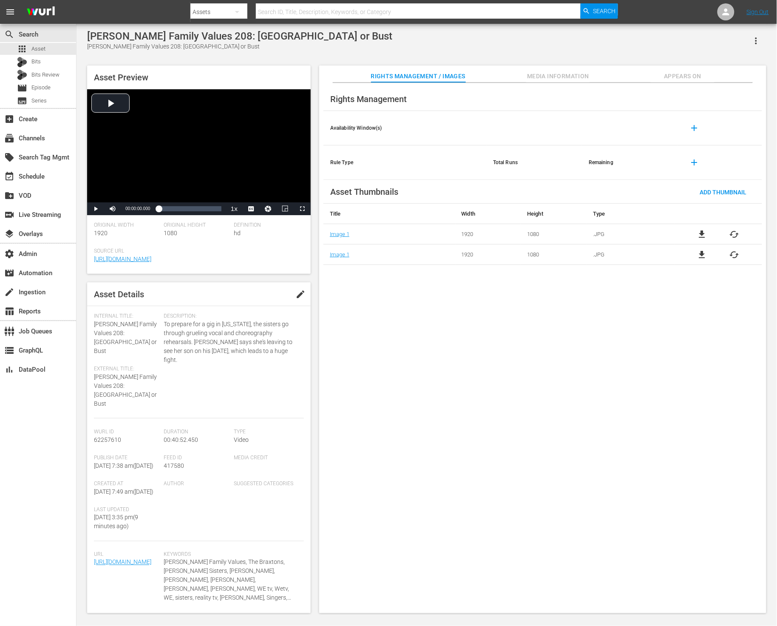
click at [533, 70] on button "Media Information" at bounding box center [558, 73] width 64 height 17
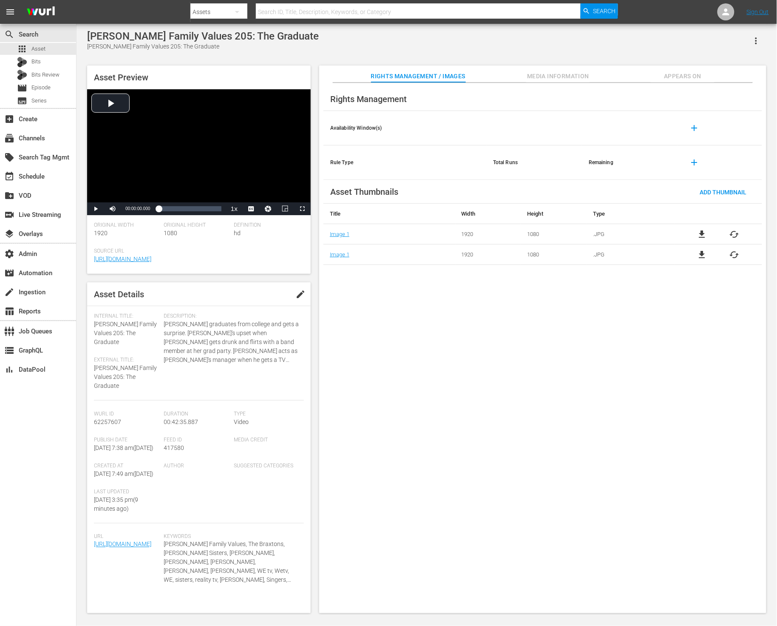
click at [533, 76] on span "Media Information" at bounding box center [558, 76] width 64 height 11
click at [542, 82] on button "Media Information" at bounding box center [558, 73] width 64 height 17
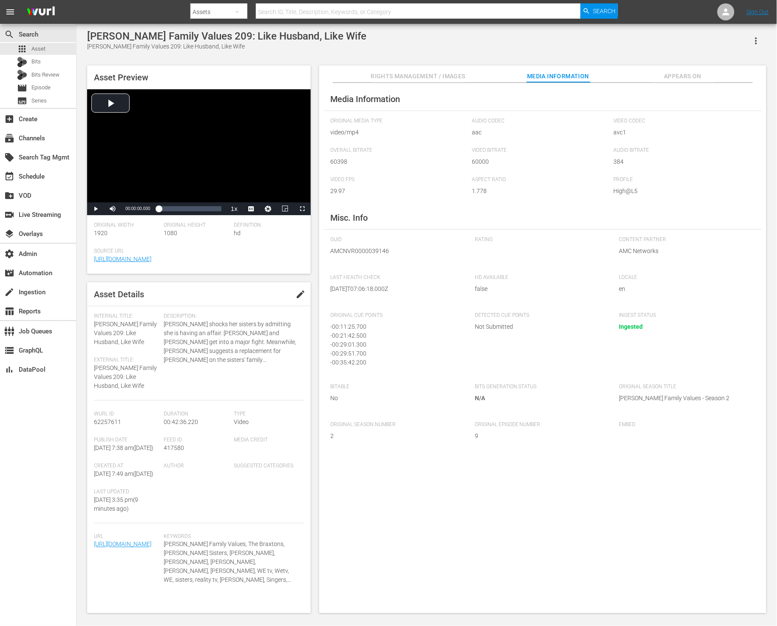
scroll to position [2, 0]
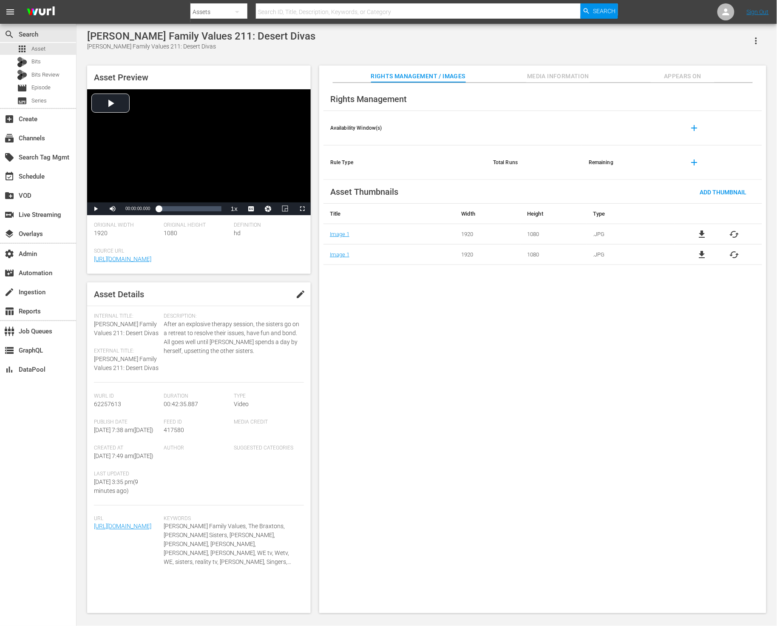
click at [543, 76] on span "Media Information" at bounding box center [558, 76] width 64 height 11
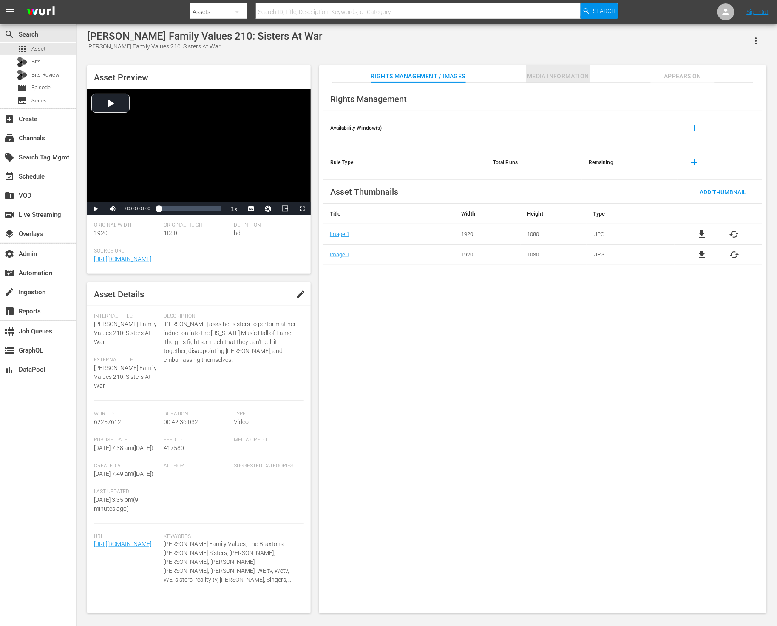
click at [561, 77] on span "Media Information" at bounding box center [558, 76] width 64 height 11
click at [560, 73] on span "Media Information" at bounding box center [558, 76] width 64 height 11
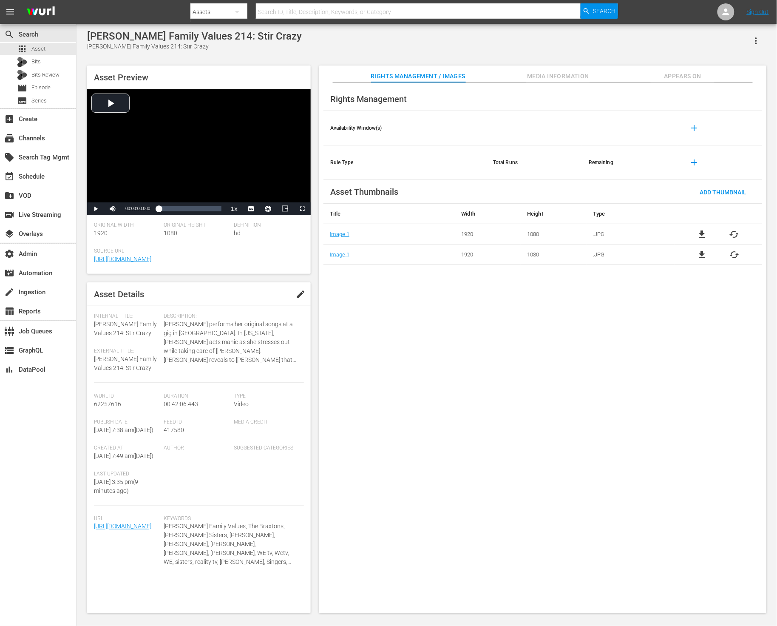
click at [535, 75] on span "Media Information" at bounding box center [558, 76] width 64 height 11
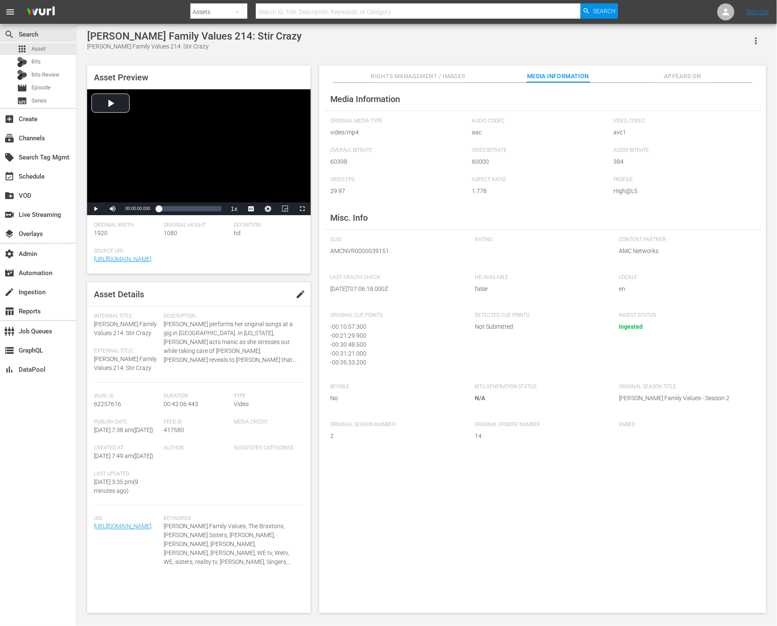
scroll to position [2, 0]
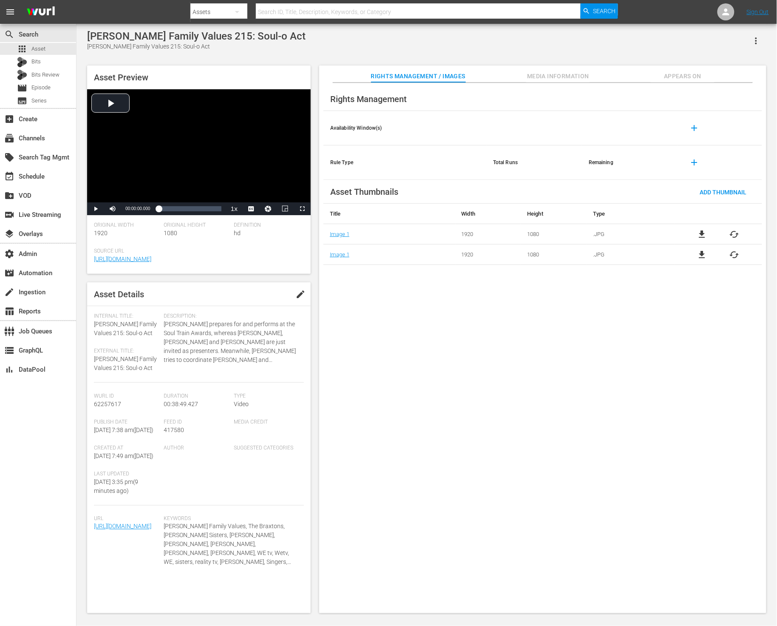
click at [532, 77] on span "Media Information" at bounding box center [558, 76] width 64 height 11
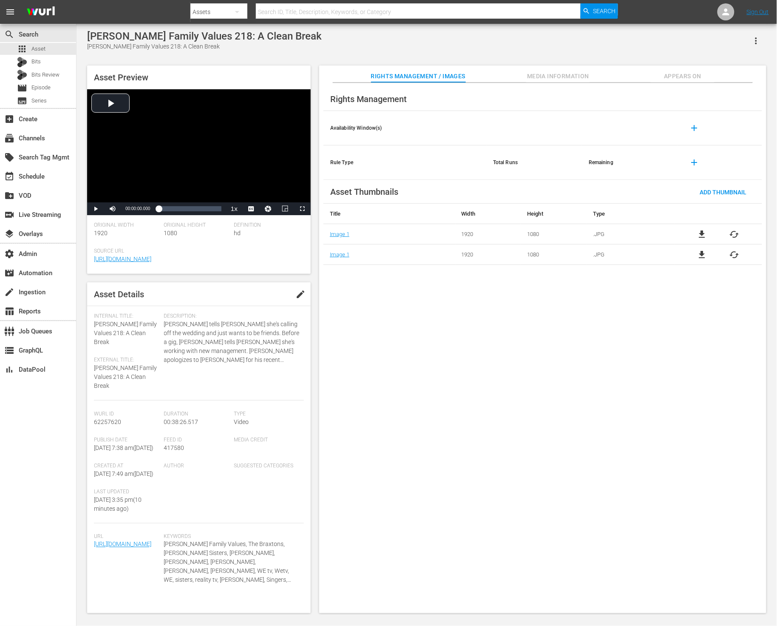
click at [566, 73] on span "Media Information" at bounding box center [558, 76] width 64 height 11
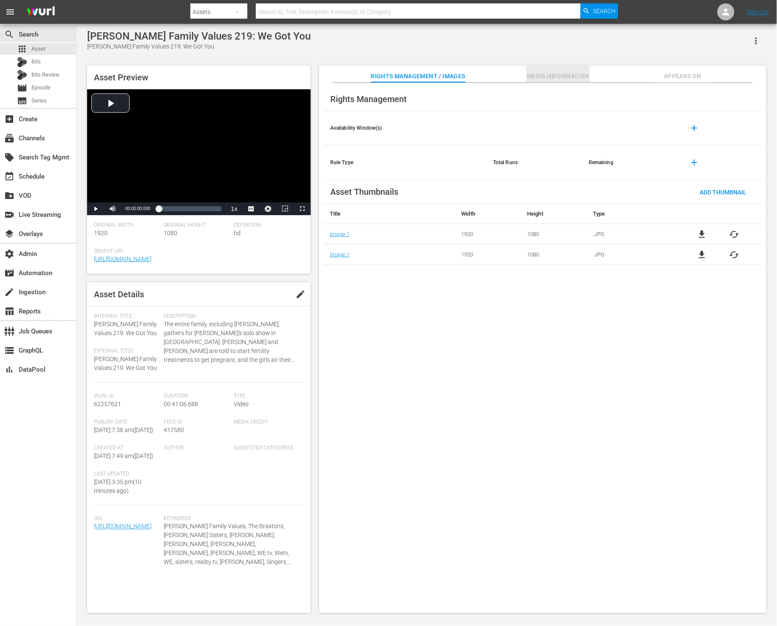
click at [559, 74] on span "Media Information" at bounding box center [558, 76] width 64 height 11
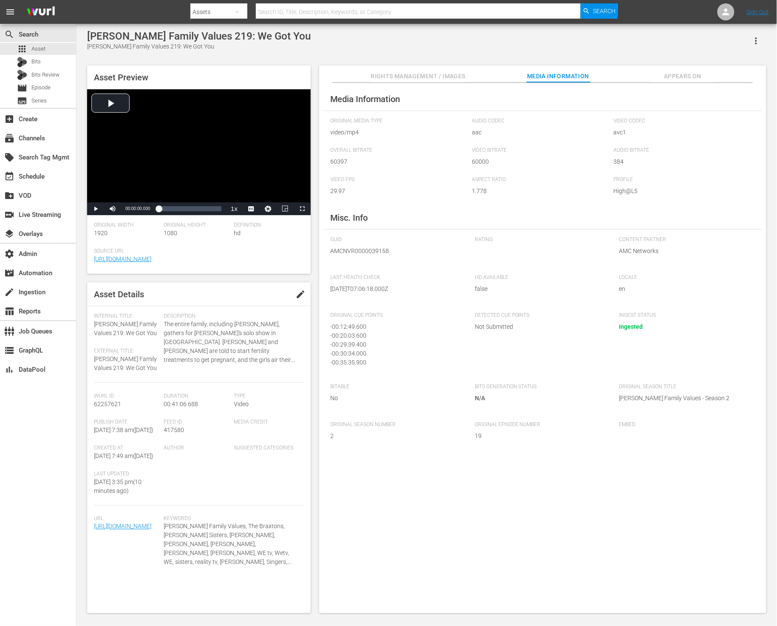
scroll to position [2, 0]
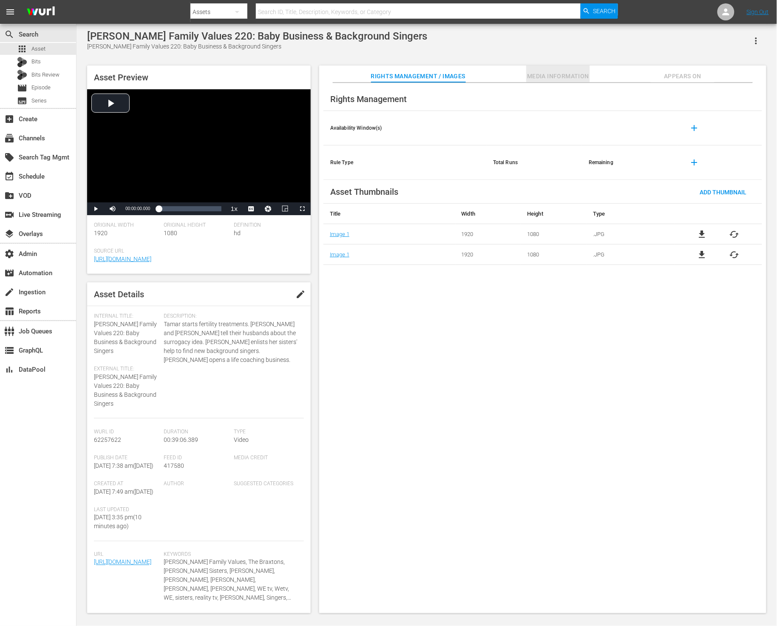
click at [538, 71] on span "Media Information" at bounding box center [558, 76] width 64 height 11
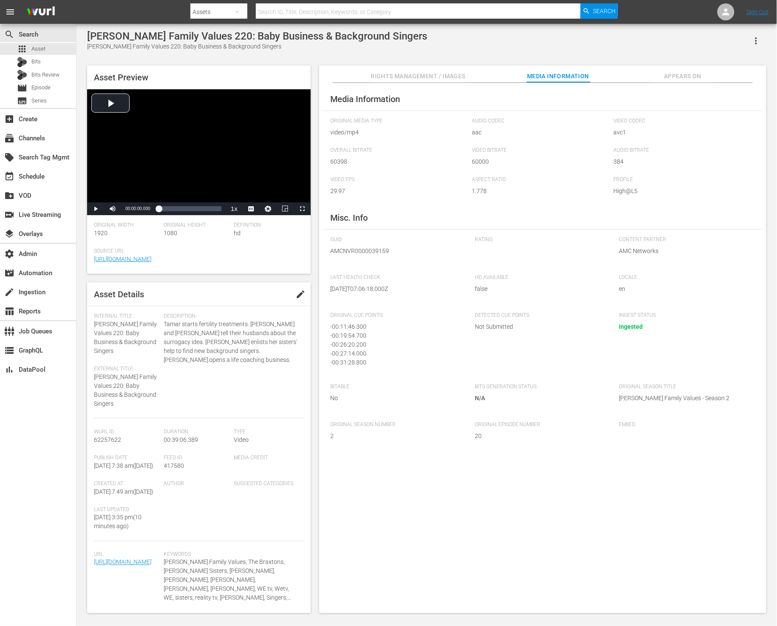
scroll to position [2, 0]
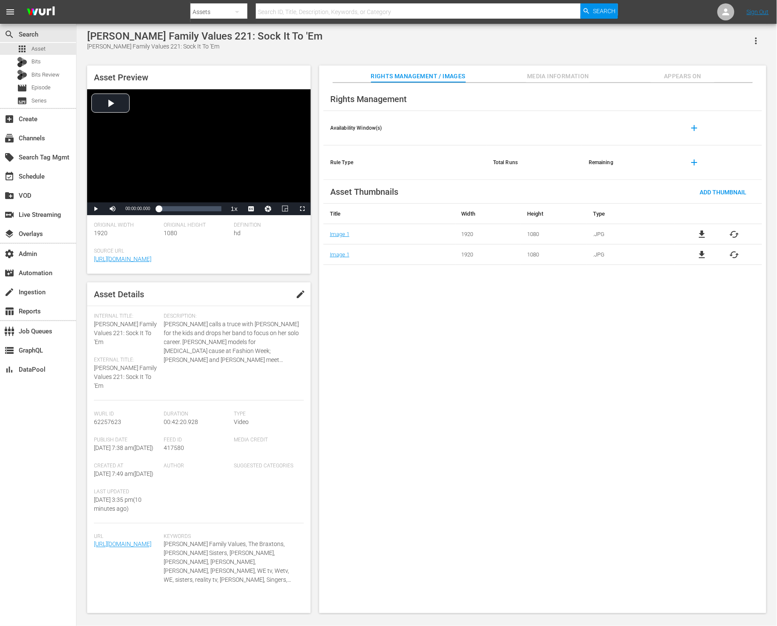
click at [545, 75] on span "Media Information" at bounding box center [558, 76] width 64 height 11
click at [541, 76] on span "Media Information" at bounding box center [558, 76] width 64 height 11
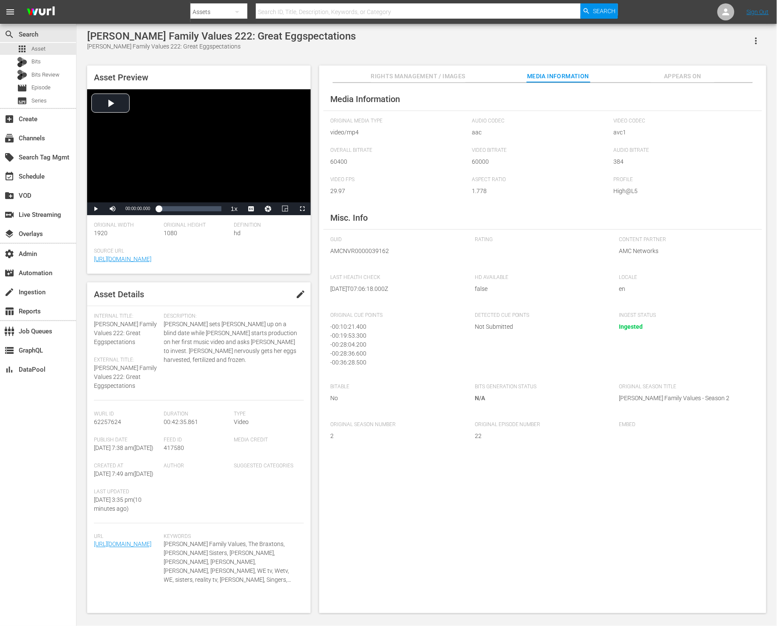
scroll to position [8, 0]
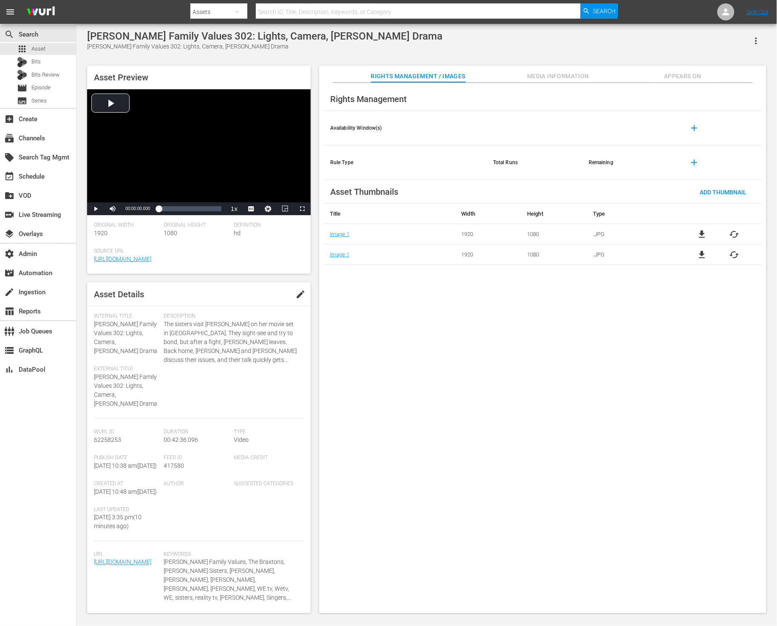
click at [562, 71] on span "Media Information" at bounding box center [558, 76] width 64 height 11
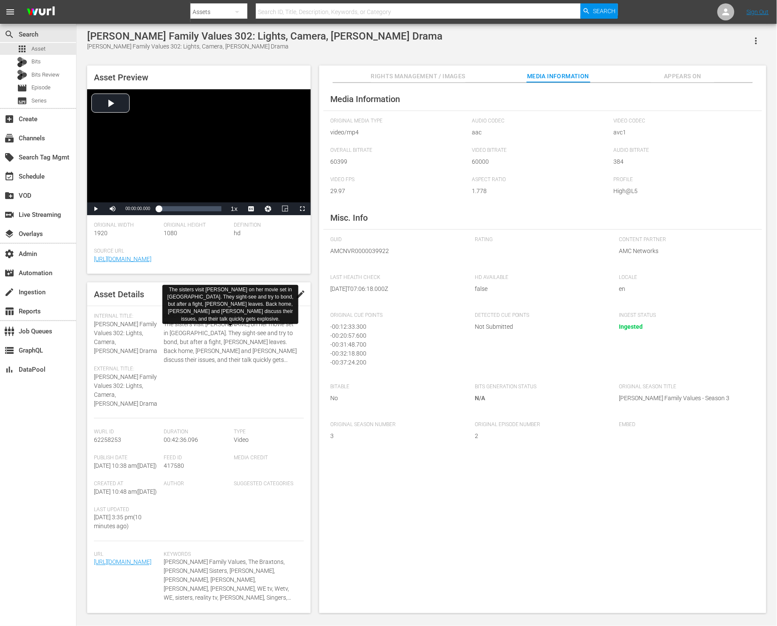
scroll to position [8, 0]
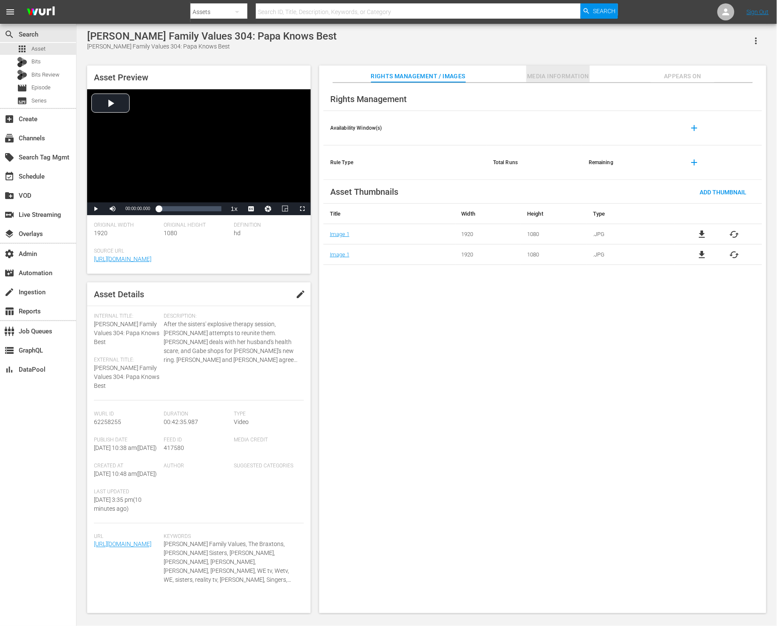
click at [539, 75] on span "Media Information" at bounding box center [558, 76] width 64 height 11
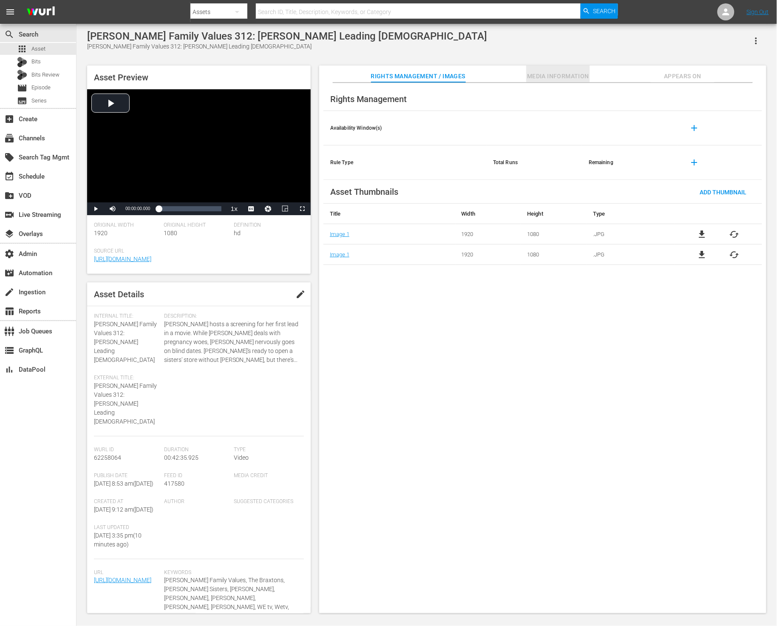
click at [540, 71] on span "Media Information" at bounding box center [558, 76] width 64 height 11
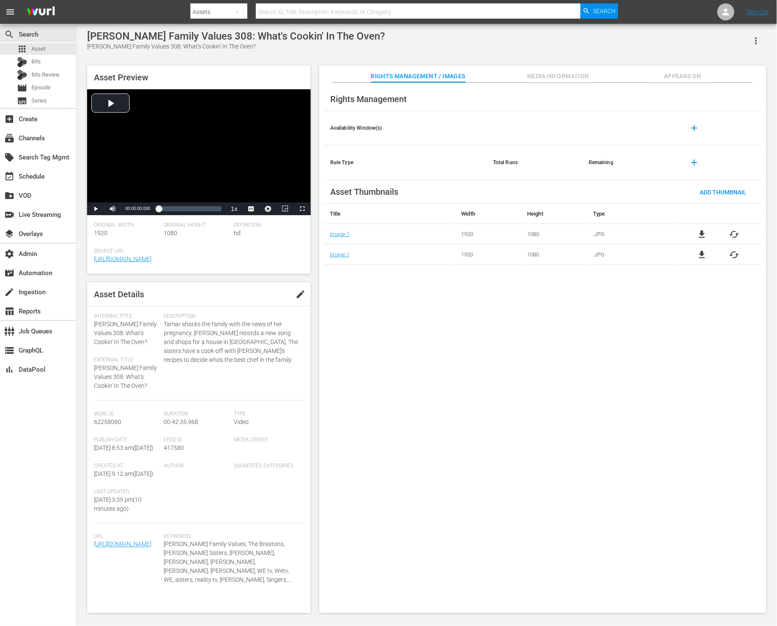
click at [534, 78] on span "Media Information" at bounding box center [558, 76] width 64 height 11
click at [546, 73] on span "Media Information" at bounding box center [558, 76] width 64 height 11
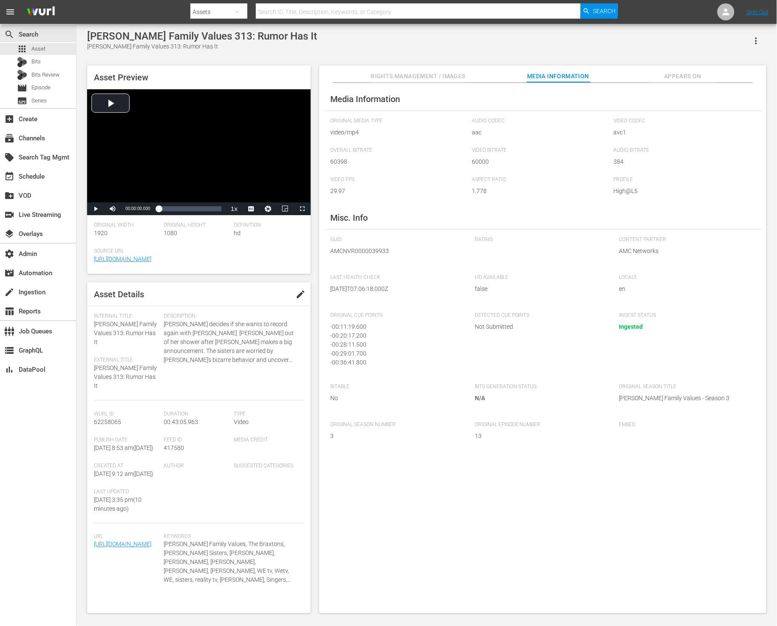
scroll to position [2, 0]
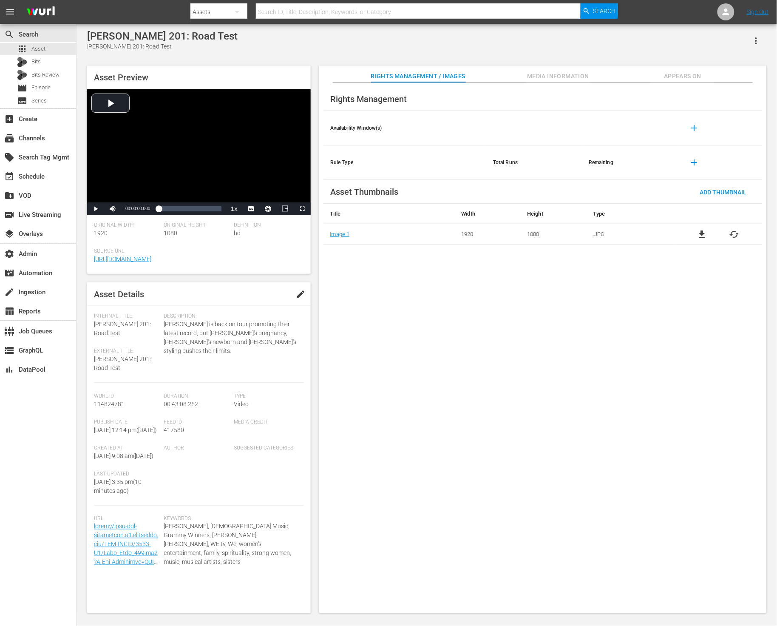
click at [539, 76] on span "Media Information" at bounding box center [558, 76] width 64 height 11
click at [564, 71] on span "Media Information" at bounding box center [558, 76] width 64 height 11
click at [562, 75] on span "Media Information" at bounding box center [558, 76] width 64 height 11
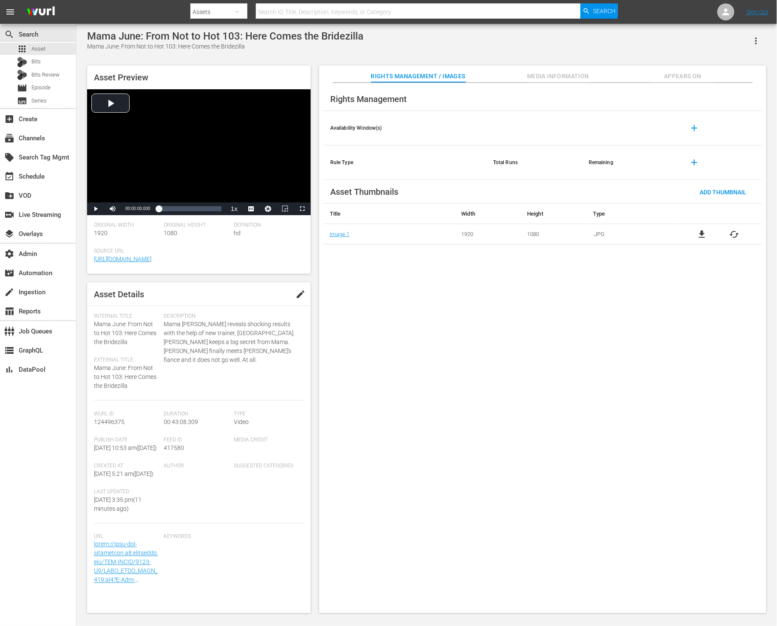
click at [566, 69] on button "Media Information" at bounding box center [558, 73] width 64 height 17
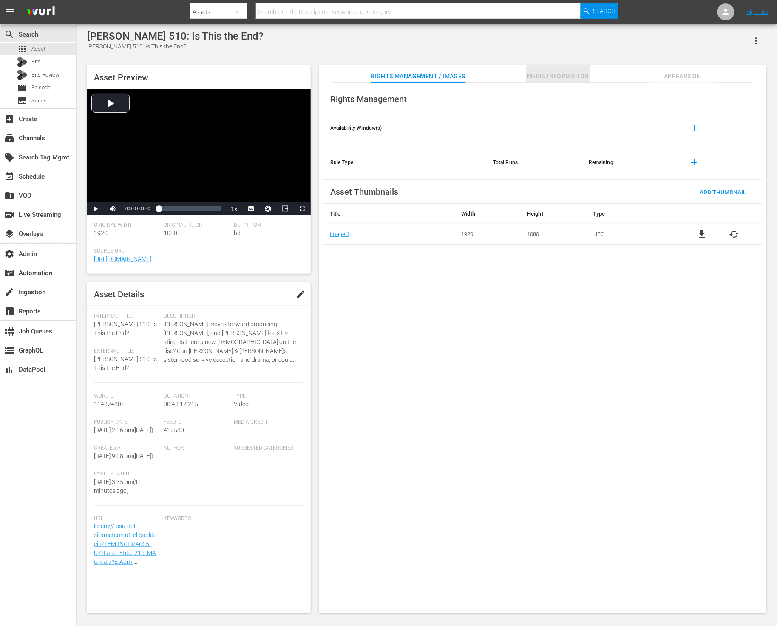
click at [542, 75] on span "Media Information" at bounding box center [558, 76] width 64 height 11
click at [549, 72] on span "Media Information" at bounding box center [558, 76] width 64 height 11
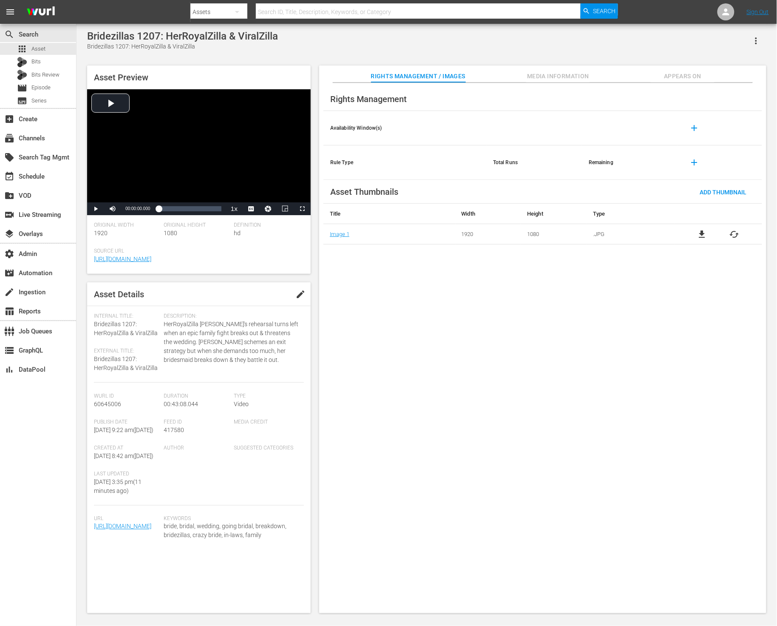
click at [582, 72] on span "Media Information" at bounding box center [558, 76] width 64 height 11
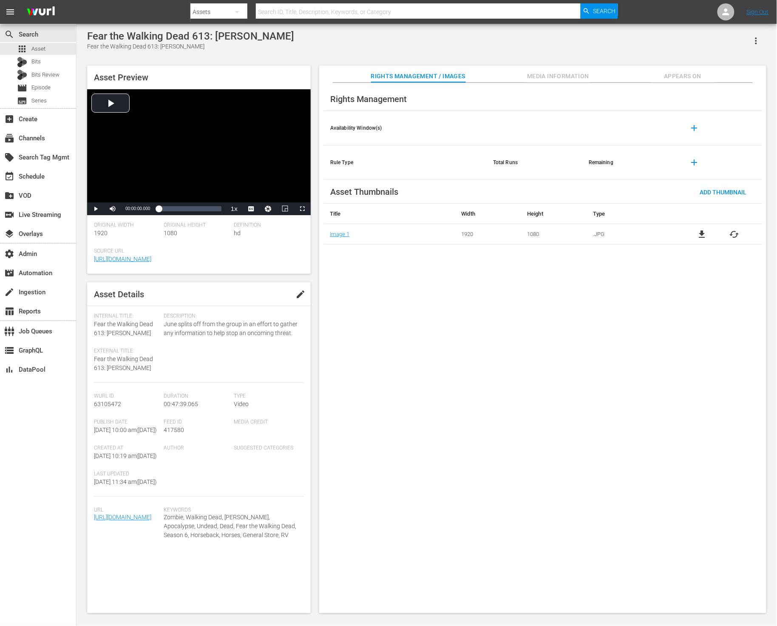
click at [546, 77] on span "Media Information" at bounding box center [558, 76] width 64 height 11
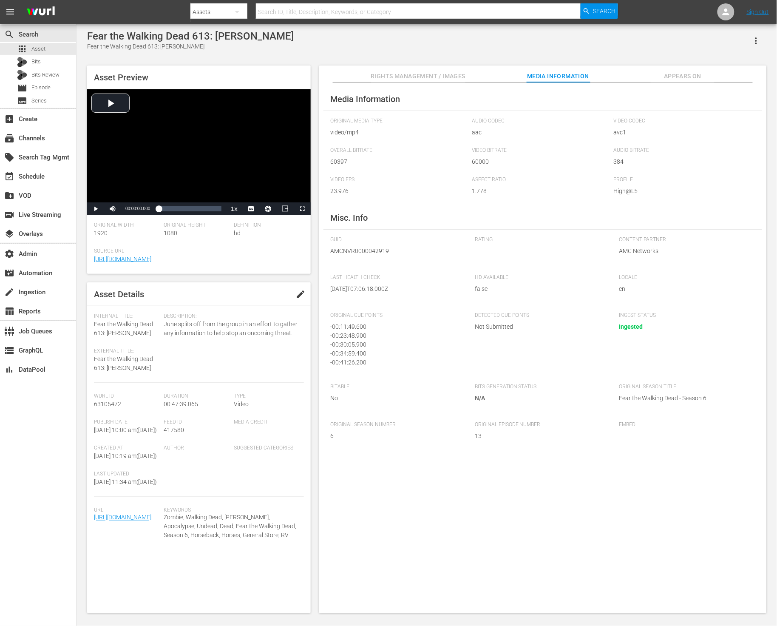
scroll to position [11, 0]
click at [356, 252] on span "AMCNVR0000042919" at bounding box center [396, 251] width 132 height 9
copy span "AMCNVR0000042919"
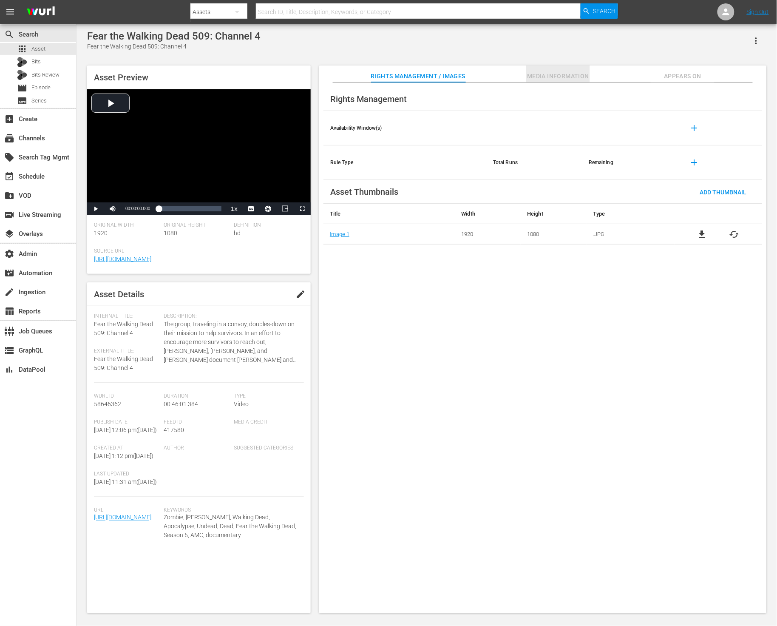
click at [544, 77] on span "Media Information" at bounding box center [558, 76] width 64 height 11
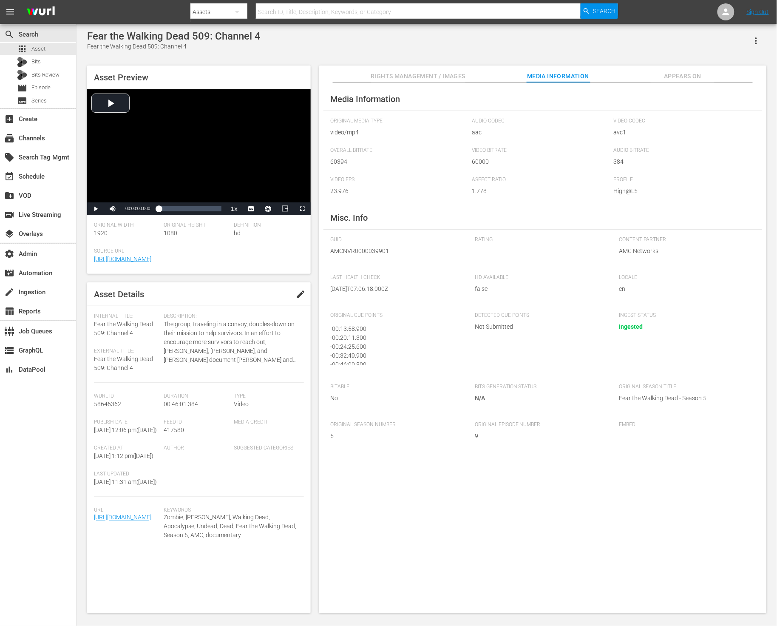
scroll to position [11, 0]
click at [354, 250] on span "AMCNVR0000039901" at bounding box center [396, 251] width 132 height 9
copy span "AMCNVR0000039901"
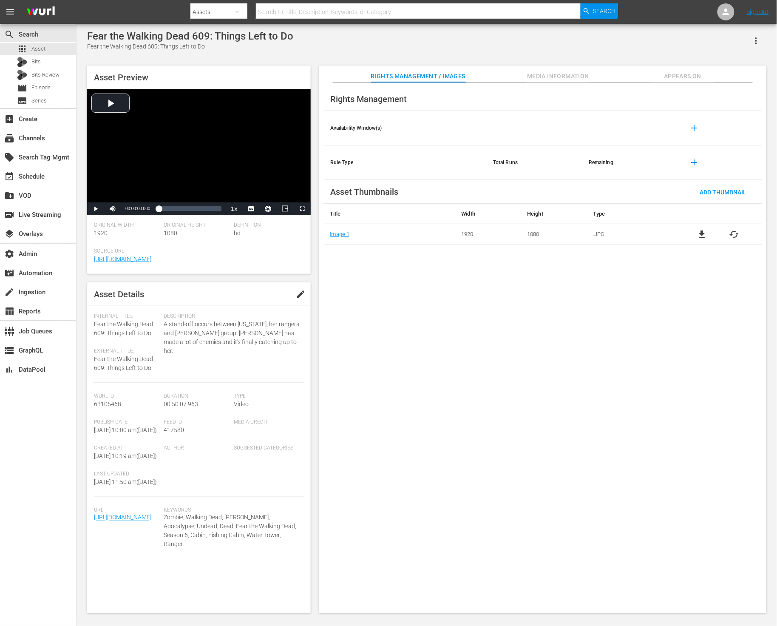
click at [554, 79] on span "Media Information" at bounding box center [558, 76] width 64 height 11
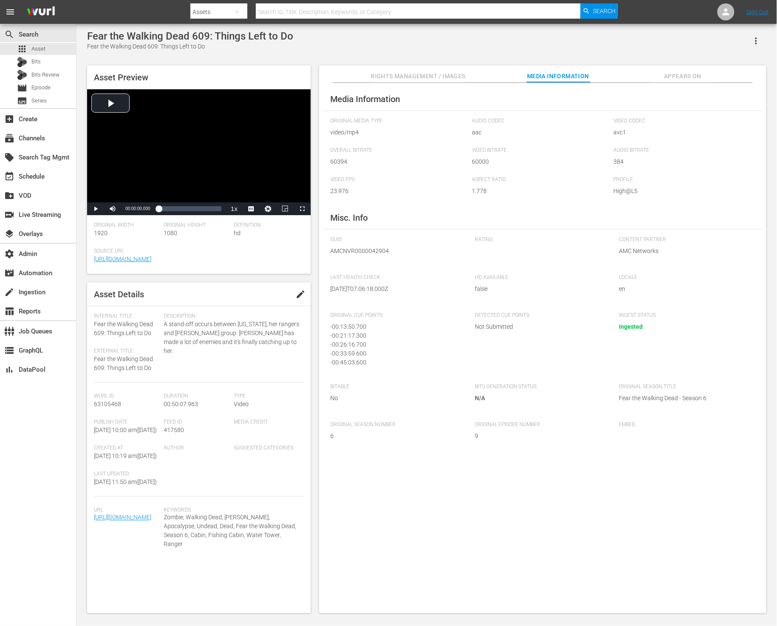
scroll to position [11, 0]
click at [352, 253] on span "AMCNVR0000042904" at bounding box center [396, 251] width 132 height 9
copy span "AMCNVR0000042904"
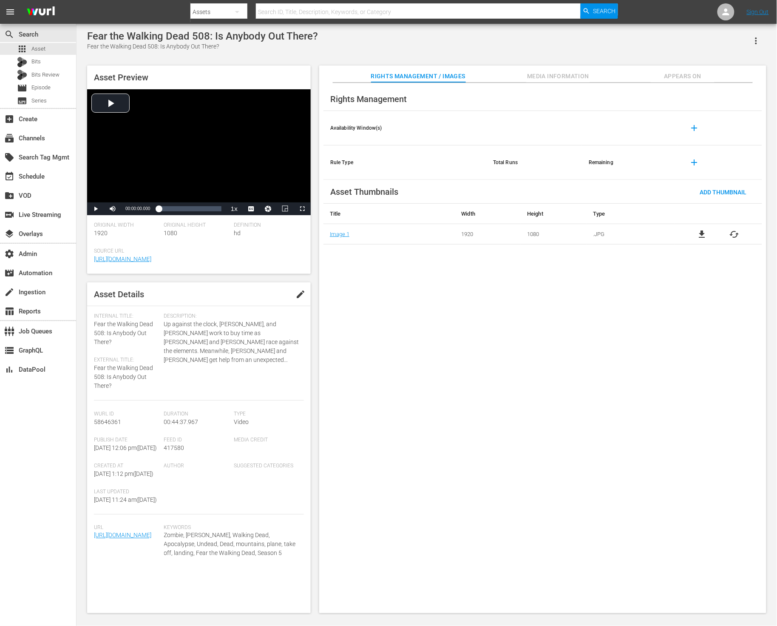
click at [556, 75] on span "Media Information" at bounding box center [558, 76] width 64 height 11
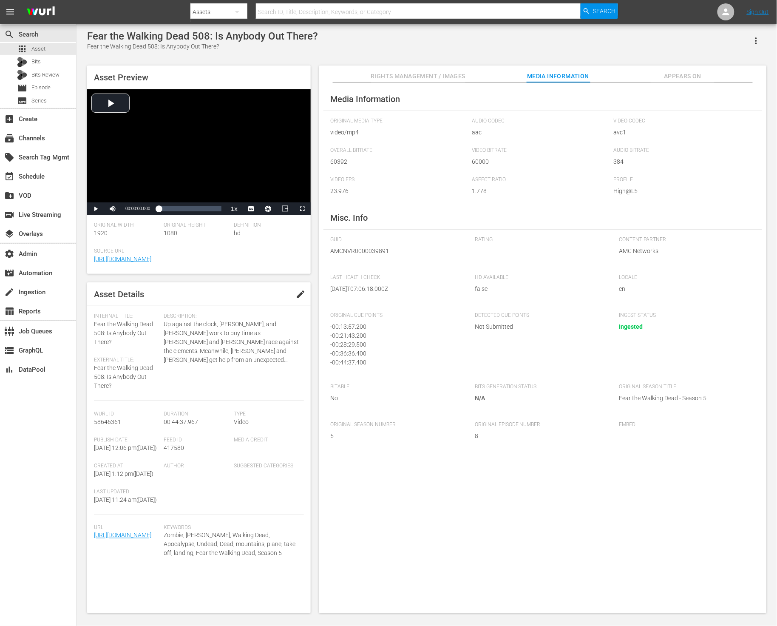
scroll to position [2, 0]
click at [359, 249] on span "AMCNVR0000039891" at bounding box center [396, 251] width 132 height 9
copy span "AMCNVR0000039891"
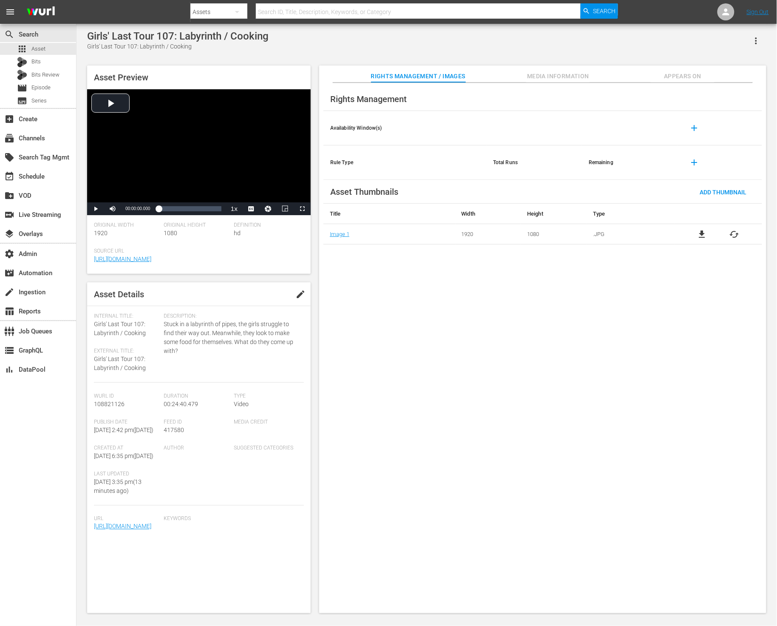
click at [539, 75] on span "Media Information" at bounding box center [558, 76] width 64 height 11
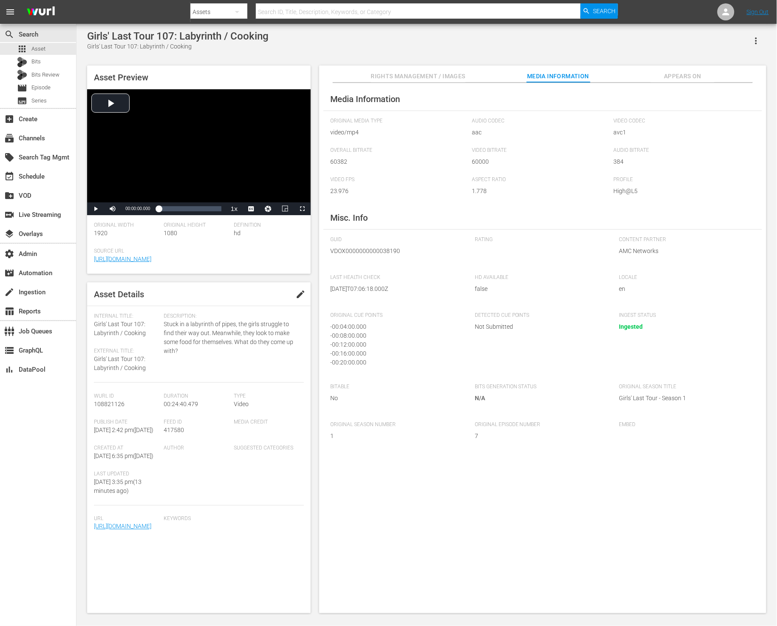
scroll to position [2, 0]
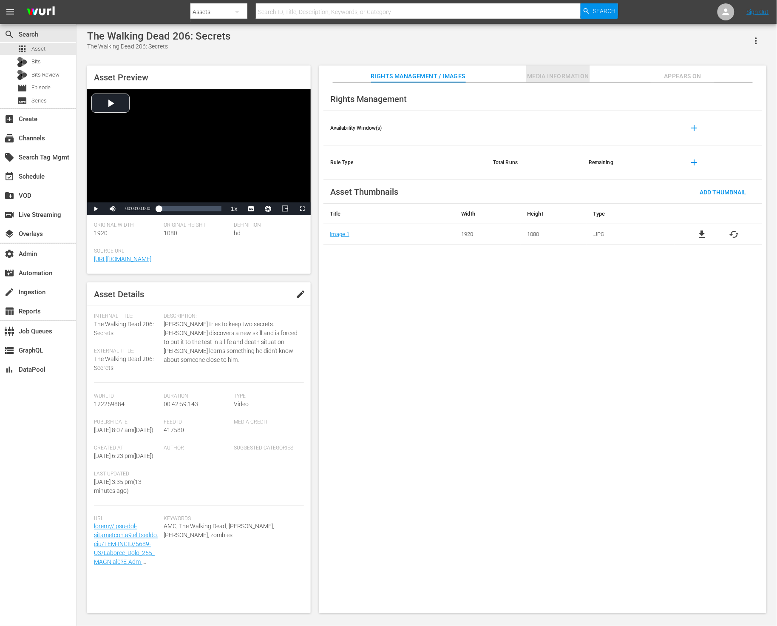
click at [553, 71] on span "Media Information" at bounding box center [558, 76] width 64 height 11
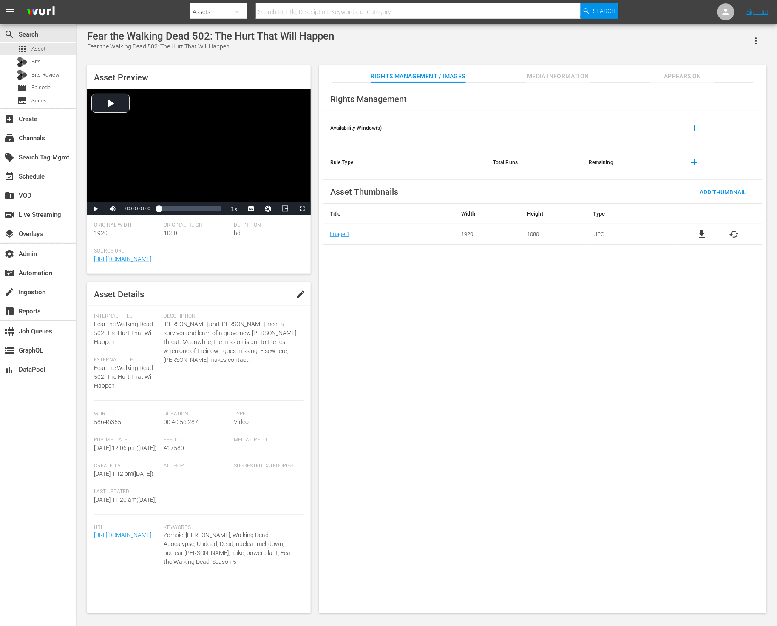
click at [573, 73] on span "Media Information" at bounding box center [558, 76] width 64 height 11
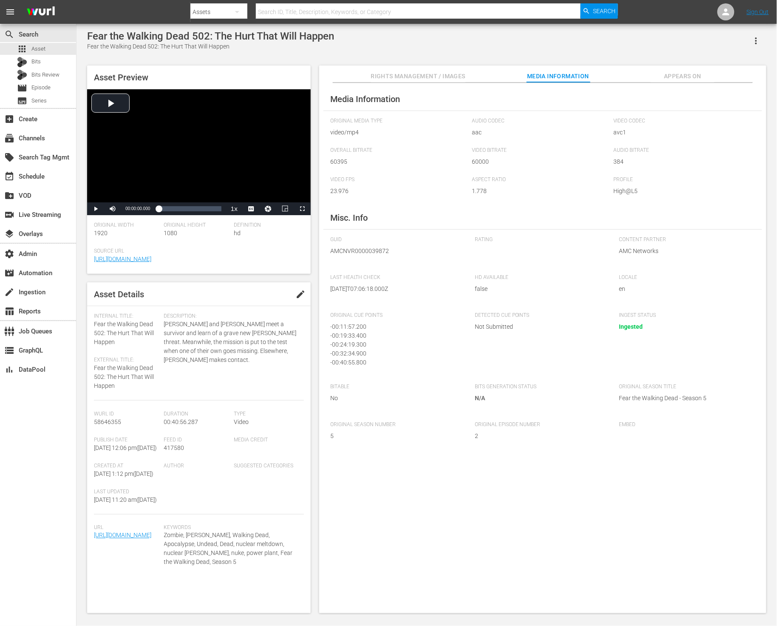
scroll to position [2, 0]
click at [353, 250] on span "AMCNVR0000039872" at bounding box center [396, 251] width 132 height 9
copy span "AMCNVR0000039872"
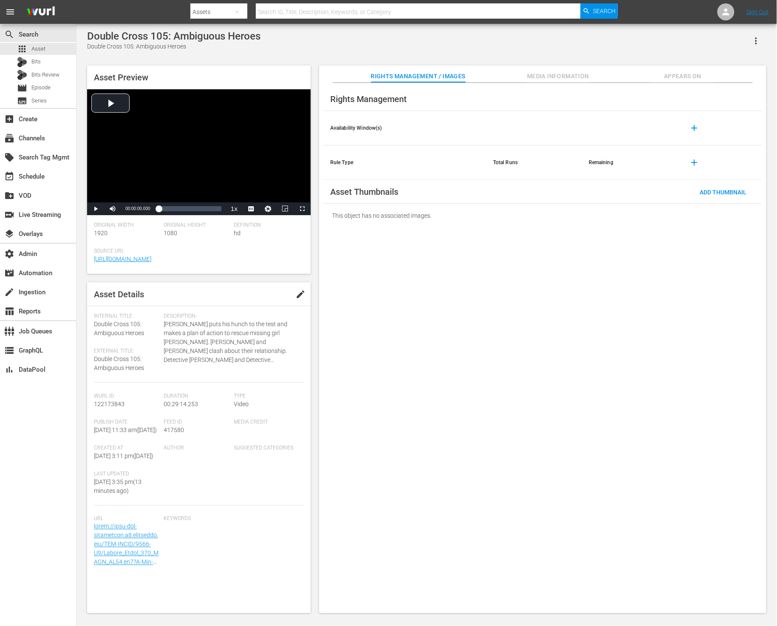
click at [580, 74] on span "Media Information" at bounding box center [558, 76] width 64 height 11
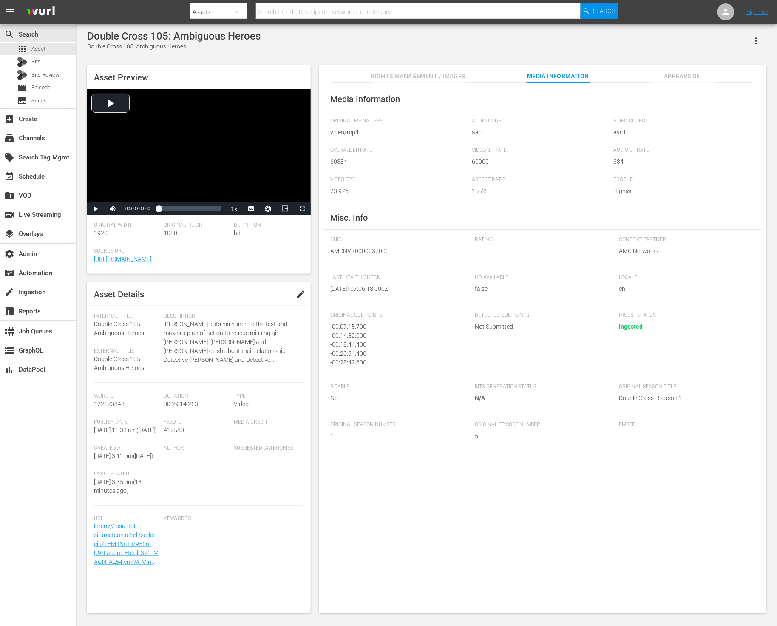
scroll to position [2, 0]
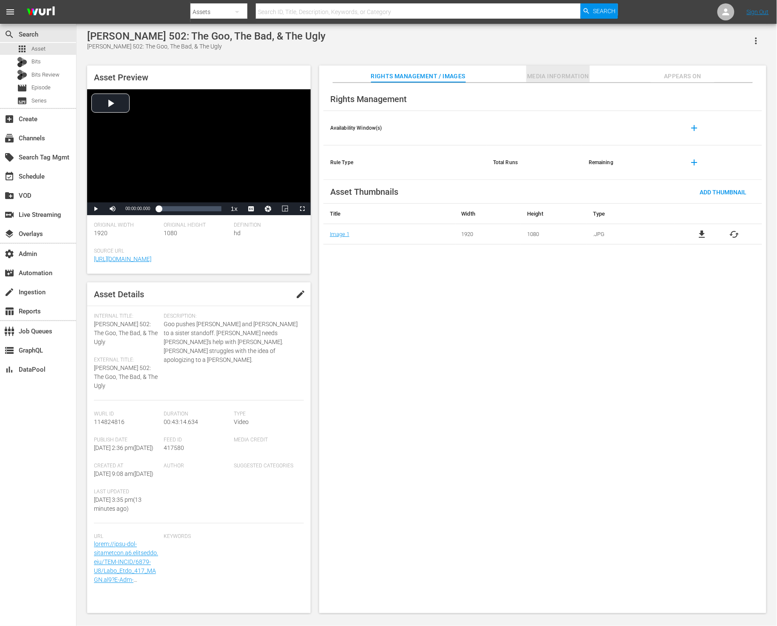
click at [553, 80] on span "Media Information" at bounding box center [558, 76] width 64 height 11
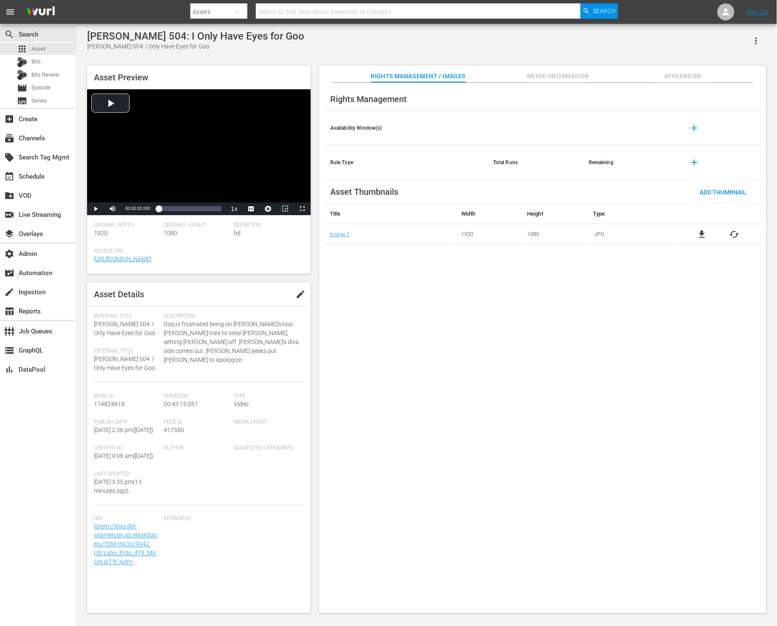
click at [558, 68] on button "Media Information" at bounding box center [558, 73] width 64 height 17
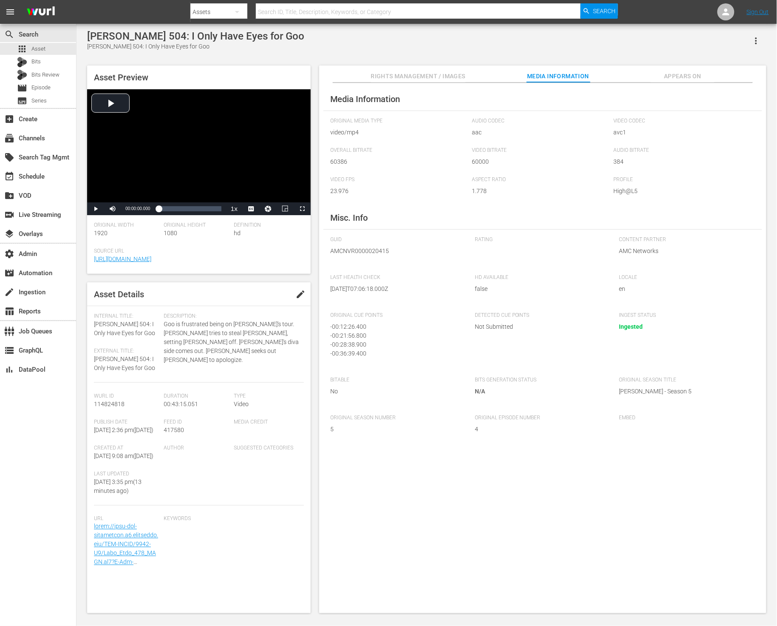
click at [558, 77] on span "Media Information" at bounding box center [558, 76] width 64 height 11
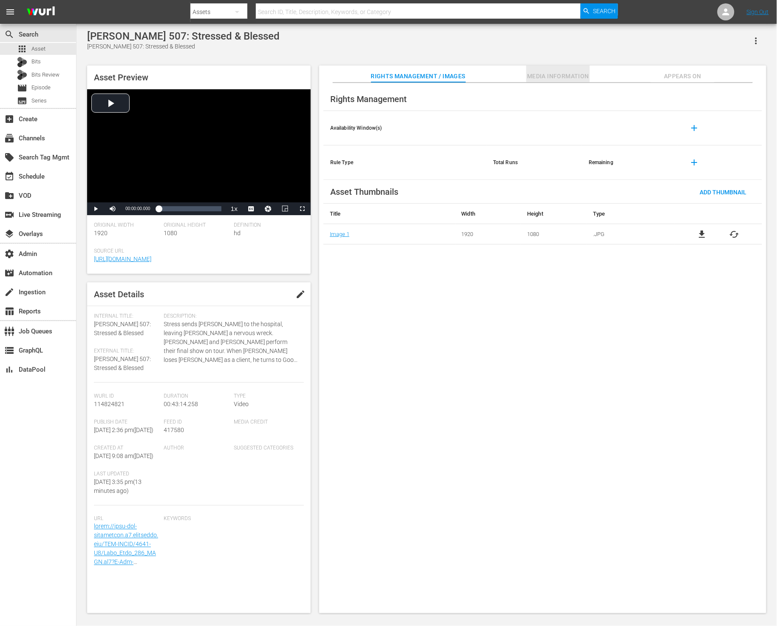
click at [571, 80] on span "Media Information" at bounding box center [558, 76] width 64 height 11
click at [563, 80] on span "Media Information" at bounding box center [558, 76] width 64 height 11
click at [566, 74] on span "Media Information" at bounding box center [558, 76] width 64 height 11
